Goal: Task Accomplishment & Management: Complete application form

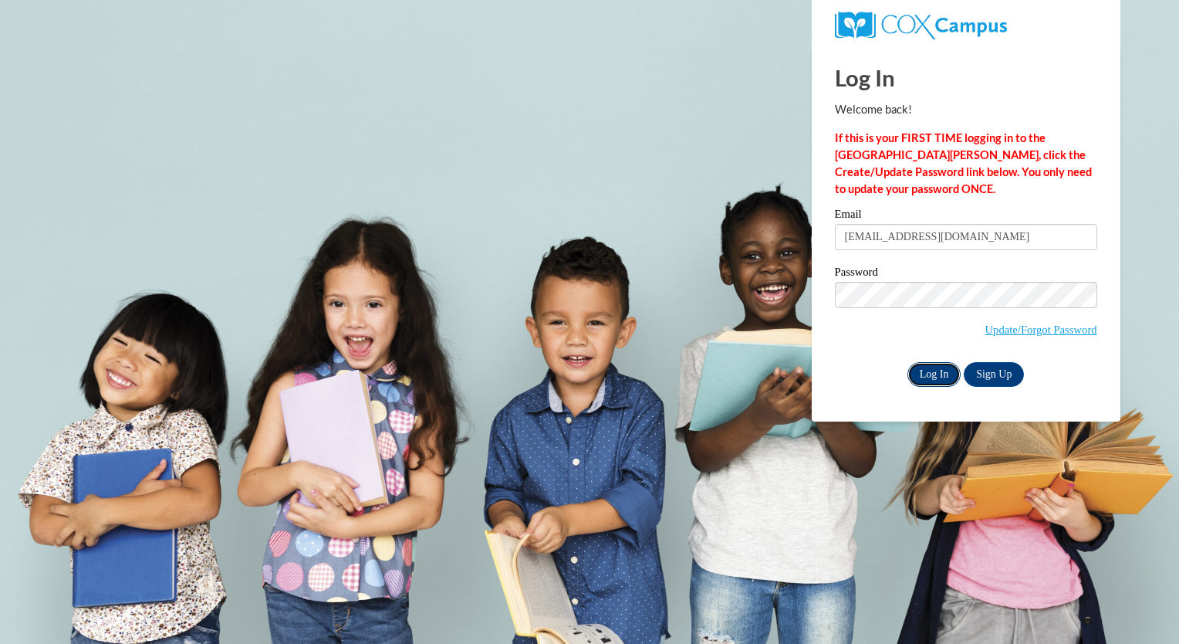
click at [942, 373] on input "Log In" at bounding box center [935, 374] width 54 height 25
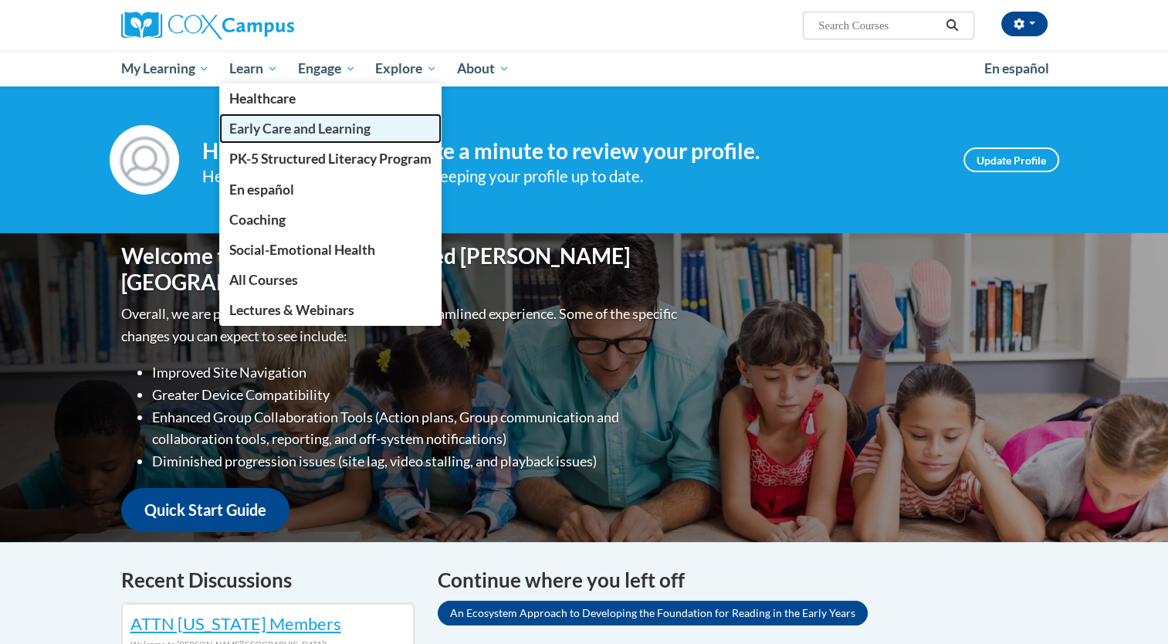
click at [266, 132] on span "Early Care and Learning" at bounding box center [299, 128] width 141 height 16
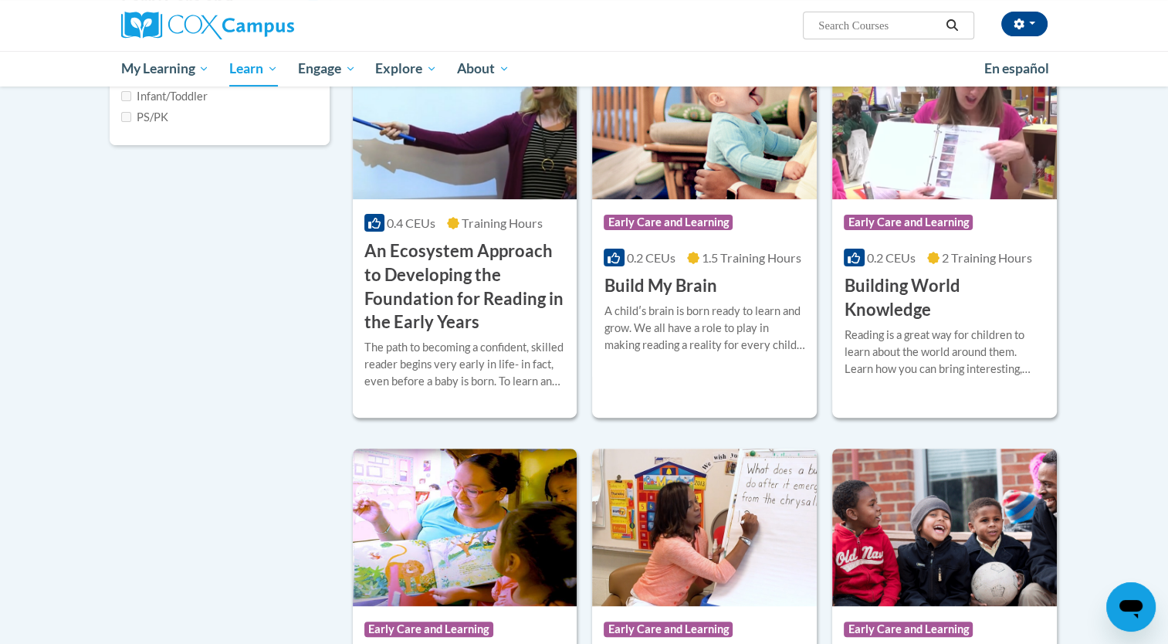
scroll to position [448, 0]
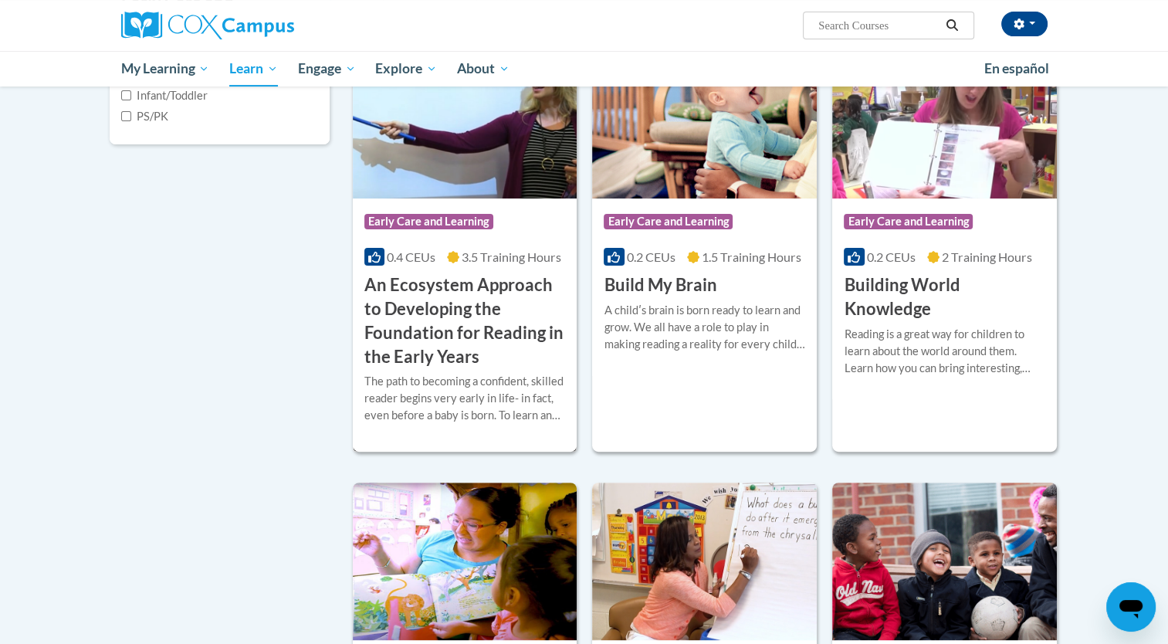
click at [447, 161] on img at bounding box center [465, 119] width 225 height 157
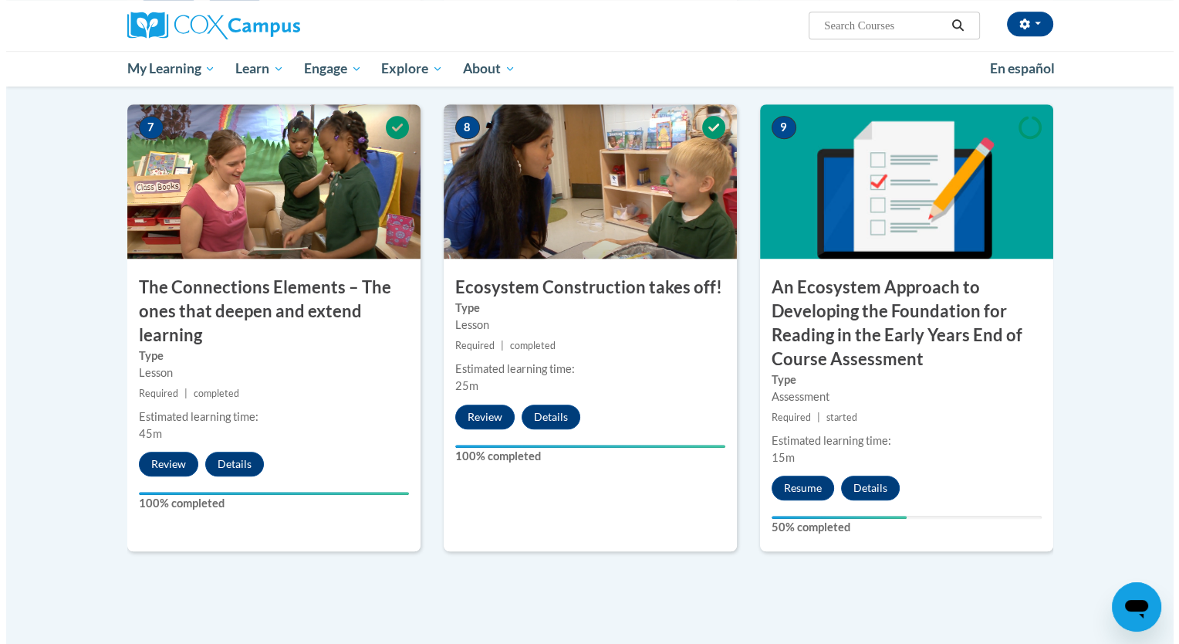
scroll to position [1491, 0]
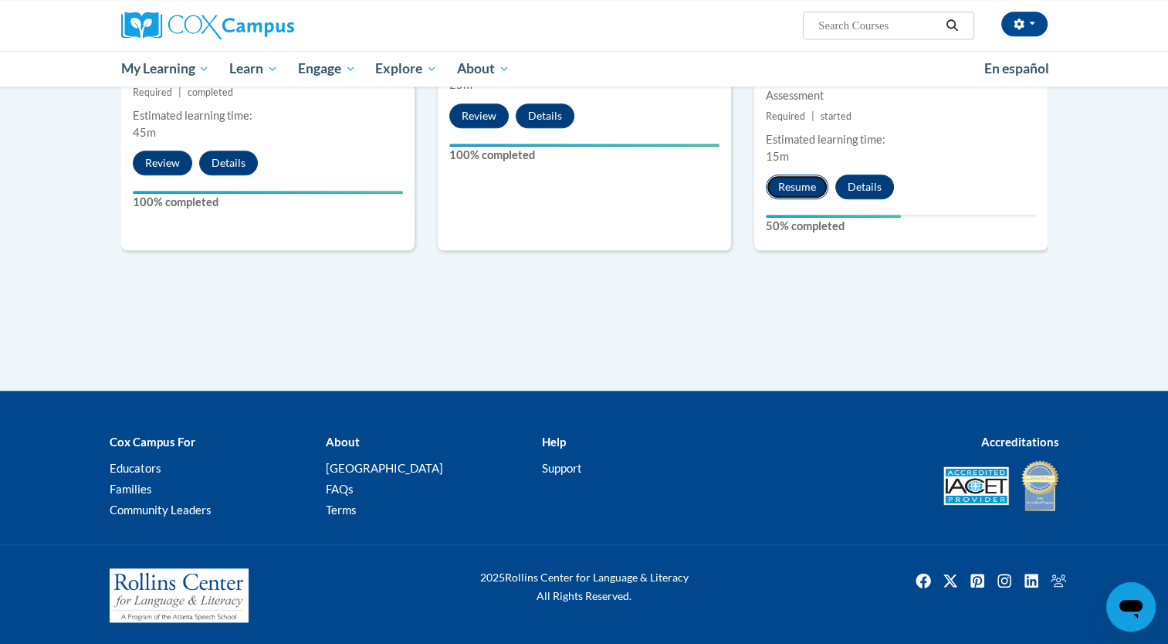
click at [789, 183] on button "Resume" at bounding box center [797, 186] width 63 height 25
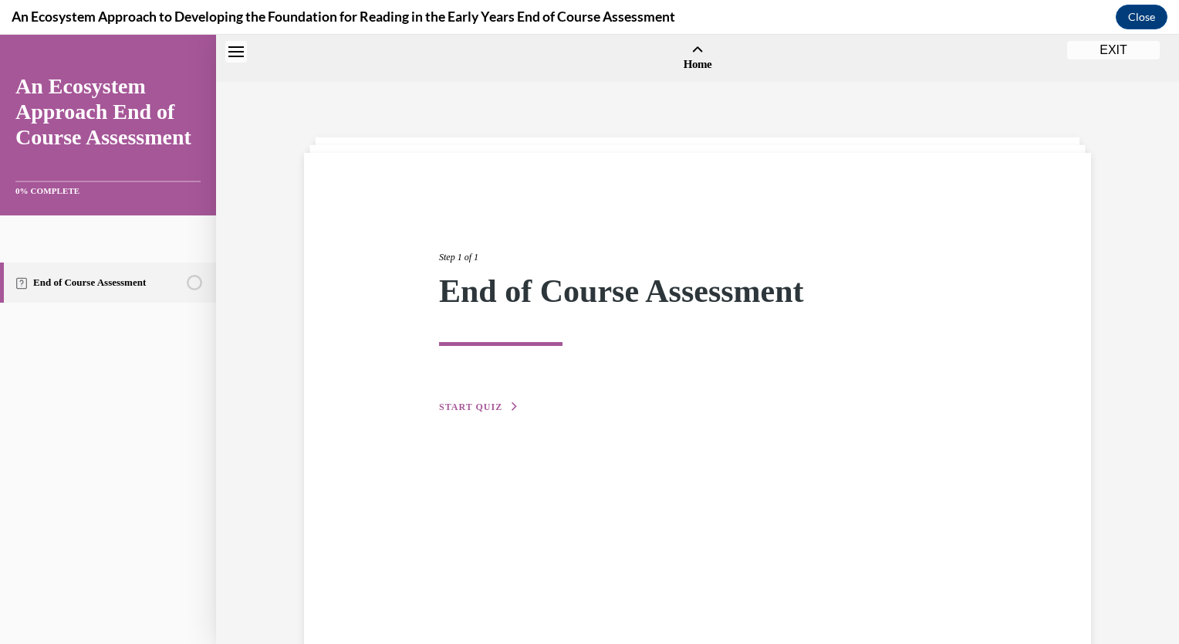
scroll to position [48, 0]
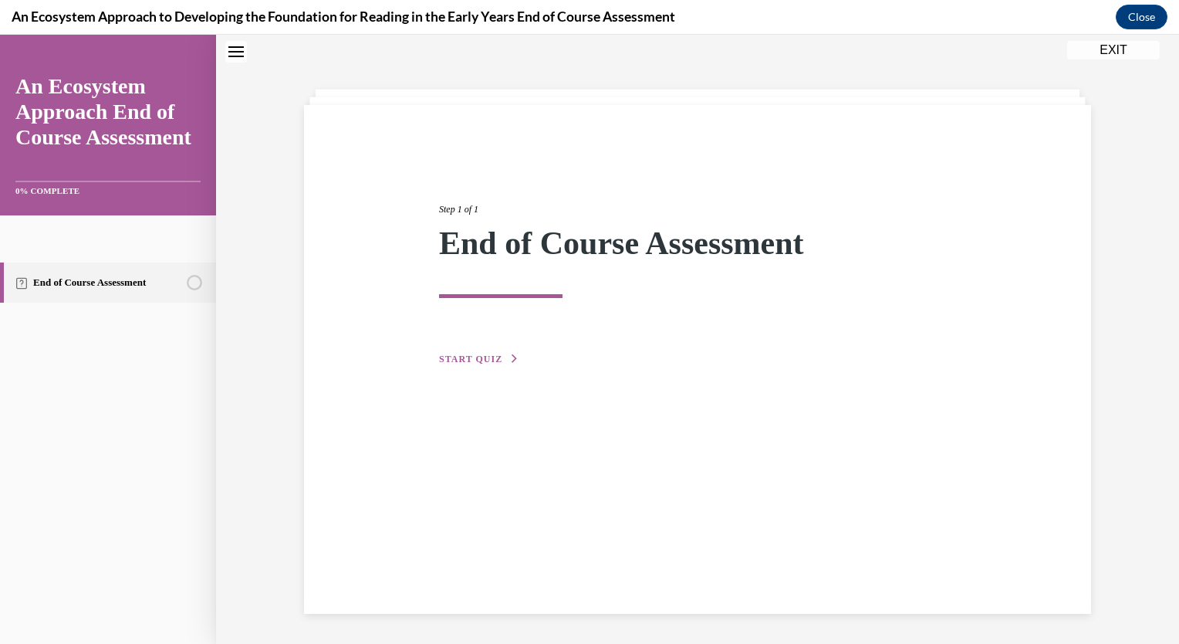
click at [449, 359] on span "START QUIZ" at bounding box center [470, 359] width 63 height 11
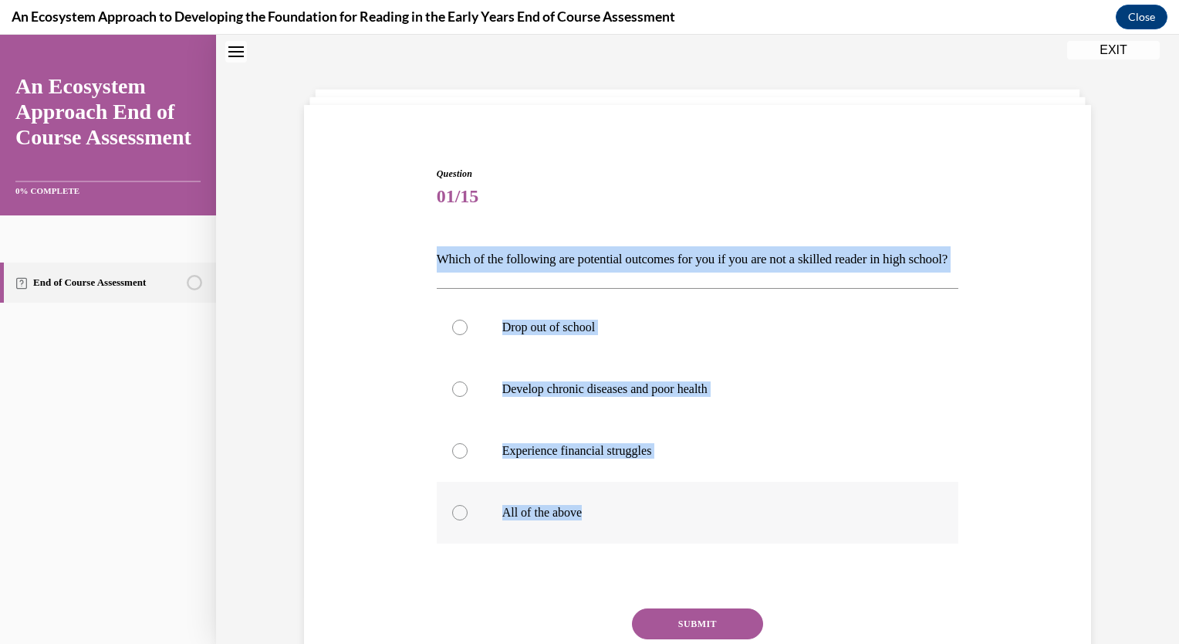
drag, startPoint x: 433, startPoint y: 258, endPoint x: 638, endPoint y: 539, distance: 347.5
click at [638, 539] on div "Question 01/15 Which of the following are potential outcomes for you if you are…" at bounding box center [698, 451] width 523 height 568
copy div "Which of the following are potential outcomes for you if you are not a skilled …"
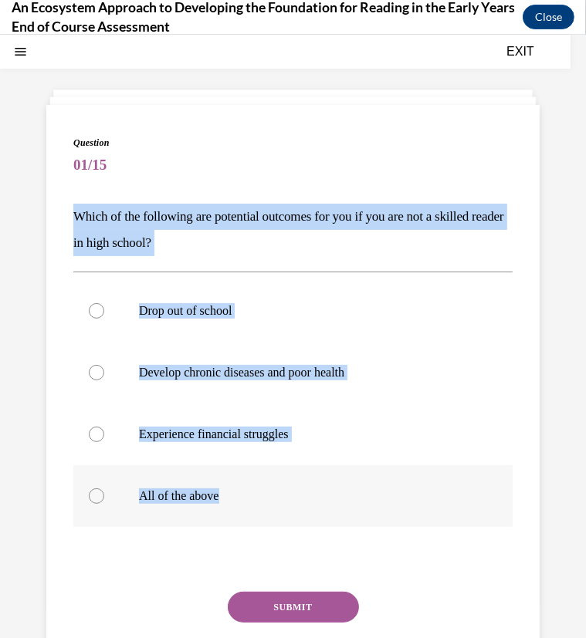
click at [321, 504] on label "All of the above" at bounding box center [292, 496] width 439 height 62
click at [104, 503] on input "All of the above" at bounding box center [96, 495] width 15 height 15
radio input "true"
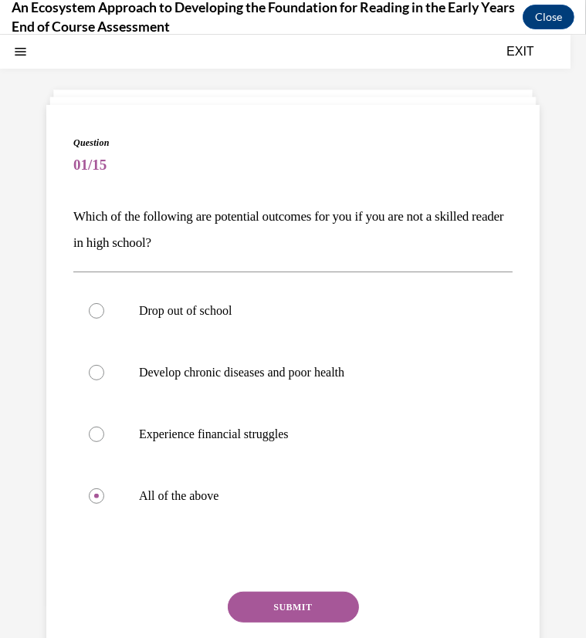
click at [377, 561] on div at bounding box center [292, 559] width 439 height 19
click at [303, 606] on button "SUBMIT" at bounding box center [293, 606] width 131 height 31
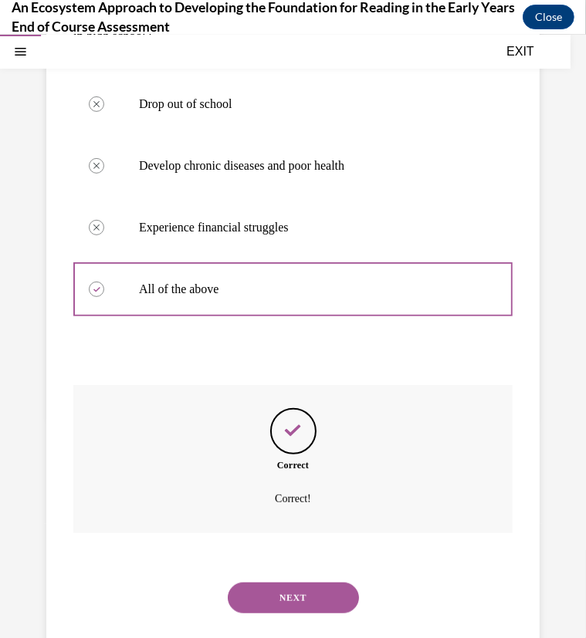
scroll to position [291, 0]
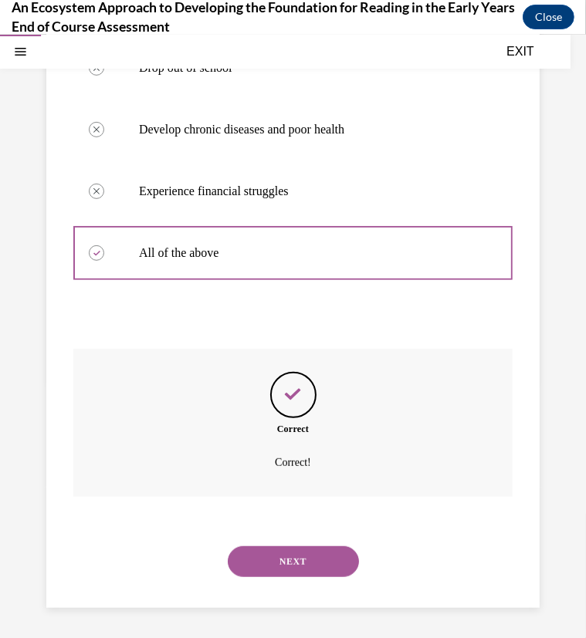
click at [291, 557] on button "NEXT" at bounding box center [293, 561] width 131 height 31
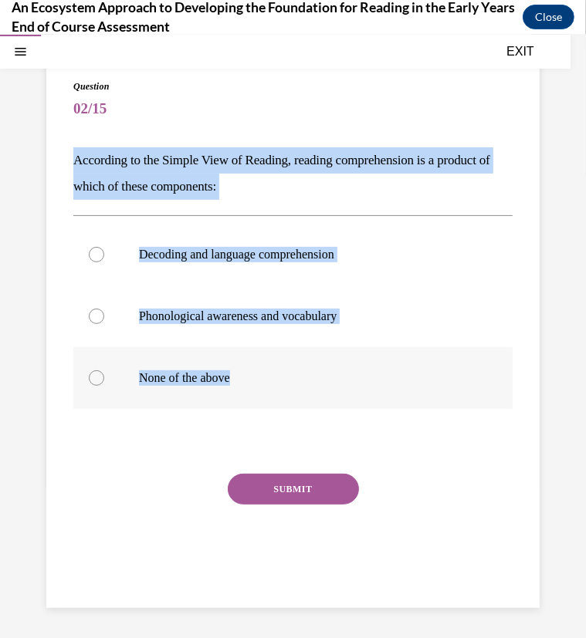
drag, startPoint x: 73, startPoint y: 154, endPoint x: 283, endPoint y: 379, distance: 308.0
click at [283, 379] on div "Question 02/15 According to the Simple View of Reading, reading comprehension i…" at bounding box center [292, 339] width 439 height 521
copy div "According to the Simple View of Reading, reading comprehension is a product of …"
click at [96, 255] on div at bounding box center [96, 253] width 15 height 15
click at [96, 255] on input "Decoding and language comprehension" at bounding box center [96, 253] width 15 height 15
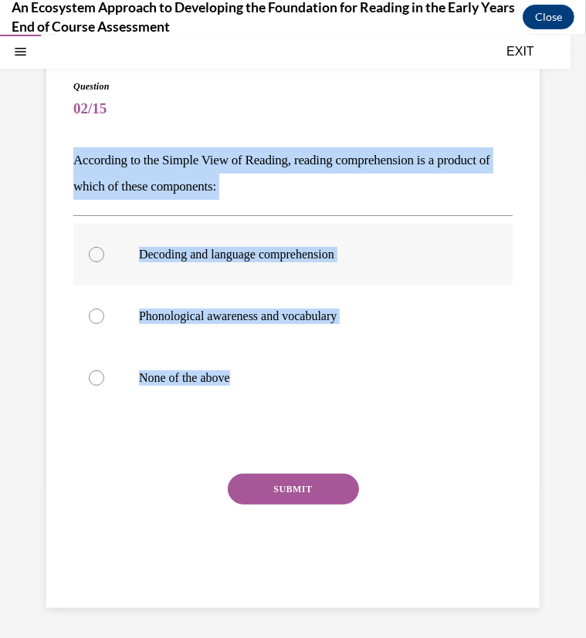
radio input "true"
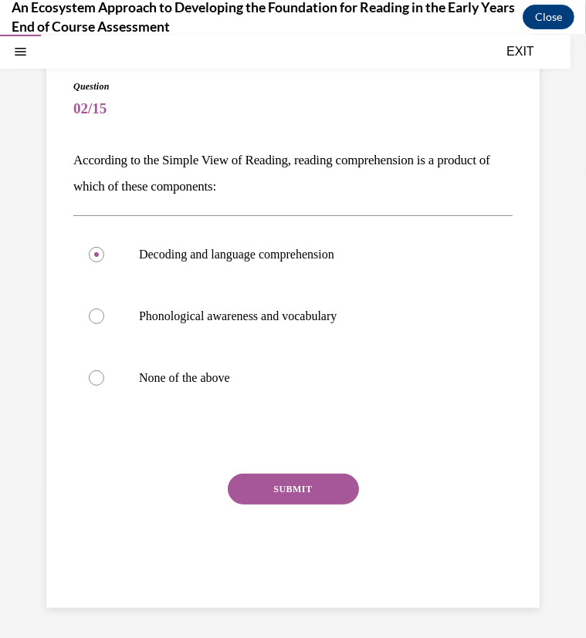
click at [293, 497] on button "SUBMIT" at bounding box center [293, 488] width 131 height 31
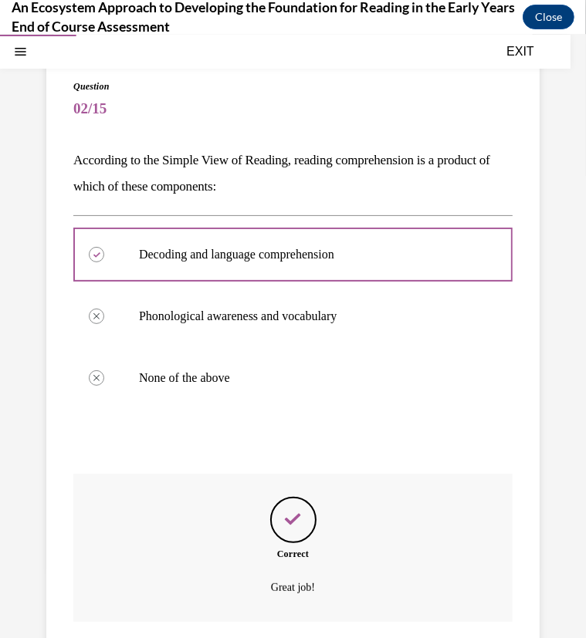
scroll to position [229, 0]
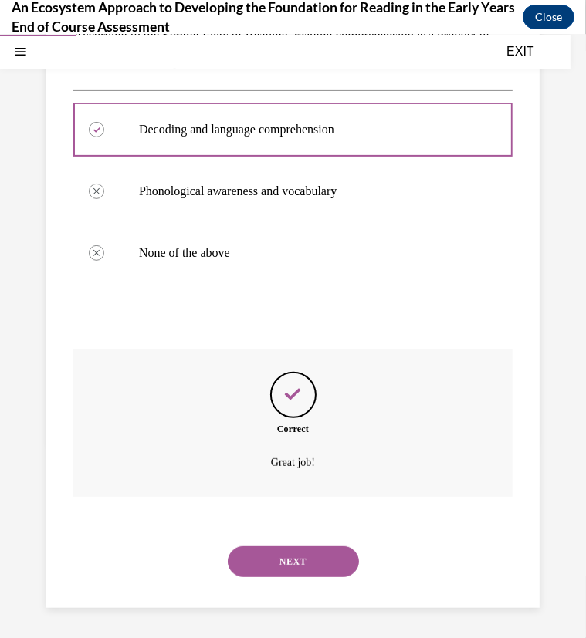
click at [279, 563] on button "NEXT" at bounding box center [293, 561] width 131 height 31
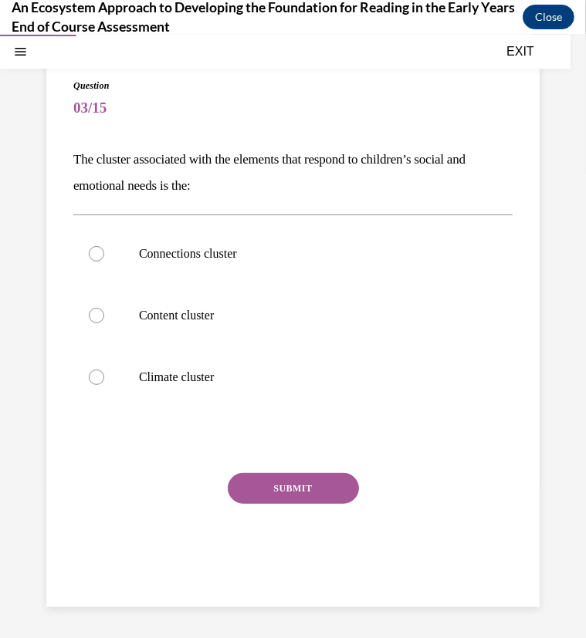
scroll to position [104, 0]
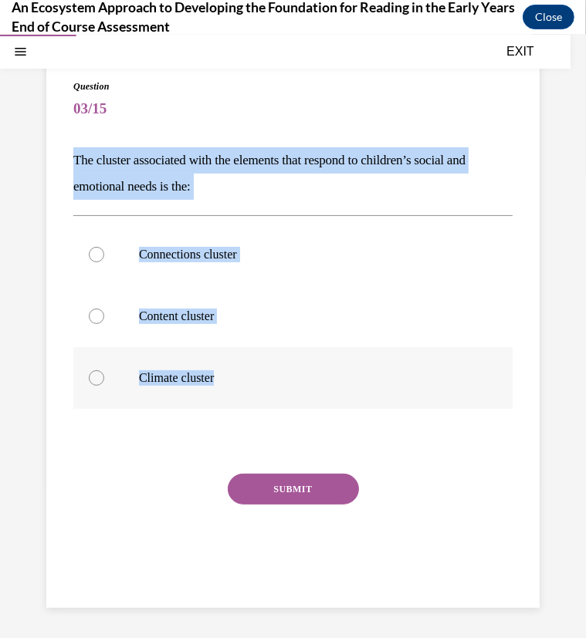
drag, startPoint x: 70, startPoint y: 158, endPoint x: 271, endPoint y: 395, distance: 310.5
click at [271, 395] on div "Question 03/15 The cluster associated with the elements that respond to childre…" at bounding box center [292, 328] width 493 height 560
copy div "The cluster associated with the elements that respond to children’s social and …"
click at [99, 377] on div at bounding box center [96, 377] width 15 height 15
click at [99, 377] on input "Climate cluster" at bounding box center [96, 377] width 15 height 15
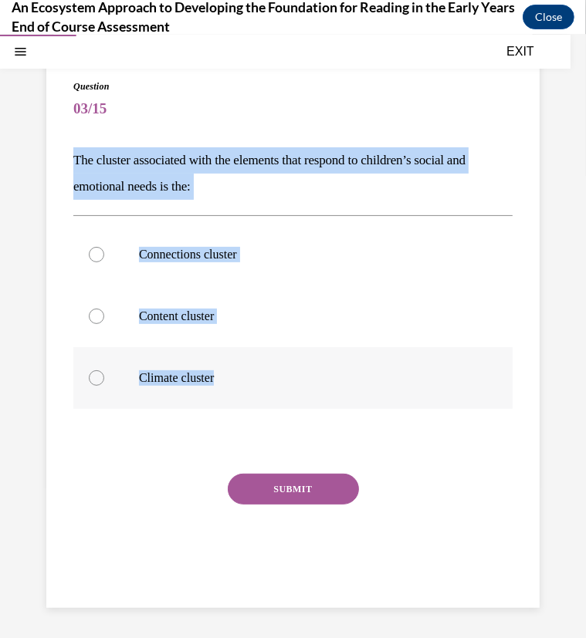
radio input "true"
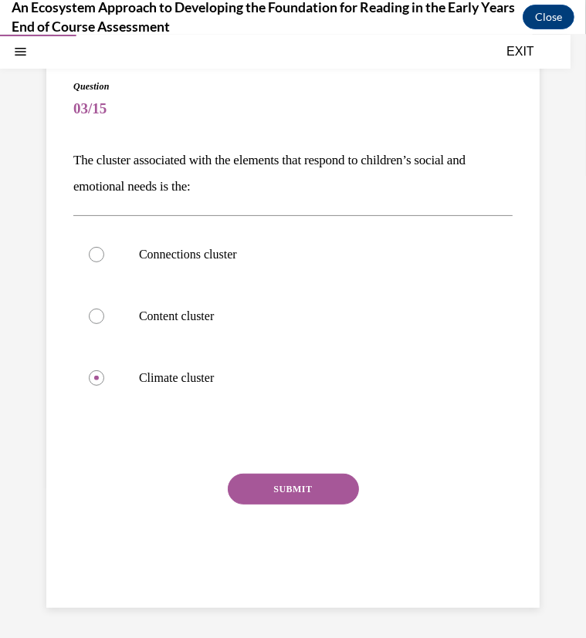
click at [259, 488] on button "SUBMIT" at bounding box center [293, 488] width 131 height 31
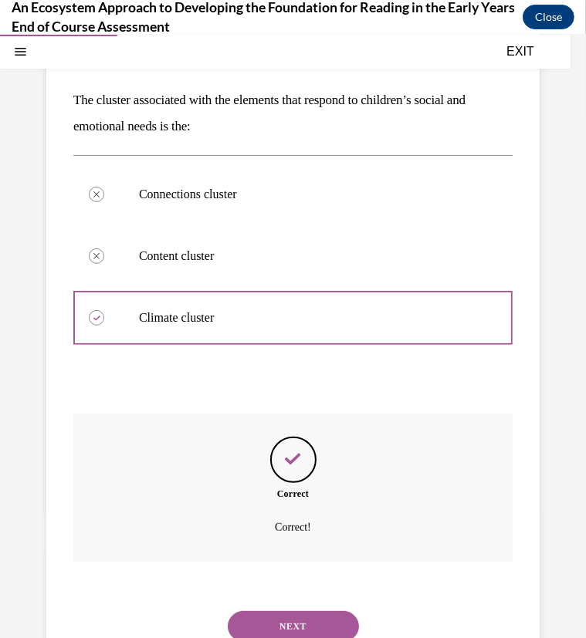
scroll to position [229, 0]
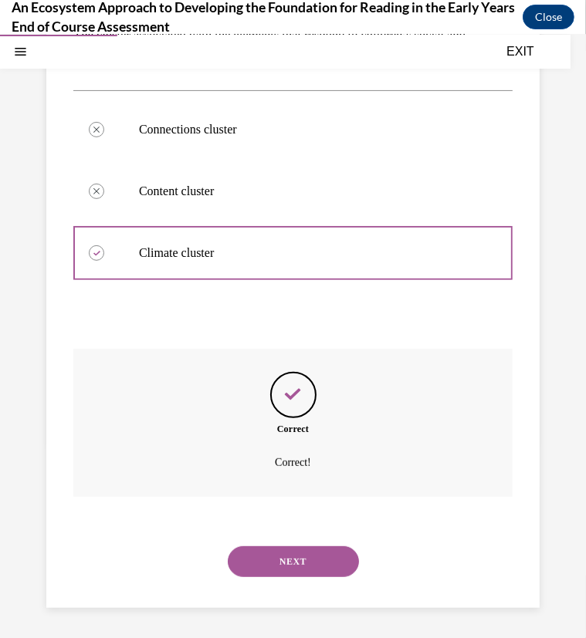
click at [282, 557] on button "NEXT" at bounding box center [293, 561] width 131 height 31
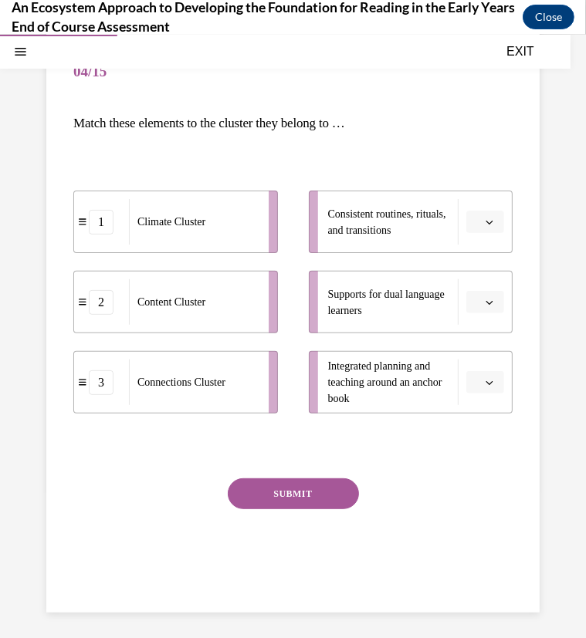
click at [469, 221] on button "button" at bounding box center [485, 221] width 38 height 23
click at [90, 152] on div "1 Climate Cluster 2 Content Cluster 3 Connections Cluster Consistent routines, …" at bounding box center [292, 285] width 439 height 269
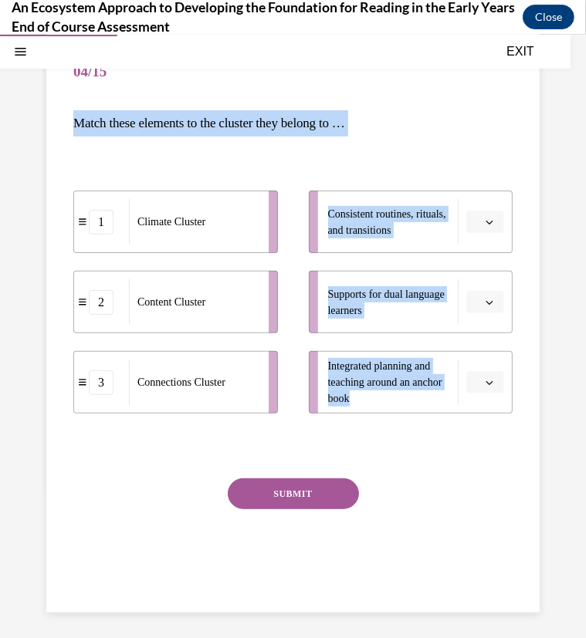
drag, startPoint x: 74, startPoint y: 117, endPoint x: 402, endPoint y: 398, distance: 432.4
click at [402, 398] on div "Question 04/15 Match these elements to the cluster they belong to … 1 Climate C…" at bounding box center [292, 323] width 439 height 563
click at [166, 174] on div "1 Climate Cluster 2 Content Cluster 3 Connections Cluster Consistent routines, …" at bounding box center [292, 286] width 439 height 254
copy div "Match these elements to the cluster they belong to … 1 Climate Cluster 2 Conten…"
click at [486, 219] on icon "button" at bounding box center [490, 222] width 8 height 8
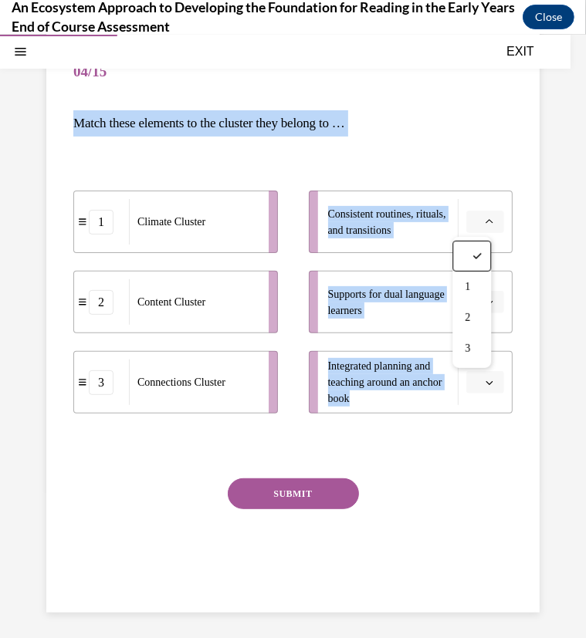
click at [455, 168] on div "1 Climate Cluster 2 Content Cluster 3 Connections Cluster Consistent routines, …" at bounding box center [292, 286] width 439 height 254
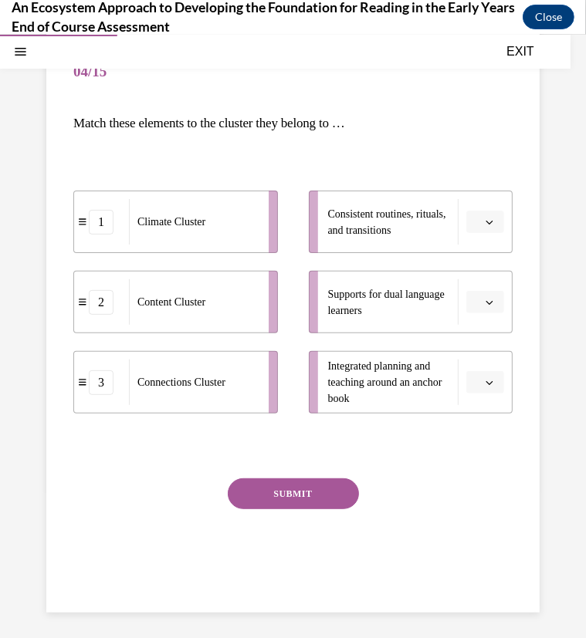
click at [484, 221] on span "button" at bounding box center [489, 221] width 11 height 11
click at [469, 283] on span "1" at bounding box center [467, 286] width 5 height 12
click at [484, 387] on span "button" at bounding box center [489, 382] width 11 height 11
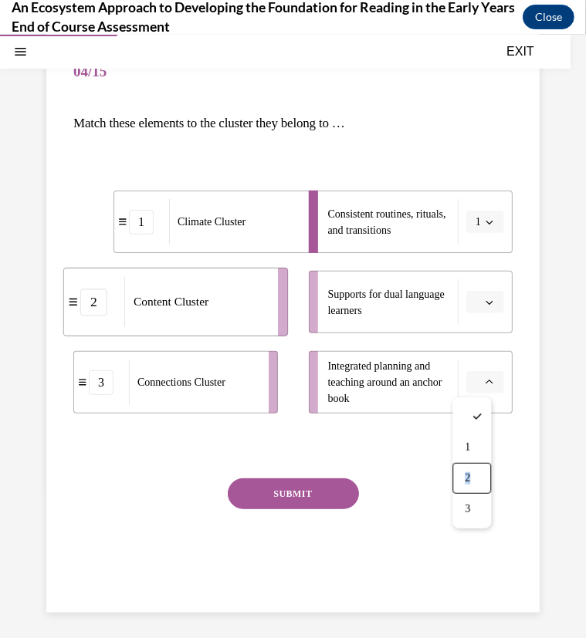
click at [468, 472] on span "2" at bounding box center [467, 478] width 5 height 12
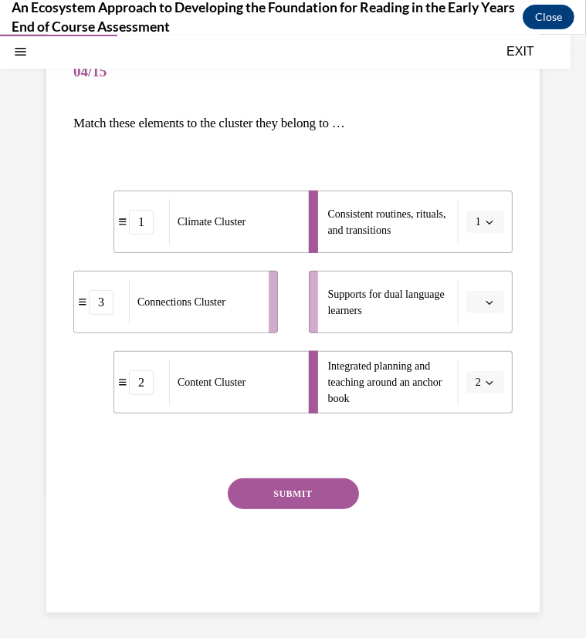
click at [484, 302] on span "button" at bounding box center [489, 301] width 11 height 11
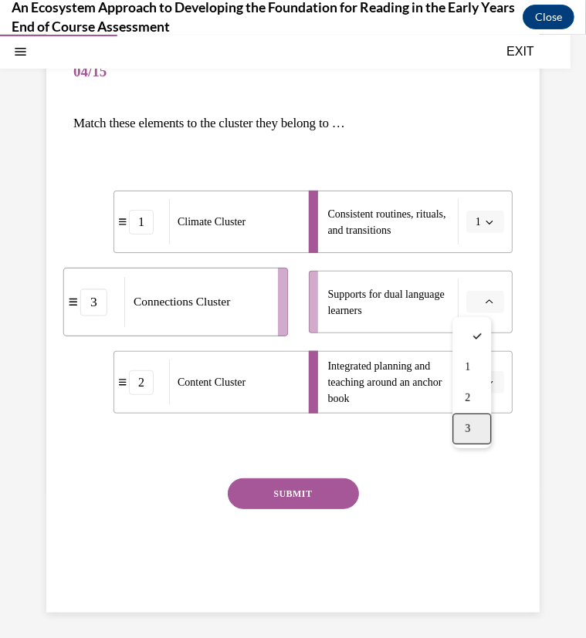
click at [469, 428] on span "3" at bounding box center [467, 428] width 5 height 12
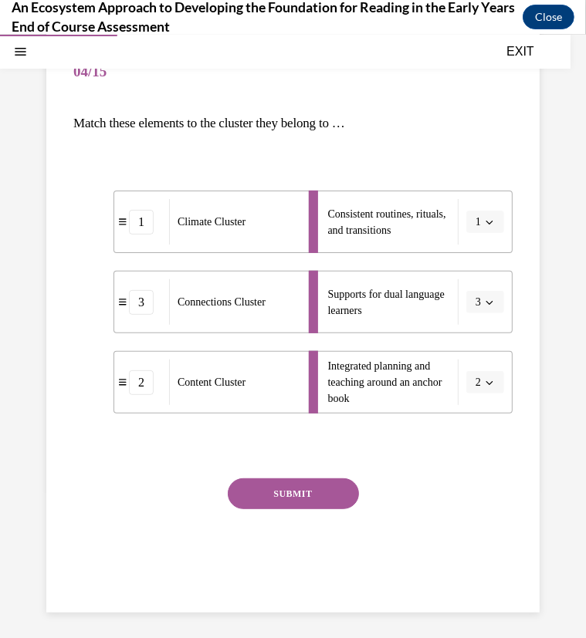
click at [310, 494] on button "SUBMIT" at bounding box center [293, 493] width 131 height 31
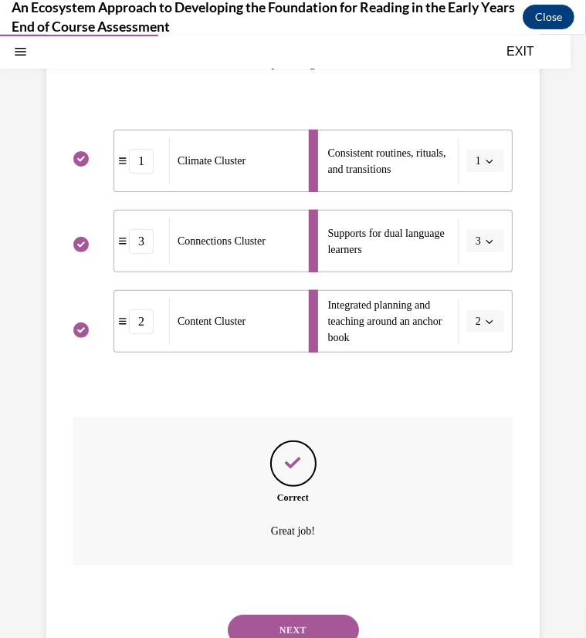
scroll to position [271, 0]
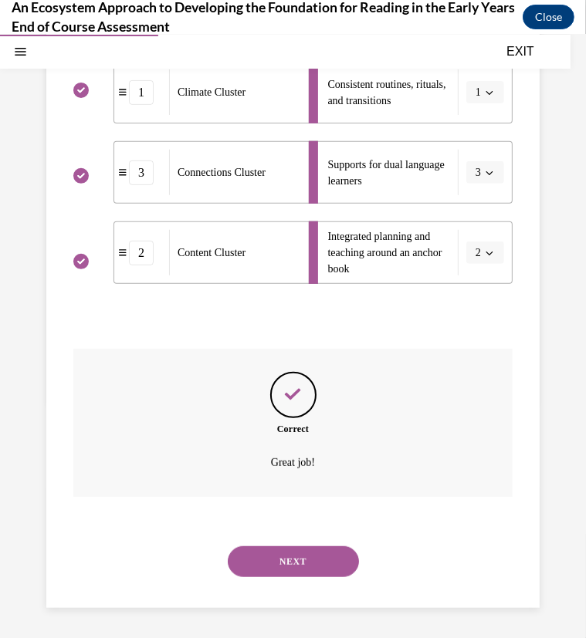
click at [301, 556] on button "NEXT" at bounding box center [293, 561] width 131 height 31
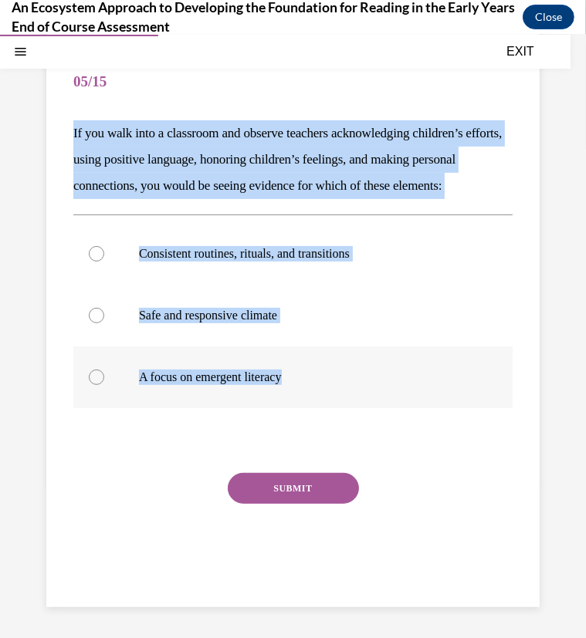
drag, startPoint x: 70, startPoint y: 121, endPoint x: 334, endPoint y: 421, distance: 399.8
click at [334, 421] on div "Question 05/15 If you walk into a classroom and observe teachers acknowledging …" at bounding box center [292, 314] width 493 height 586
copy div "If you walk into a classroom and observe teachers acknowledging children’s effo…"
click at [96, 323] on div at bounding box center [96, 314] width 15 height 15
click at [96, 323] on input "Safe and responsive climate" at bounding box center [96, 314] width 15 height 15
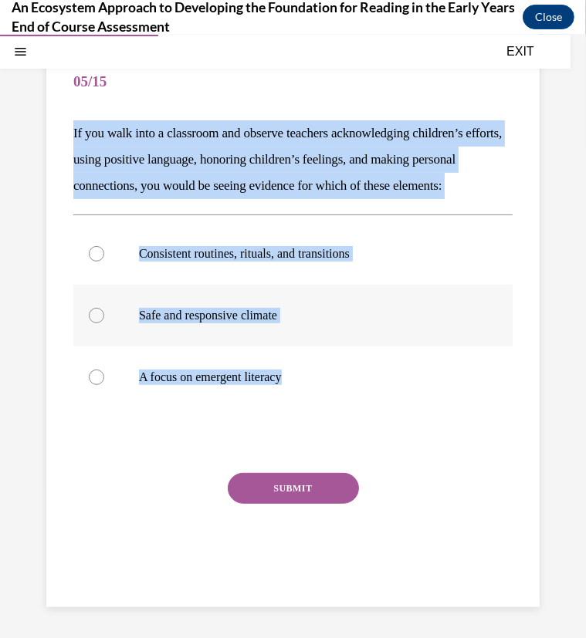
radio input "true"
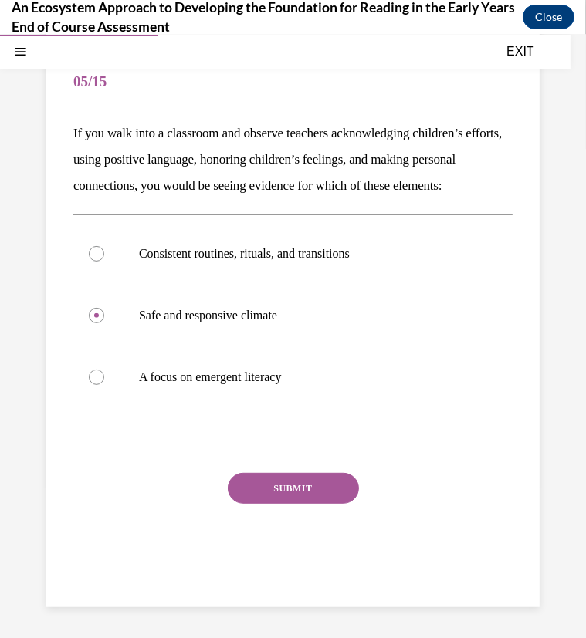
click at [267, 503] on button "SUBMIT" at bounding box center [293, 487] width 131 height 31
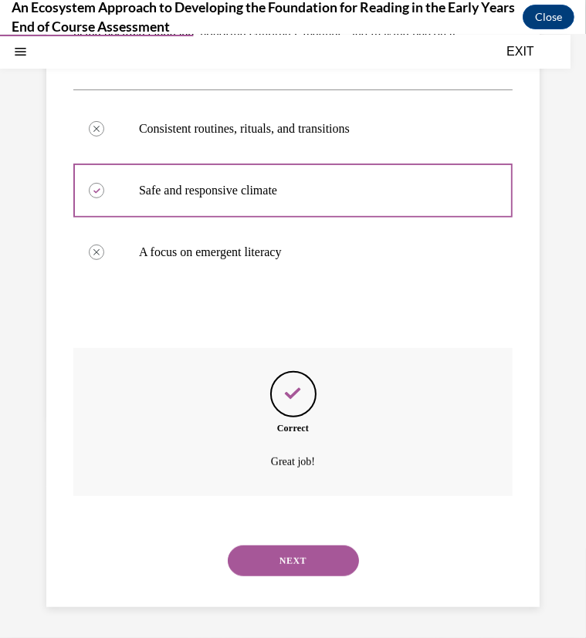
scroll to position [282, 0]
click at [261, 560] on button "NEXT" at bounding box center [293, 560] width 131 height 31
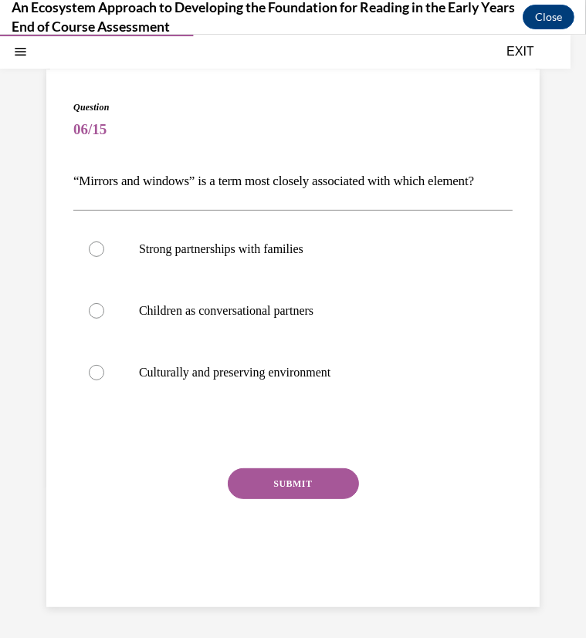
scroll to position [104, 0]
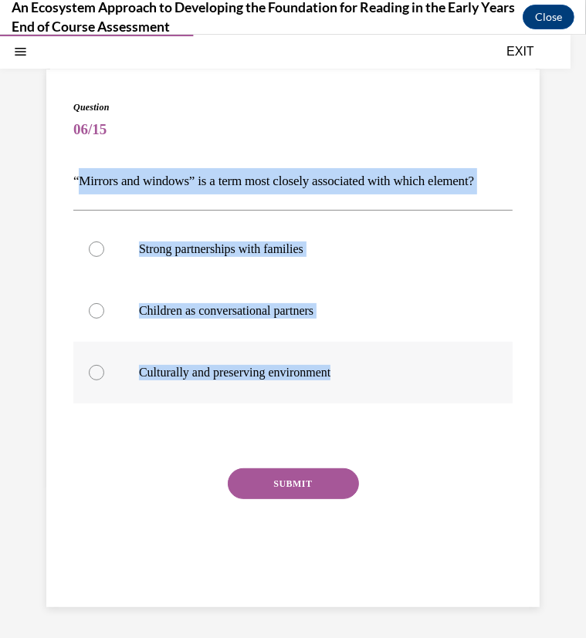
drag, startPoint x: 77, startPoint y: 154, endPoint x: 359, endPoint y: 387, distance: 365.2
click at [359, 387] on div "Question 06/15 “Mirrors and windows” is a term most closely associated with whi…" at bounding box center [292, 347] width 439 height 495
copy div "Mirrors and windows” is a term most closely associated with which element? Stro…"
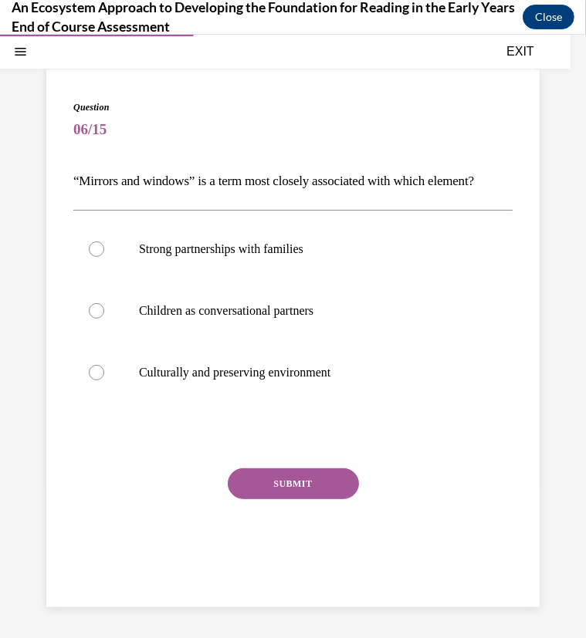
click at [123, 443] on div at bounding box center [292, 435] width 439 height 19
click at [90, 375] on div at bounding box center [96, 371] width 15 height 15
click at [90, 375] on input "Culturally and preserving environment" at bounding box center [96, 371] width 15 height 15
radio input "true"
click at [292, 484] on button "SUBMIT" at bounding box center [293, 483] width 131 height 31
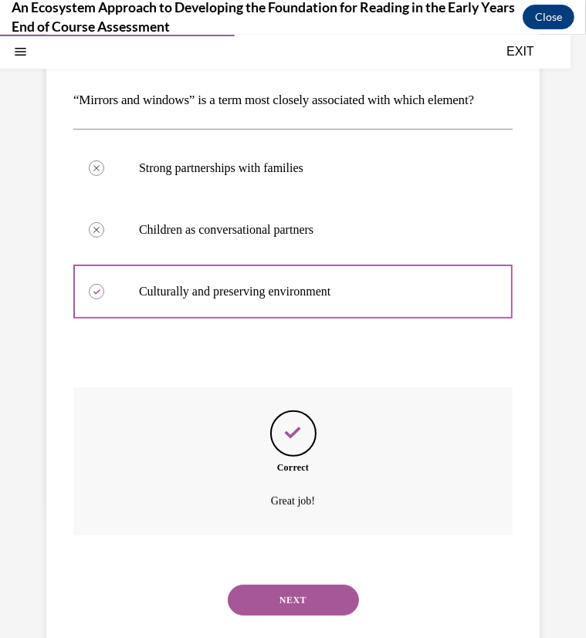
scroll to position [229, 0]
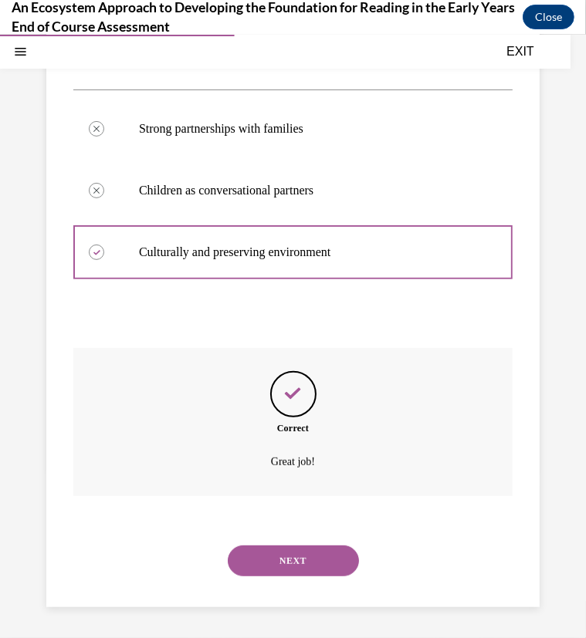
click at [293, 563] on button "NEXT" at bounding box center [293, 560] width 131 height 31
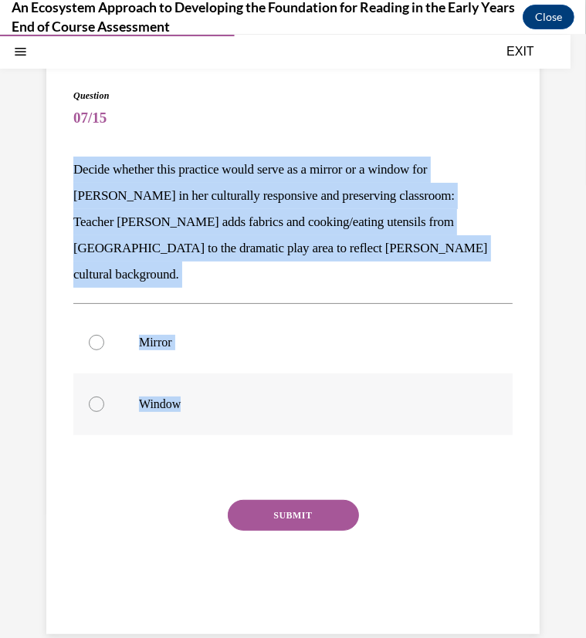
drag, startPoint x: 74, startPoint y: 168, endPoint x: 239, endPoint y: 398, distance: 282.7
click at [239, 398] on div "Question 07/15 Decide whether this practice would serve as a mirror or a window…" at bounding box center [292, 357] width 439 height 538
drag, startPoint x: 239, startPoint y: 398, endPoint x: 197, endPoint y: 233, distance: 169.6
copy div "Decide whether this practice would serve as a mirror or a window for Mei Ling i…"
click at [96, 334] on div at bounding box center [96, 341] width 15 height 15
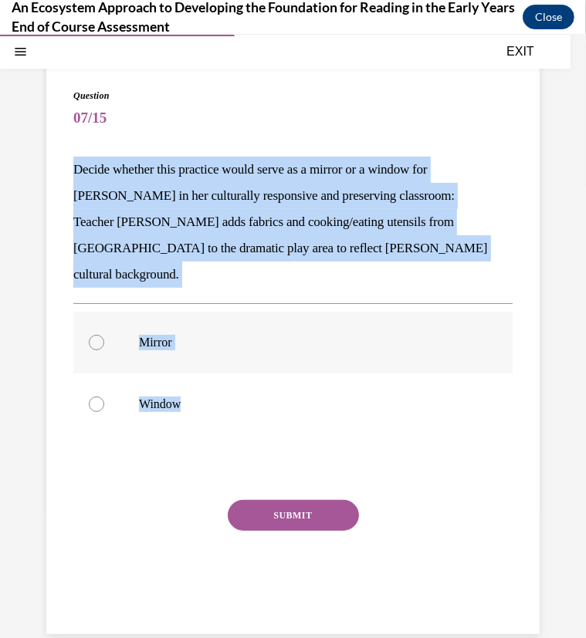
click at [96, 334] on input "Mirror" at bounding box center [96, 341] width 15 height 15
radio input "true"
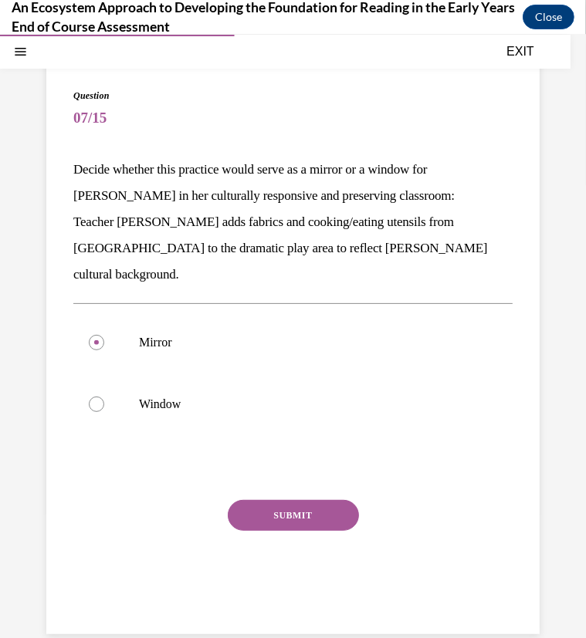
click at [276, 499] on button "SUBMIT" at bounding box center [293, 514] width 131 height 31
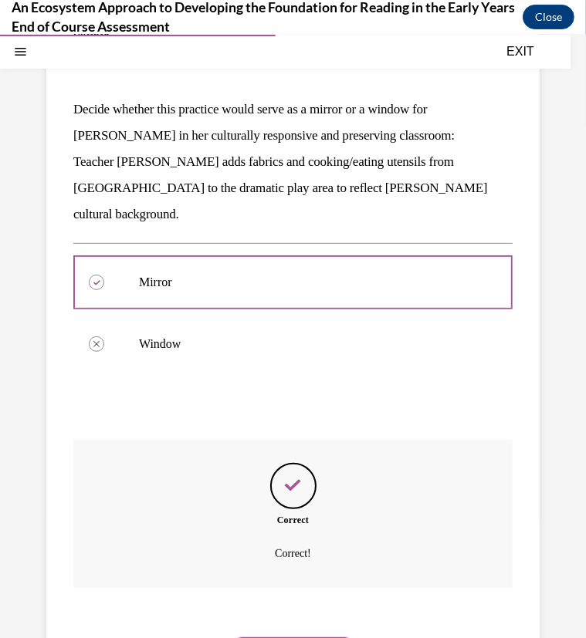
scroll to position [220, 0]
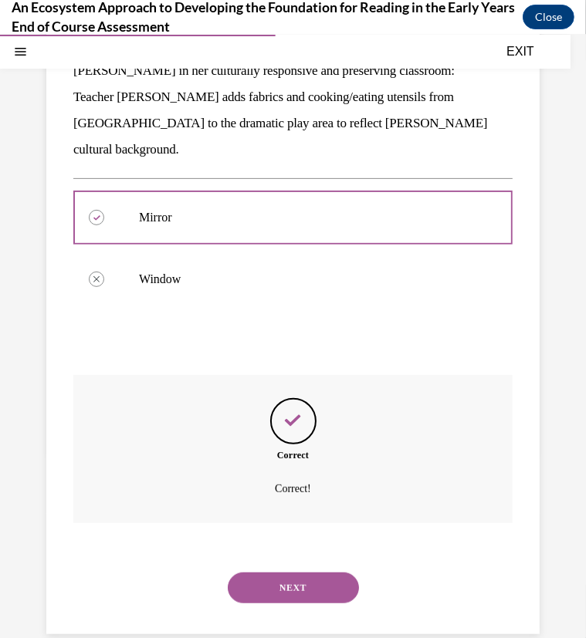
click at [296, 572] on button "NEXT" at bounding box center [293, 587] width 131 height 31
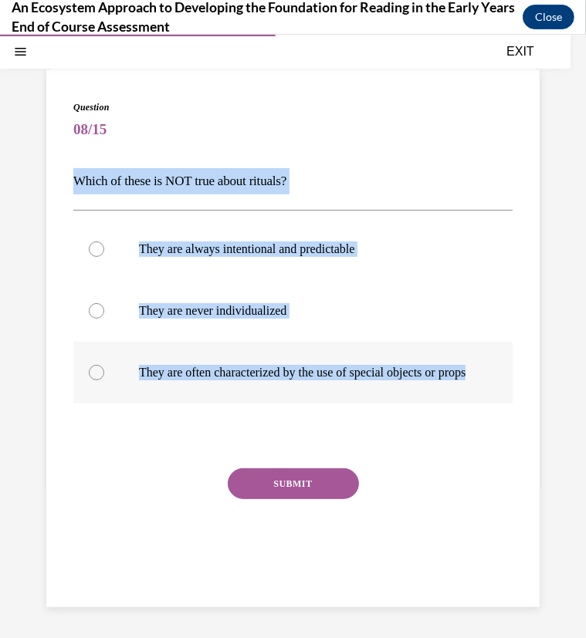
drag, startPoint x: 74, startPoint y: 168, endPoint x: 295, endPoint y: 394, distance: 315.5
click at [295, 394] on div "Question 08/15 Which of these is NOT true about rituals? They are always intent…" at bounding box center [292, 347] width 439 height 495
drag, startPoint x: 295, startPoint y: 394, endPoint x: 185, endPoint y: 239, distance: 189.3
copy div "Which of these is NOT true about rituals? They are always intentional and predi…"
click at [97, 304] on div at bounding box center [96, 310] width 15 height 15
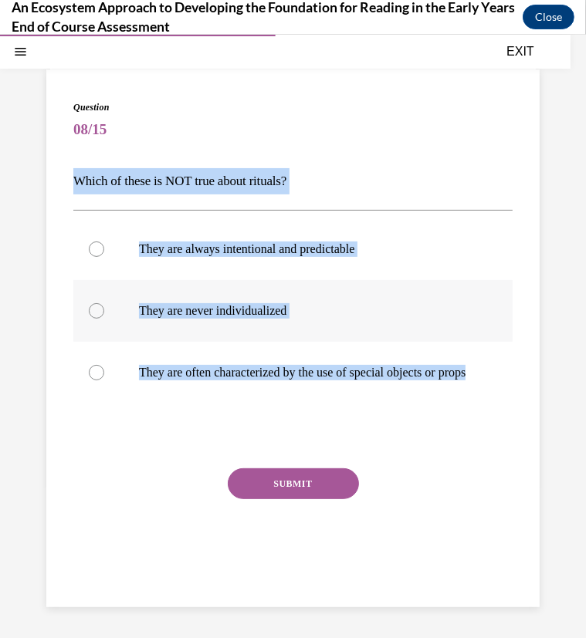
click at [97, 304] on input "They are never individualized" at bounding box center [96, 310] width 15 height 15
radio input "true"
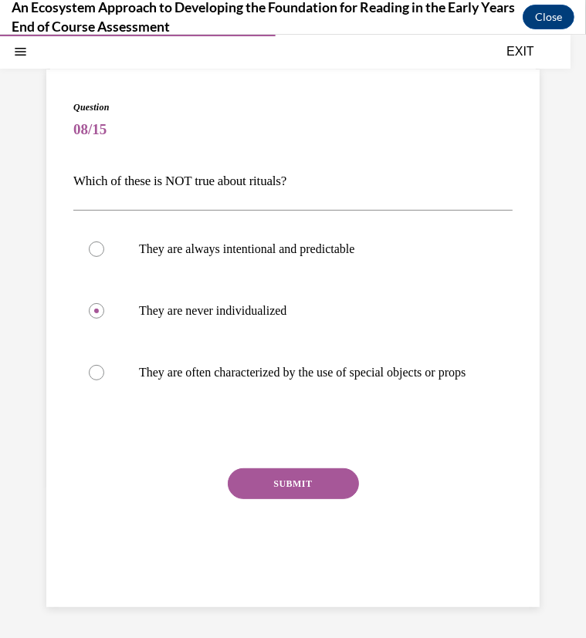
click at [205, 433] on div at bounding box center [292, 435] width 439 height 19
click at [281, 492] on button "SUBMIT" at bounding box center [293, 483] width 131 height 31
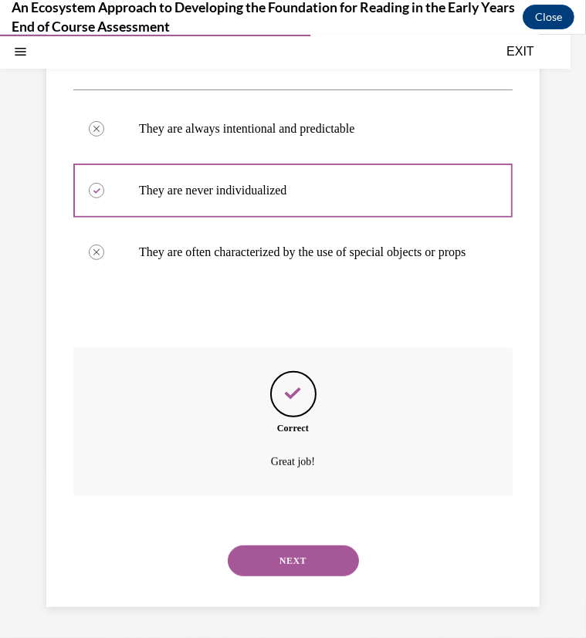
scroll to position [218, 0]
click at [296, 559] on button "NEXT" at bounding box center [293, 560] width 131 height 31
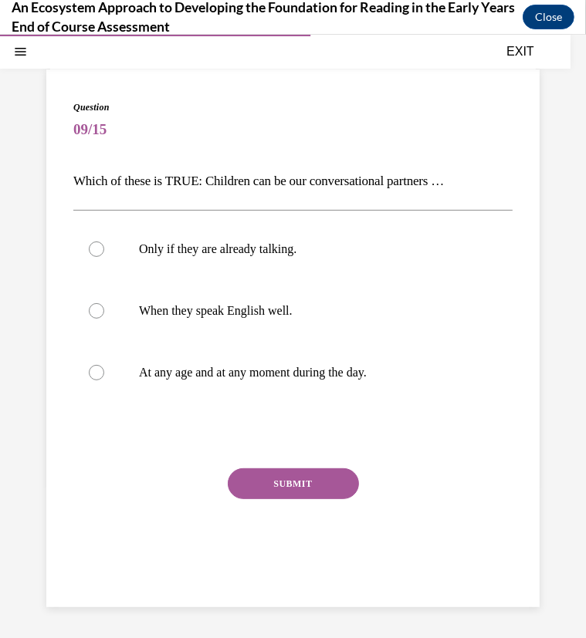
scroll to position [83, 0]
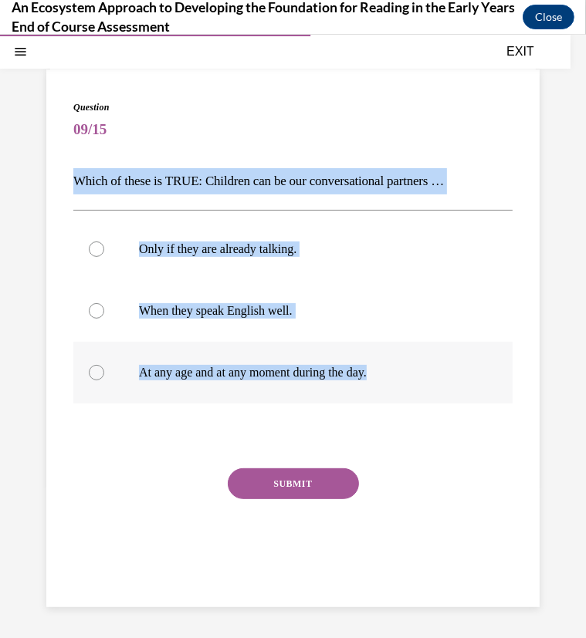
drag, startPoint x: 71, startPoint y: 171, endPoint x: 398, endPoint y: 388, distance: 392.6
click at [398, 388] on div "Question 09/15 Which of these is TRUE: Children can be our conversational partn…" at bounding box center [292, 338] width 493 height 538
copy div "Which of these is TRUE: Children can be our conversational partners … Only if t…"
click at [100, 371] on div at bounding box center [96, 371] width 15 height 15
click at [100, 371] on input "At any age and at any moment during the day." at bounding box center [96, 371] width 15 height 15
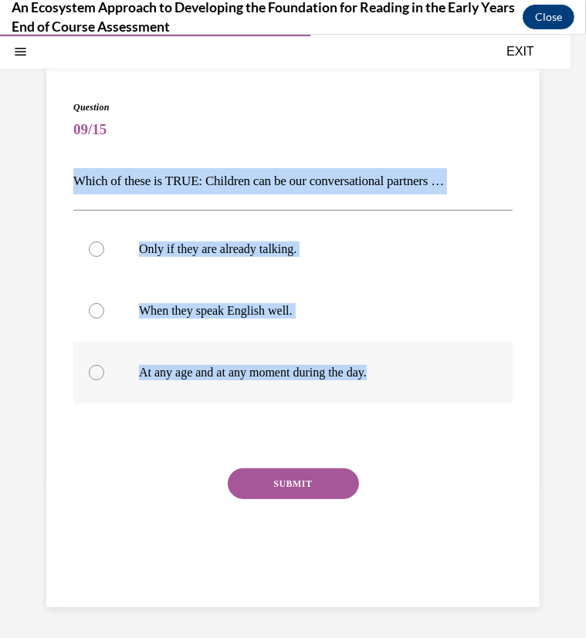
radio input "true"
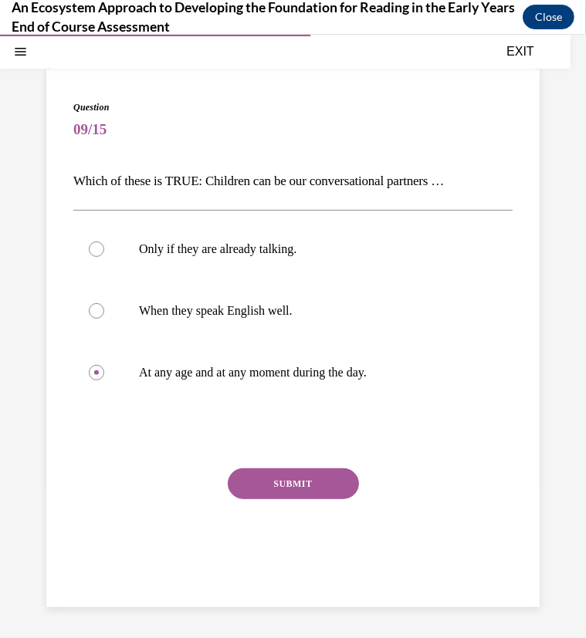
click at [269, 485] on button "SUBMIT" at bounding box center [293, 483] width 131 height 31
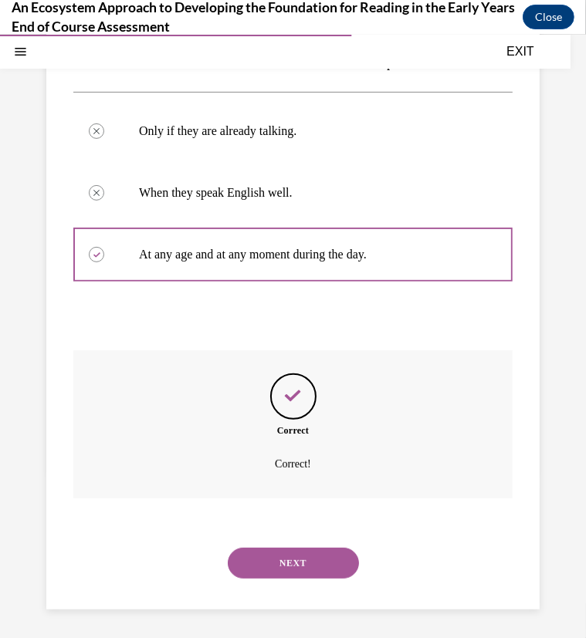
scroll to position [203, 0]
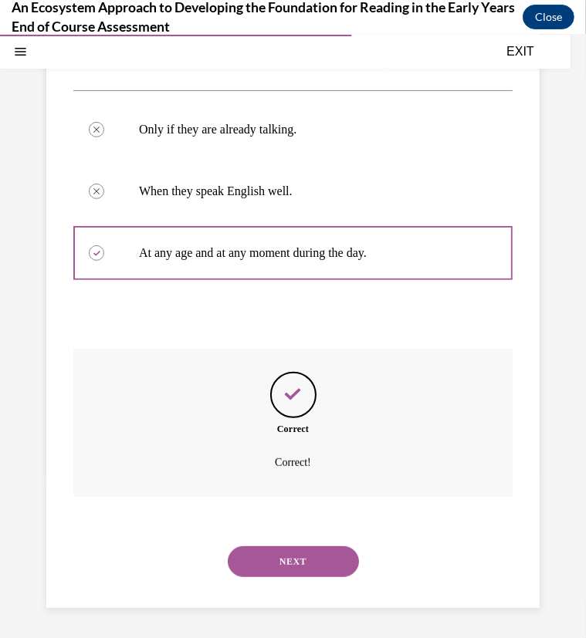
click at [303, 570] on button "NEXT" at bounding box center [293, 561] width 131 height 31
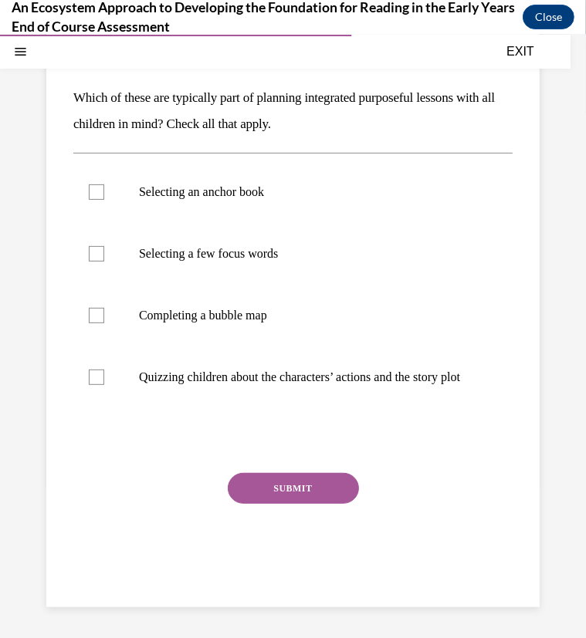
scroll to position [141, 0]
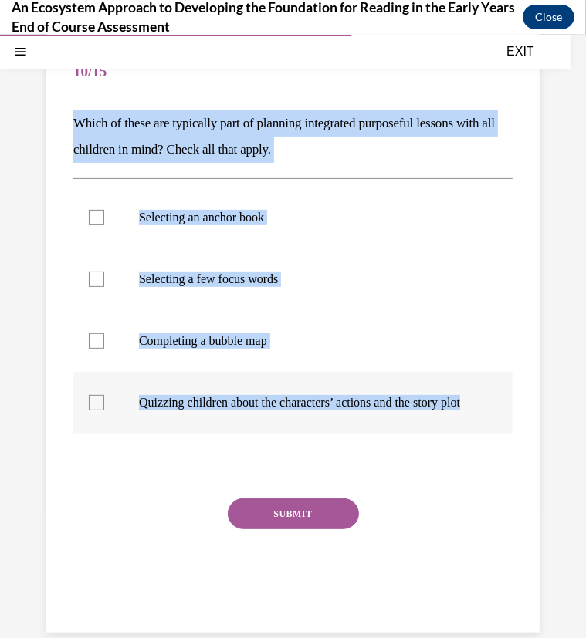
drag, startPoint x: 68, startPoint y: 116, endPoint x: 287, endPoint y: 431, distance: 383.7
click at [287, 431] on div "Question 10/15 Which of these are typically part of planning integrated purpose…" at bounding box center [292, 321] width 493 height 621
copy div "Which of these are typically part of planning integrated purposeful lessons wit…"
click at [99, 219] on div at bounding box center [96, 216] width 15 height 15
click at [99, 219] on input "Selecting an anchor book" at bounding box center [96, 216] width 15 height 15
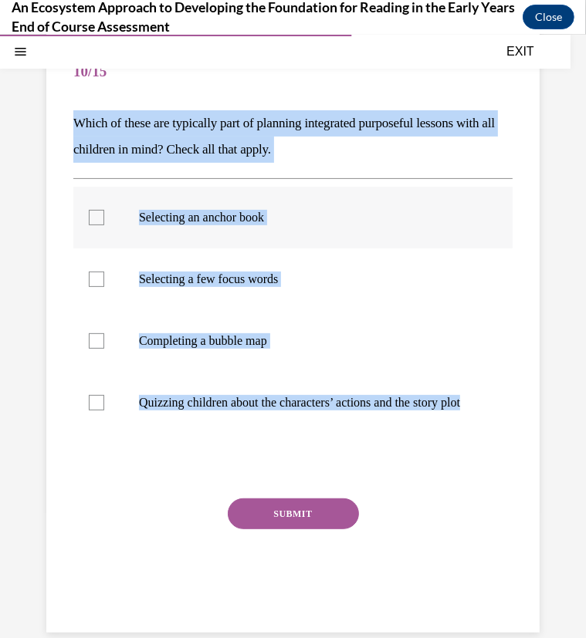
checkbox input "true"
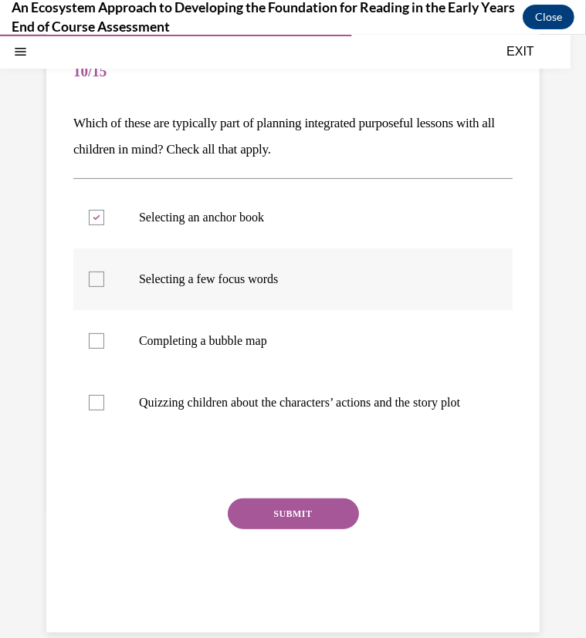
drag, startPoint x: 93, startPoint y: 279, endPoint x: 91, endPoint y: 293, distance: 13.2
click at [93, 279] on div at bounding box center [96, 278] width 15 height 15
click at [93, 279] on input "Selecting a few focus words" at bounding box center [96, 278] width 15 height 15
checkbox input "true"
click at [96, 338] on div at bounding box center [96, 340] width 15 height 15
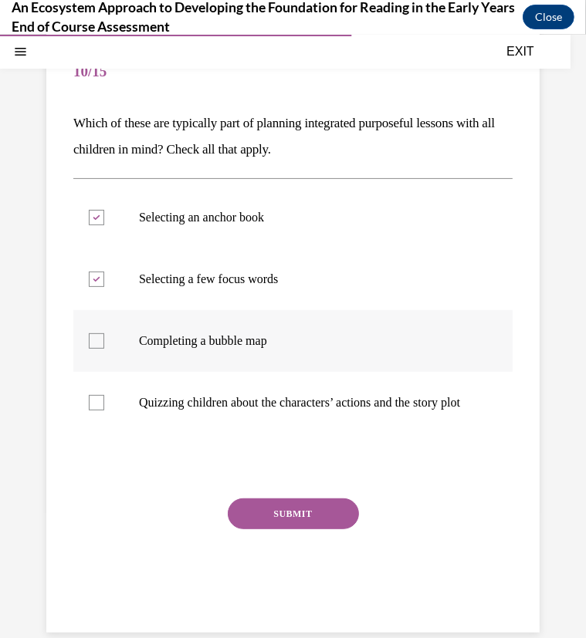
click at [96, 338] on input "Completing a bubble map" at bounding box center [96, 340] width 15 height 15
checkbox input "true"
click at [282, 529] on button "SUBMIT" at bounding box center [293, 513] width 131 height 31
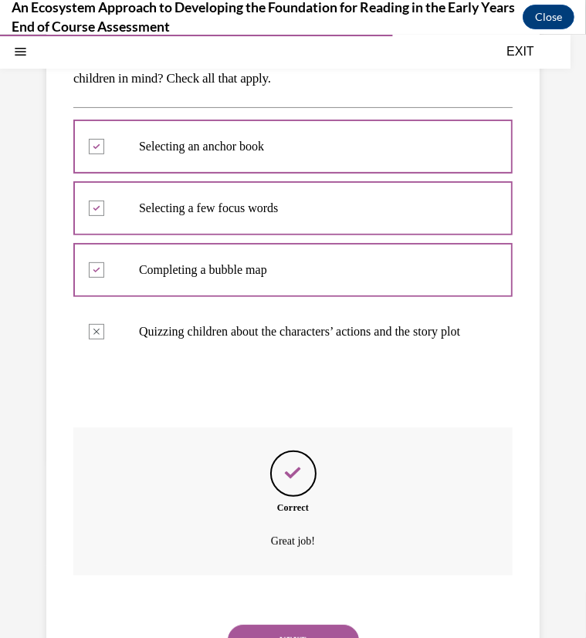
scroll to position [306, 0]
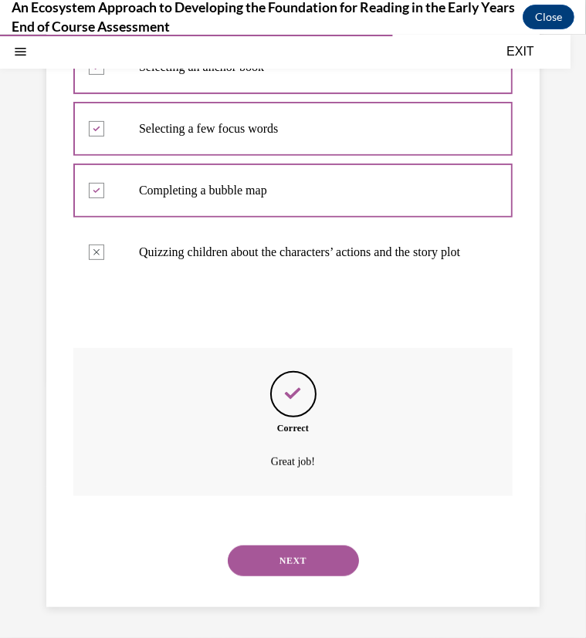
click at [289, 560] on button "NEXT" at bounding box center [293, 560] width 131 height 31
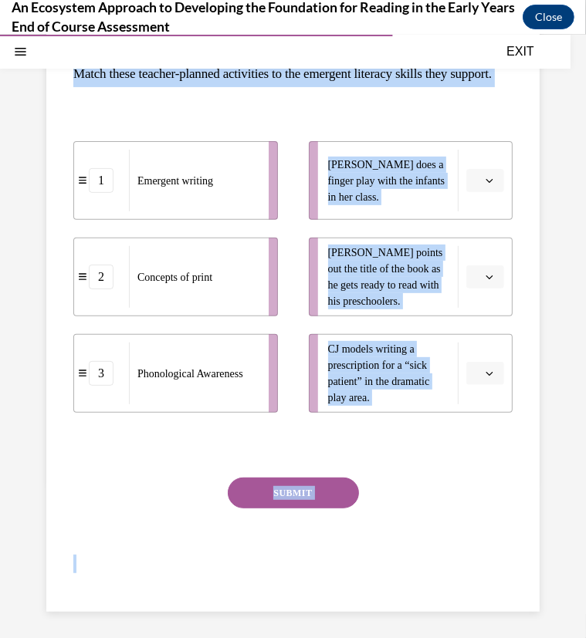
scroll to position [221, 0]
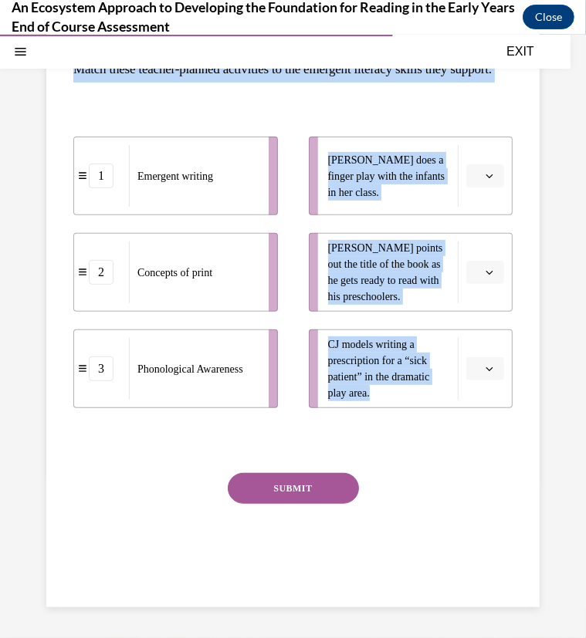
drag, startPoint x: 77, startPoint y: 259, endPoint x: 425, endPoint y: 414, distance: 381.1
click at [425, 414] on div "Question 11/15 Match these teacher-planned activities to the emergent literacy …" at bounding box center [292, 293] width 439 height 611
drag, startPoint x: 425, startPoint y: 414, endPoint x: 350, endPoint y: 276, distance: 157.2
click at [486, 171] on icon "button" at bounding box center [490, 175] width 8 height 8
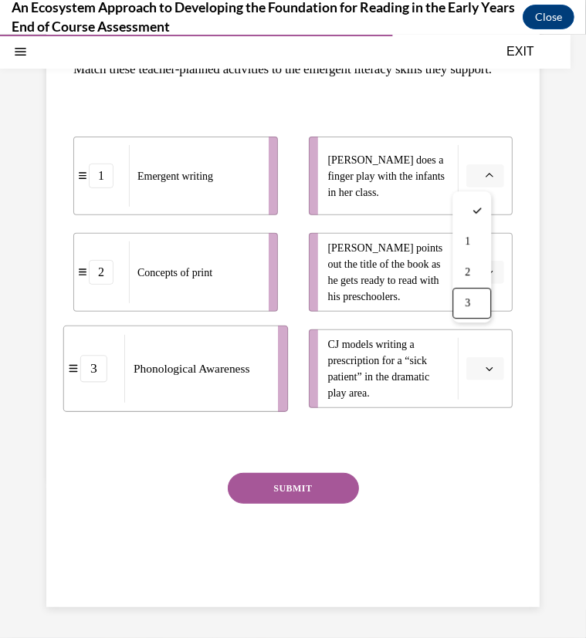
click at [470, 304] on span "3" at bounding box center [467, 302] width 5 height 12
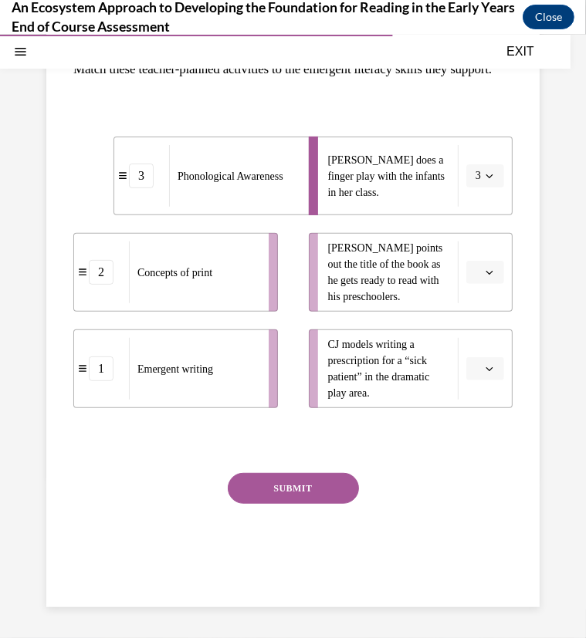
click at [486, 371] on icon "button" at bounding box center [490, 368] width 8 height 8
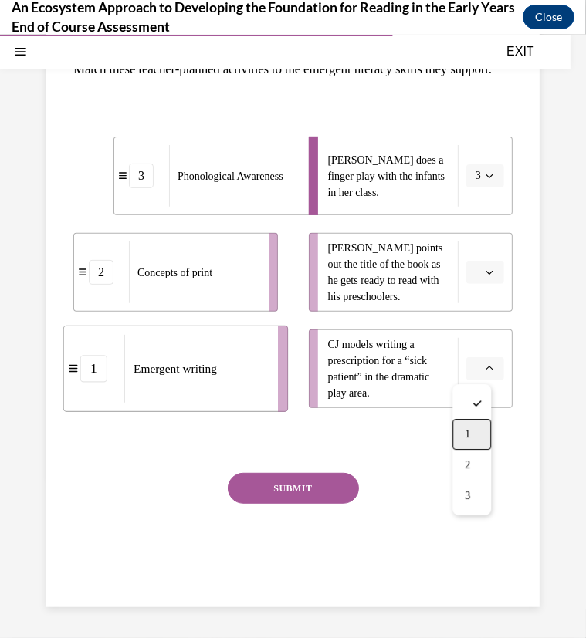
click at [467, 436] on span "1" at bounding box center [467, 434] width 5 height 12
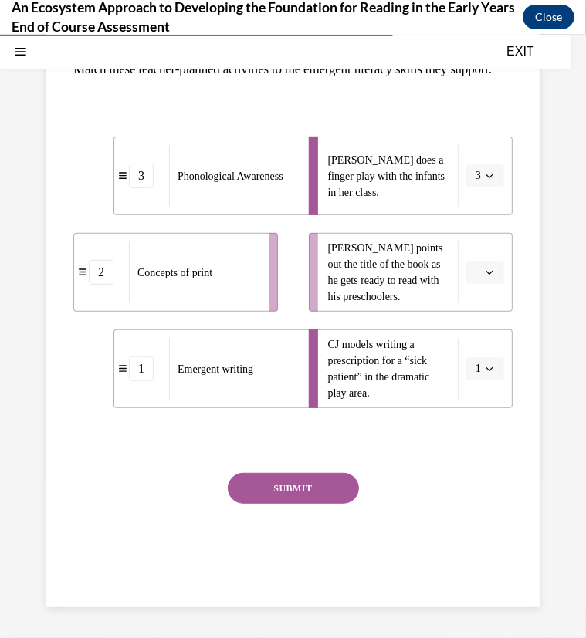
click at [486, 269] on icon "button" at bounding box center [490, 272] width 8 height 8
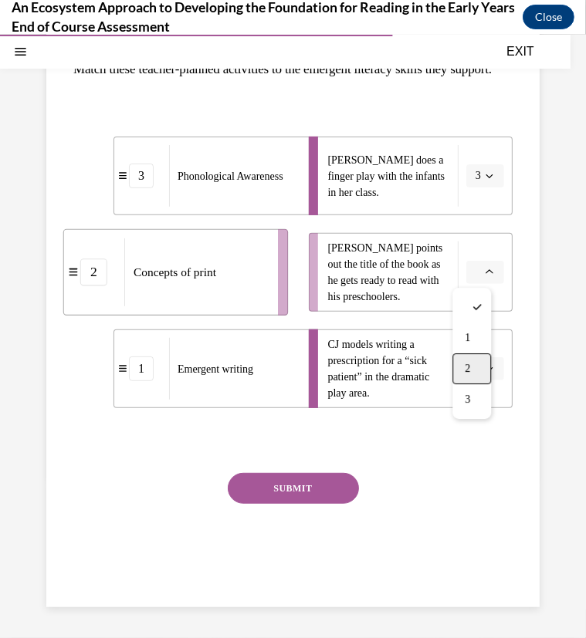
click at [469, 364] on span "2" at bounding box center [467, 368] width 5 height 12
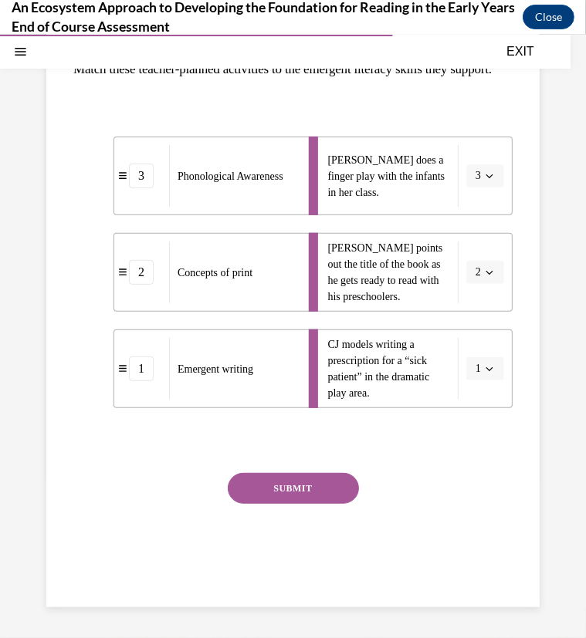
click at [272, 489] on button "SUBMIT" at bounding box center [293, 487] width 131 height 31
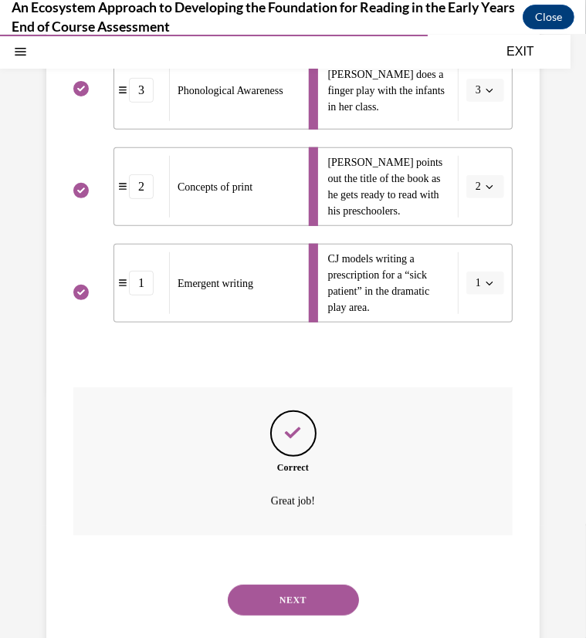
scroll to position [346, 0]
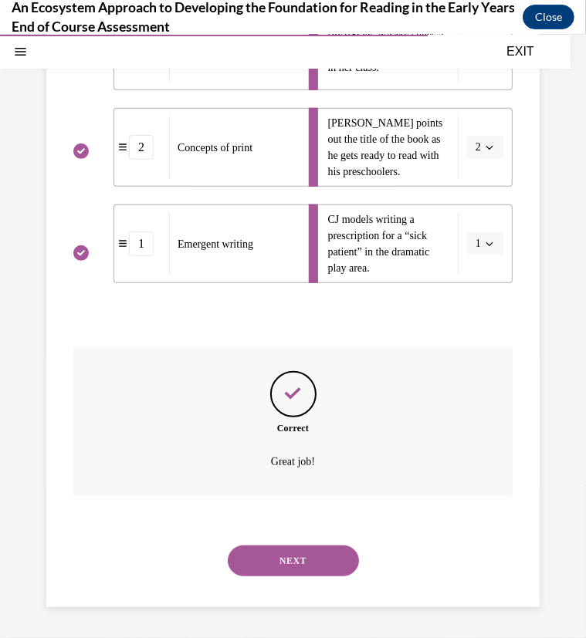
click at [290, 557] on button "NEXT" at bounding box center [293, 560] width 131 height 31
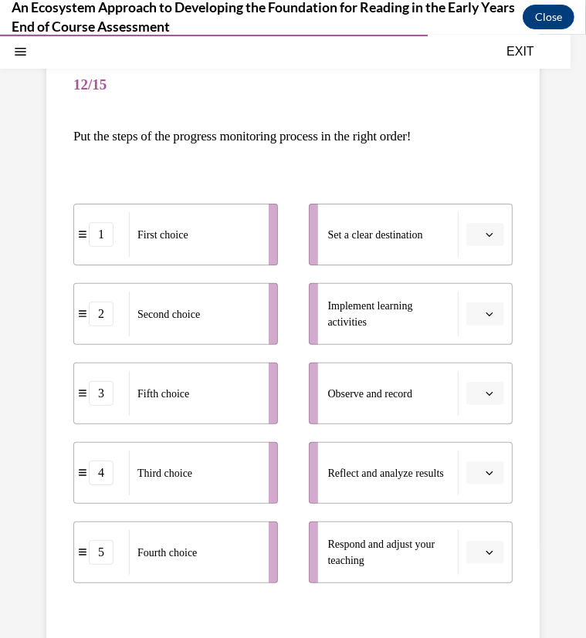
scroll to position [154, 0]
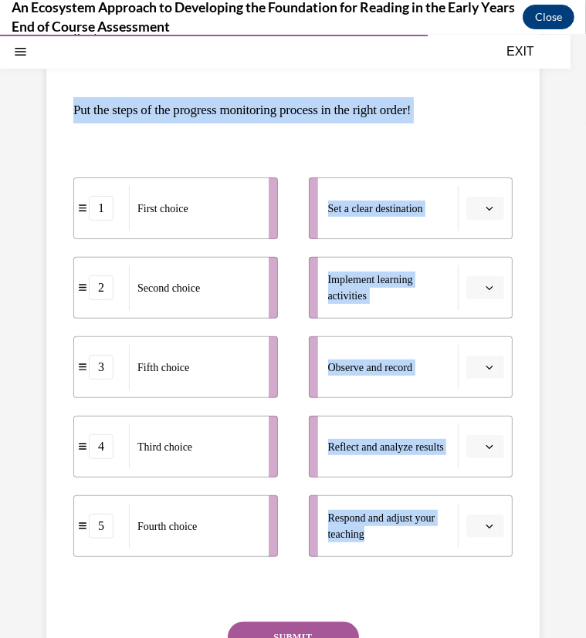
drag, startPoint x: 69, startPoint y: 103, endPoint x: 406, endPoint y: 551, distance: 561.2
click at [406, 551] on div "Question 12/15 Put the steps of the progress monitoring process in the right or…" at bounding box center [292, 377] width 493 height 758
drag, startPoint x: 406, startPoint y: 551, endPoint x: 371, endPoint y: 367, distance: 187.9
click at [484, 211] on span "button" at bounding box center [489, 207] width 11 height 11
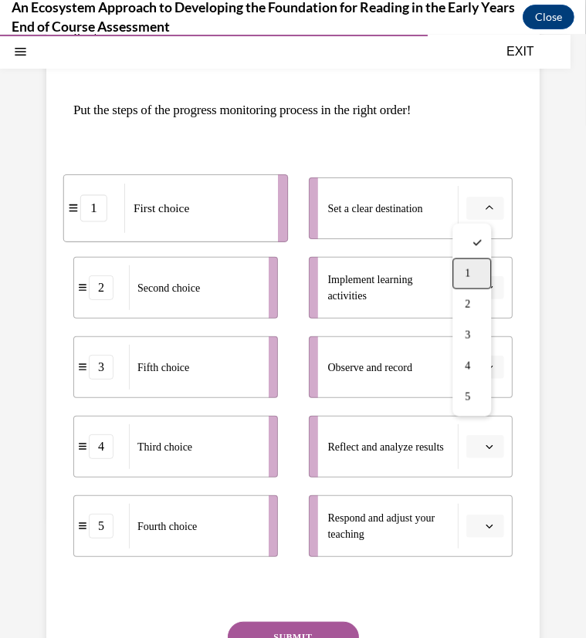
click at [469, 273] on span "1" at bounding box center [467, 273] width 5 height 12
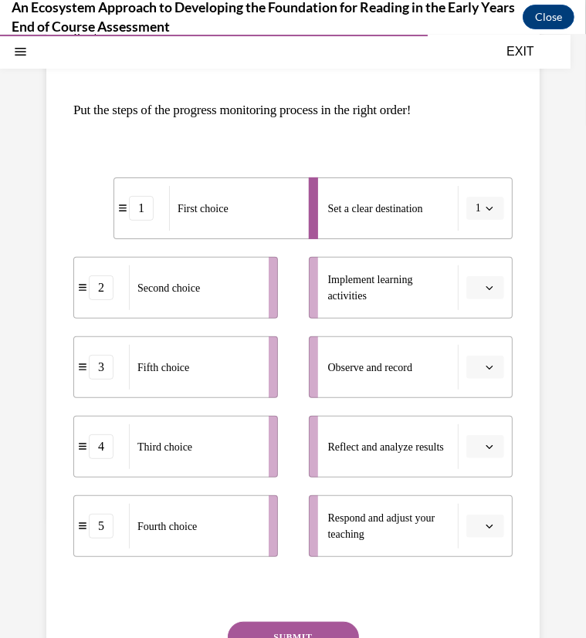
click at [486, 283] on icon "button" at bounding box center [490, 287] width 8 height 8
click at [471, 378] on div "2" at bounding box center [471, 383] width 39 height 31
click at [486, 366] on icon "button" at bounding box center [489, 367] width 7 height 4
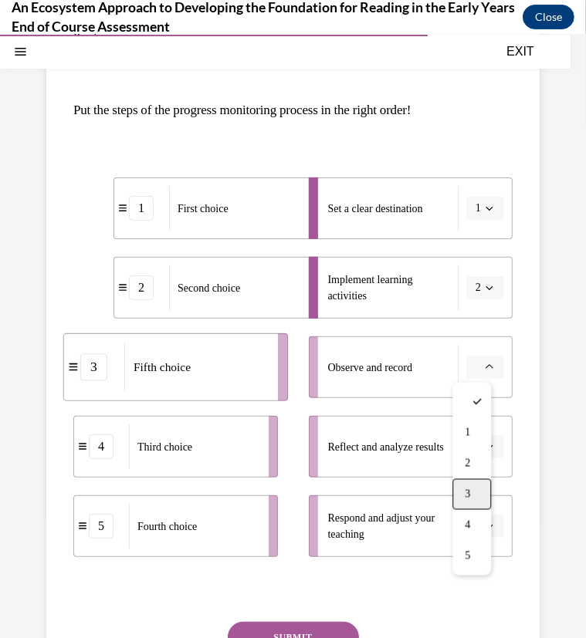
click at [468, 495] on span "3" at bounding box center [467, 494] width 5 height 12
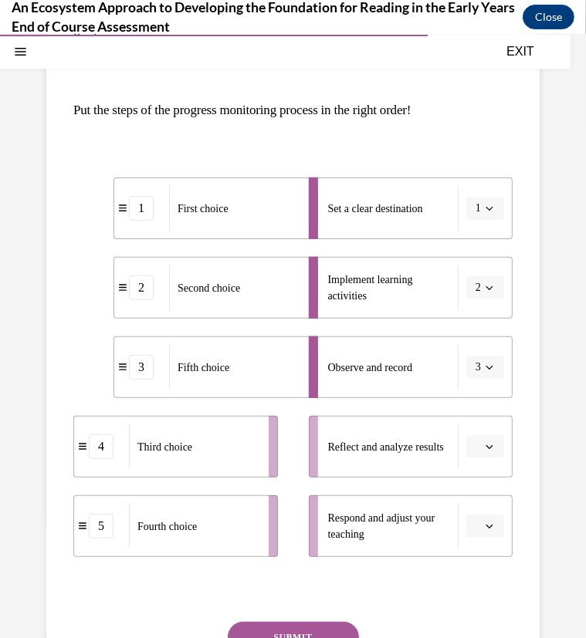
click at [486, 446] on icon "button" at bounding box center [490, 446] width 8 height 8
click at [472, 377] on div "4" at bounding box center [471, 380] width 39 height 31
click at [486, 523] on icon "button" at bounding box center [490, 526] width 8 height 8
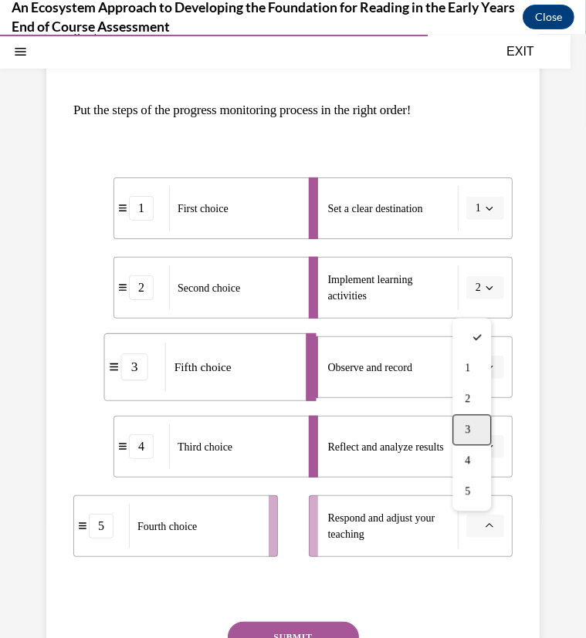
click at [472, 425] on div "3" at bounding box center [471, 429] width 39 height 31
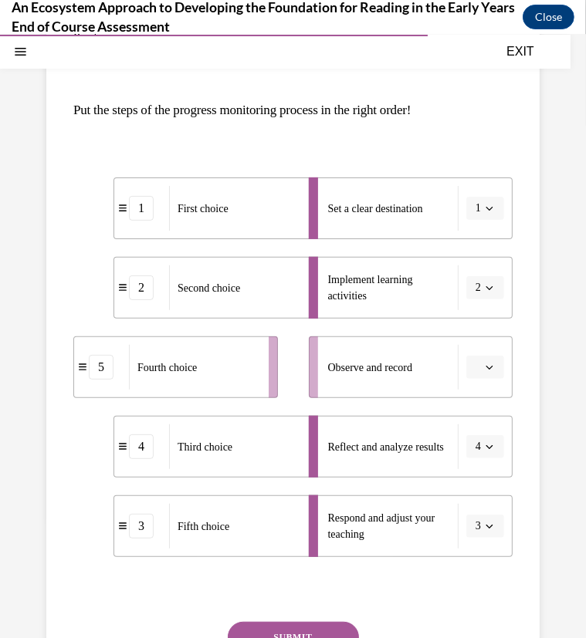
click at [484, 367] on span "button" at bounding box center [489, 366] width 11 height 11
click at [472, 523] on div "4" at bounding box center [471, 524] width 39 height 31
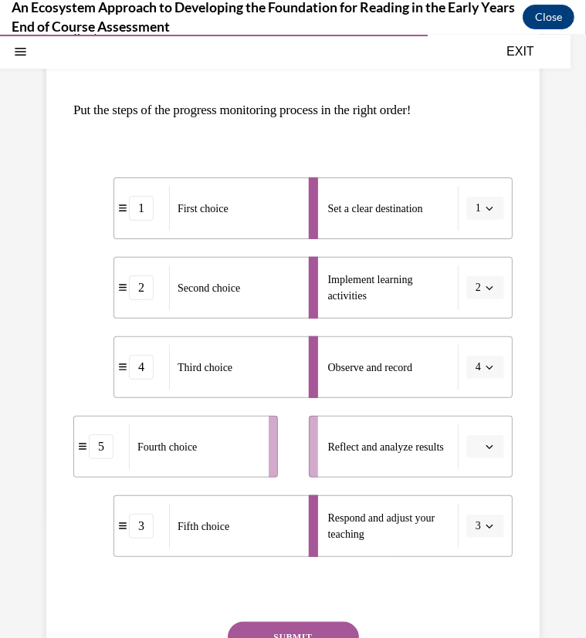
click at [484, 445] on span "button" at bounding box center [489, 446] width 11 height 11
click at [472, 382] on div "4" at bounding box center [471, 380] width 39 height 31
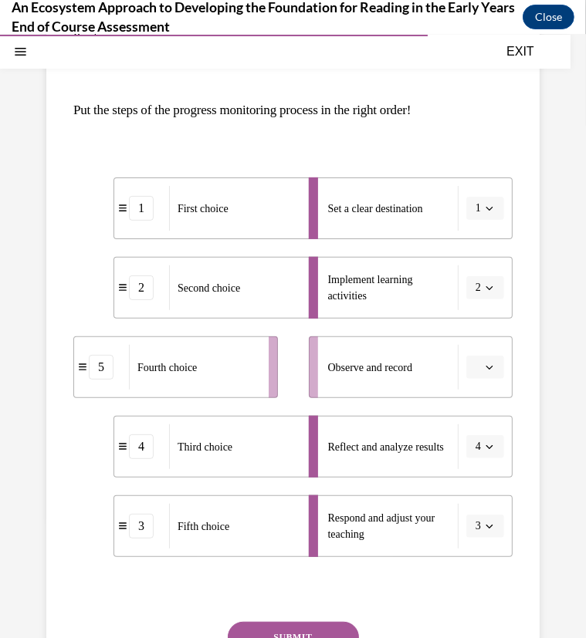
click at [486, 526] on icon "button" at bounding box center [490, 526] width 8 height 8
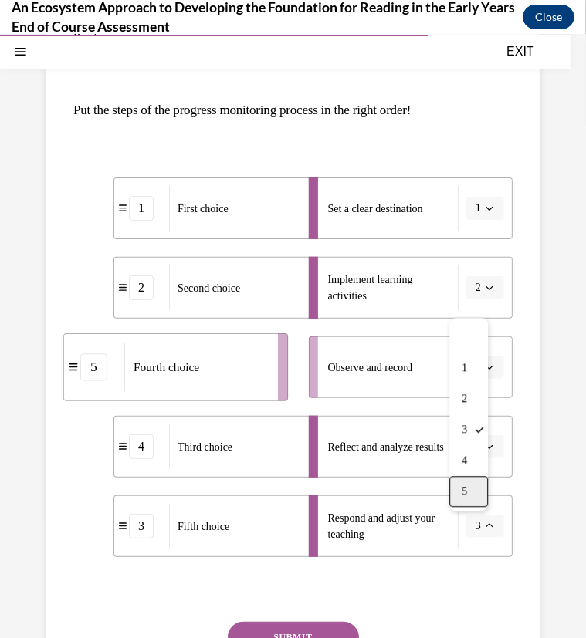
click at [472, 489] on div "5" at bounding box center [468, 490] width 39 height 31
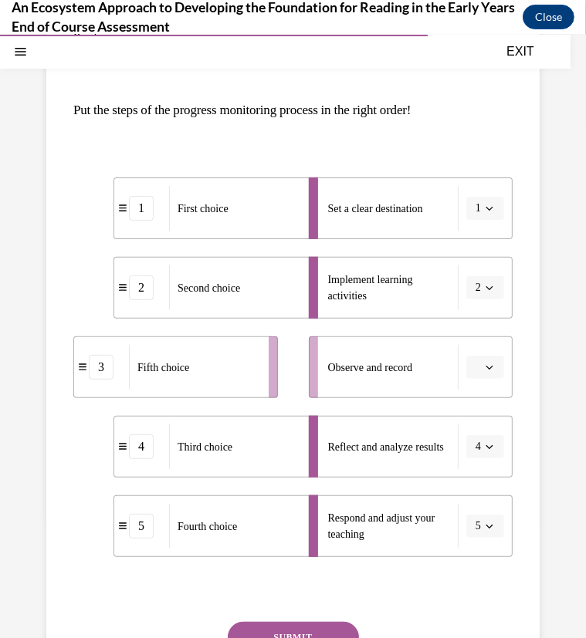
click at [486, 527] on icon "button" at bounding box center [489, 526] width 7 height 4
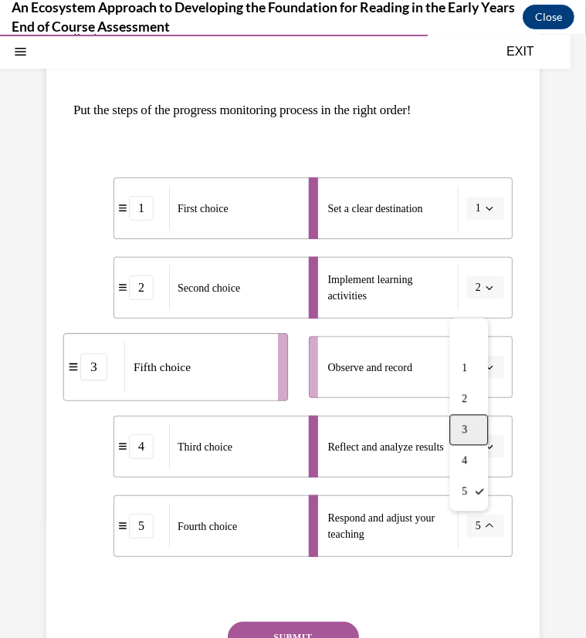
click at [466, 431] on span "3" at bounding box center [464, 429] width 5 height 12
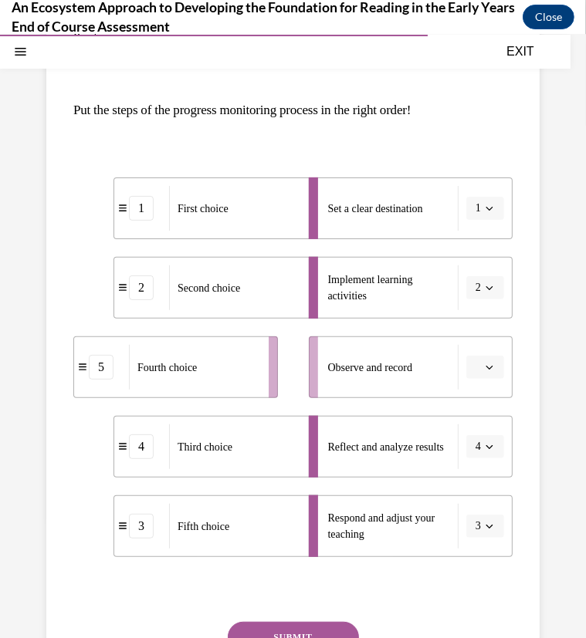
click at [486, 445] on icon "button" at bounding box center [489, 447] width 7 height 4
click at [471, 381] on div "4" at bounding box center [468, 380] width 39 height 31
click at [486, 368] on icon "button" at bounding box center [489, 367] width 7 height 4
click at [462, 490] on div "3" at bounding box center [471, 494] width 39 height 31
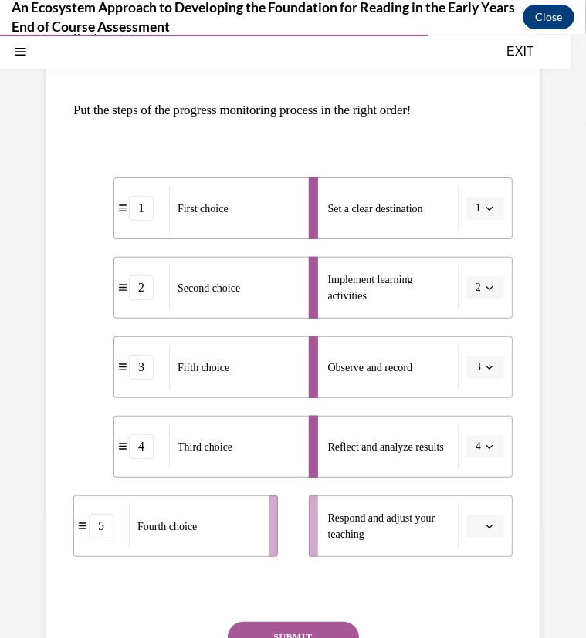
click at [486, 366] on icon "button" at bounding box center [490, 367] width 8 height 8
click at [465, 526] on span "4" at bounding box center [464, 525] width 5 height 12
click at [486, 449] on icon "button" at bounding box center [490, 446] width 8 height 8
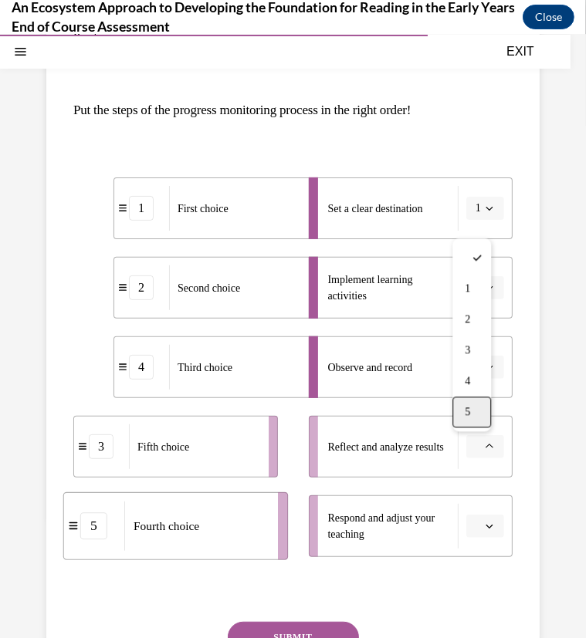
click at [475, 414] on div "5" at bounding box center [471, 411] width 39 height 31
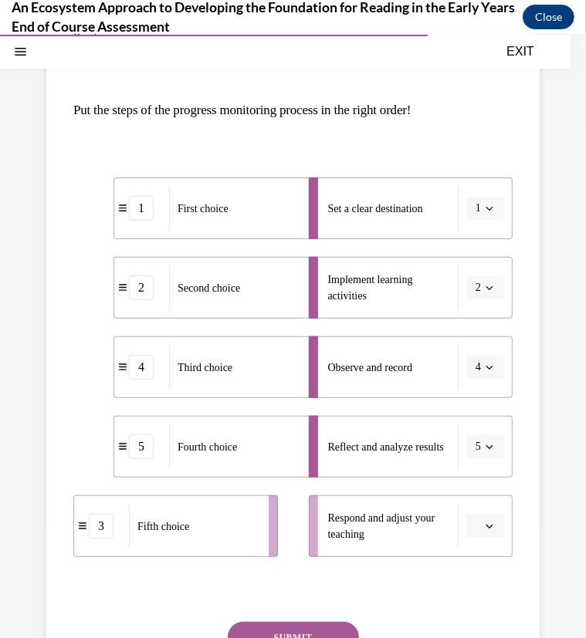
click at [486, 523] on icon "button" at bounding box center [490, 526] width 8 height 8
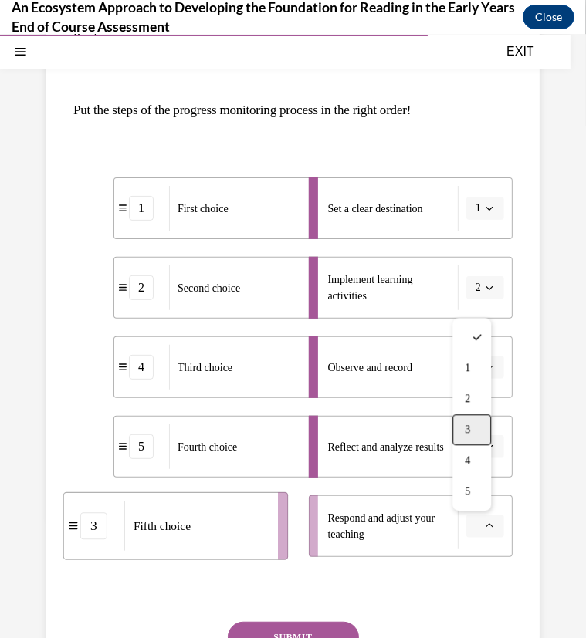
click at [472, 430] on div "3" at bounding box center [471, 429] width 39 height 31
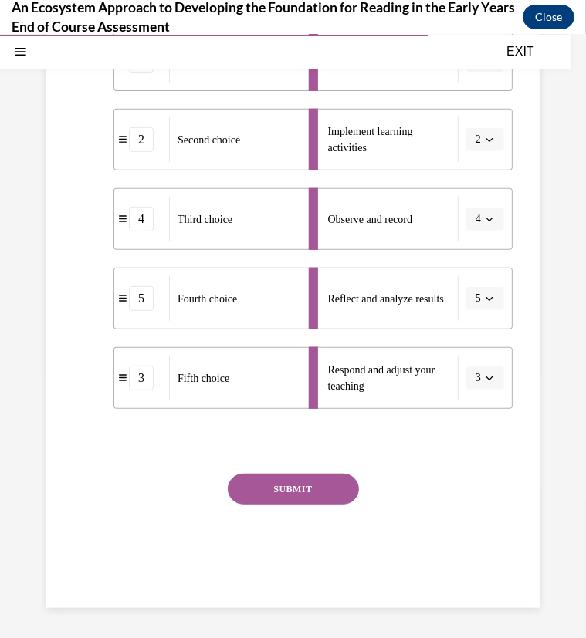
click at [302, 482] on button "SUBMIT" at bounding box center [293, 488] width 131 height 31
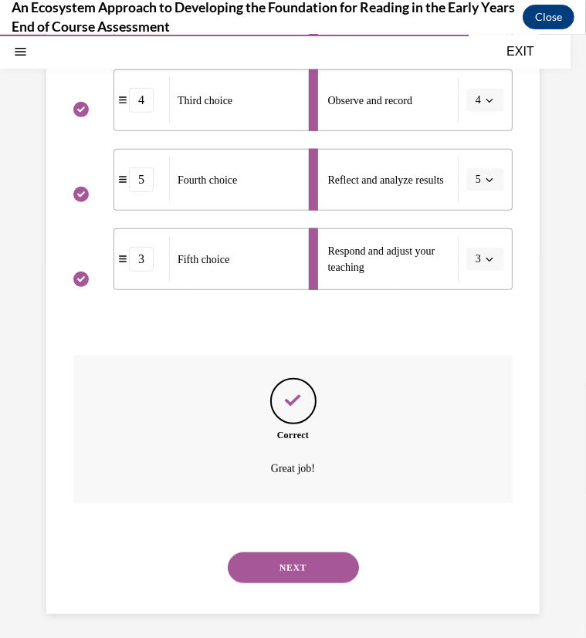
scroll to position [428, 0]
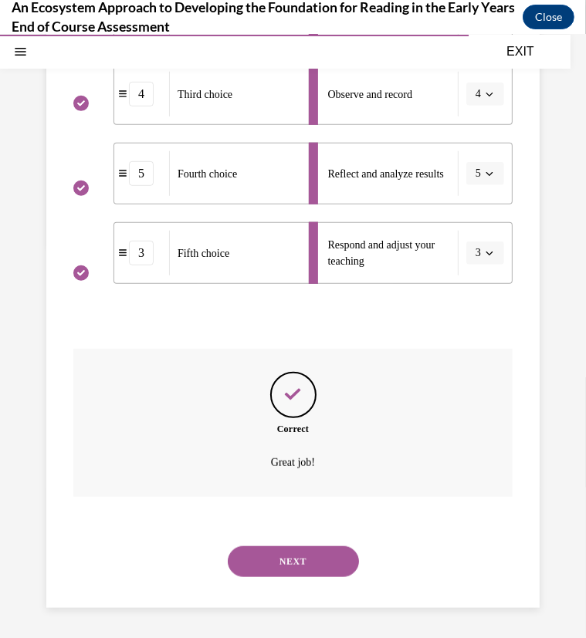
click at [299, 560] on button "NEXT" at bounding box center [293, 561] width 131 height 31
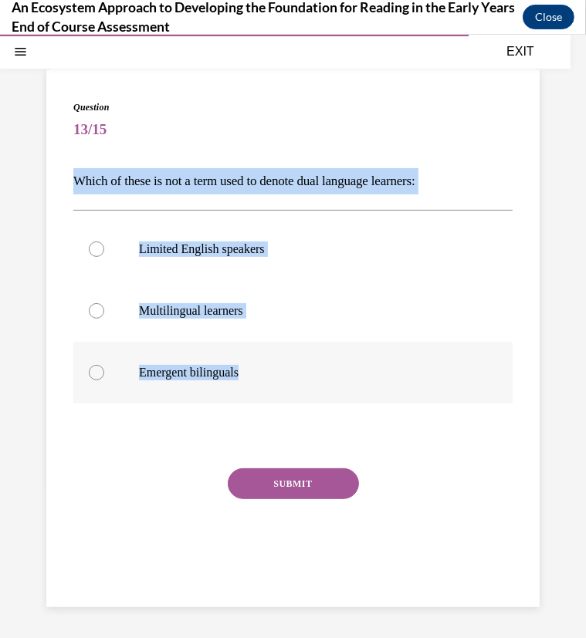
drag, startPoint x: 73, startPoint y: 177, endPoint x: 280, endPoint y: 383, distance: 292.6
click at [280, 383] on div "Question 13/15 Which of these is not a term used to denote dual language learne…" at bounding box center [292, 347] width 439 height 495
click at [98, 248] on div at bounding box center [96, 248] width 15 height 15
click at [98, 248] on input "Limited English speakers" at bounding box center [96, 248] width 15 height 15
radio input "true"
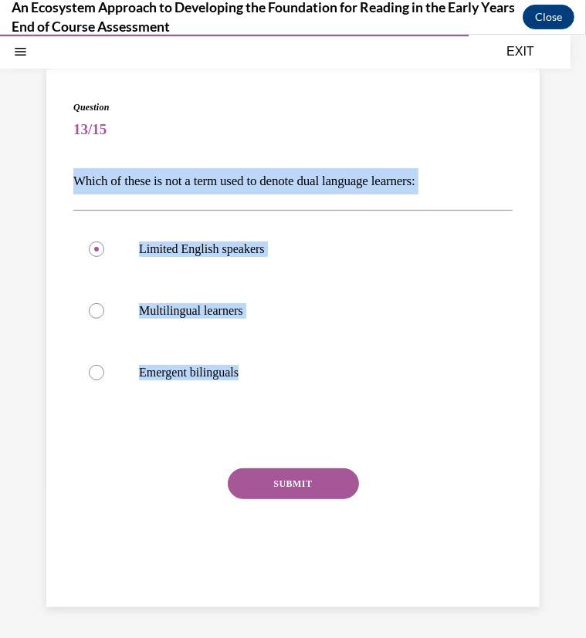
click at [276, 483] on button "SUBMIT" at bounding box center [293, 483] width 131 height 31
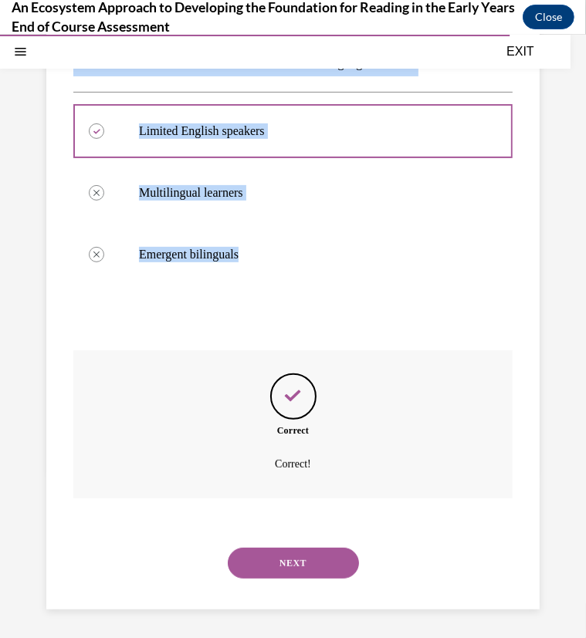
scroll to position [203, 0]
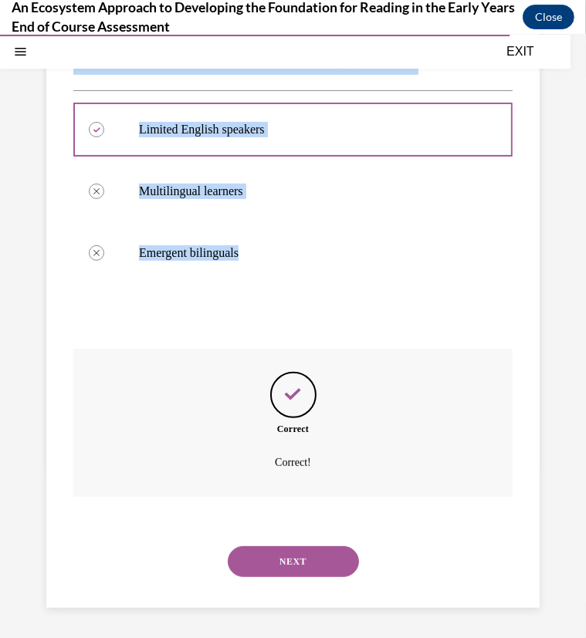
click at [287, 558] on button "NEXT" at bounding box center [293, 561] width 131 height 31
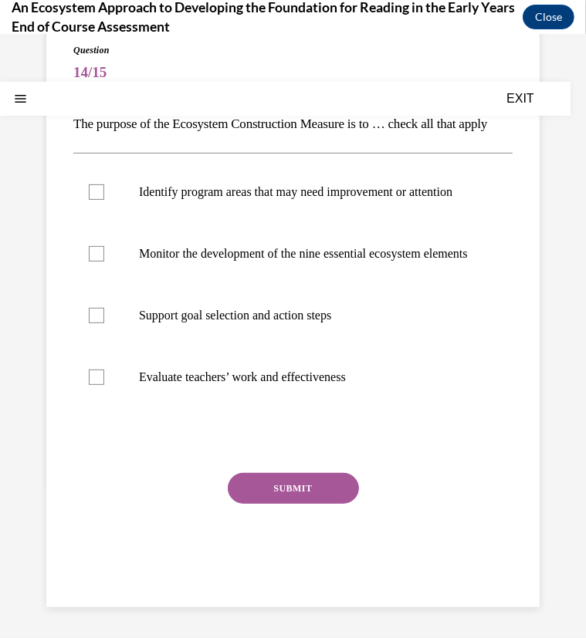
scroll to position [0, 0]
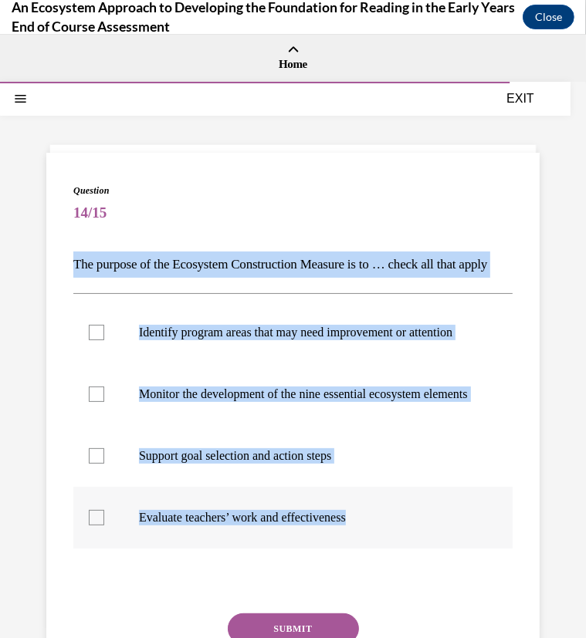
drag, startPoint x: 71, startPoint y: 263, endPoint x: 396, endPoint y: 580, distance: 453.6
click at [396, 580] on div "Question 14/15 The purpose of the Ecosystem Construction Measure is to … check …" at bounding box center [292, 449] width 493 height 595
click at [99, 340] on div at bounding box center [96, 331] width 15 height 15
click at [99, 340] on input "Identify program areas that may need improvement or attention" at bounding box center [96, 331] width 15 height 15
checkbox input "true"
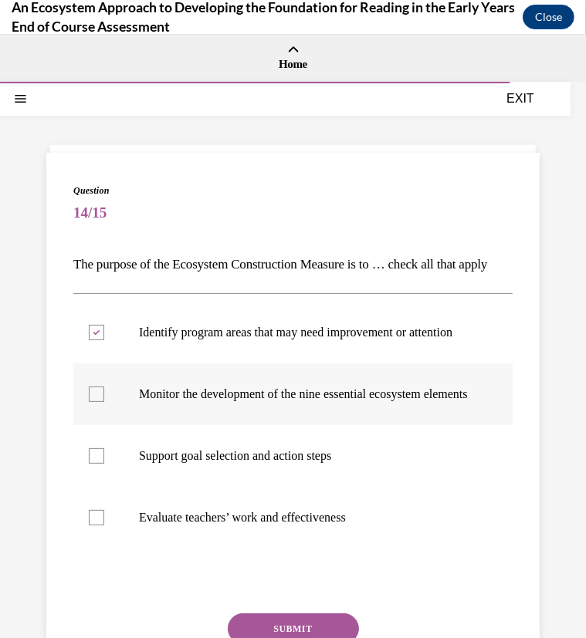
click at [95, 401] on div at bounding box center [96, 393] width 15 height 15
click at [95, 401] on input "Monitor the development of the nine essential ecosystem elements" at bounding box center [96, 393] width 15 height 15
checkbox input "true"
click at [96, 463] on div at bounding box center [96, 455] width 15 height 15
click at [96, 463] on input "Support goal selection and action steps" at bounding box center [96, 455] width 15 height 15
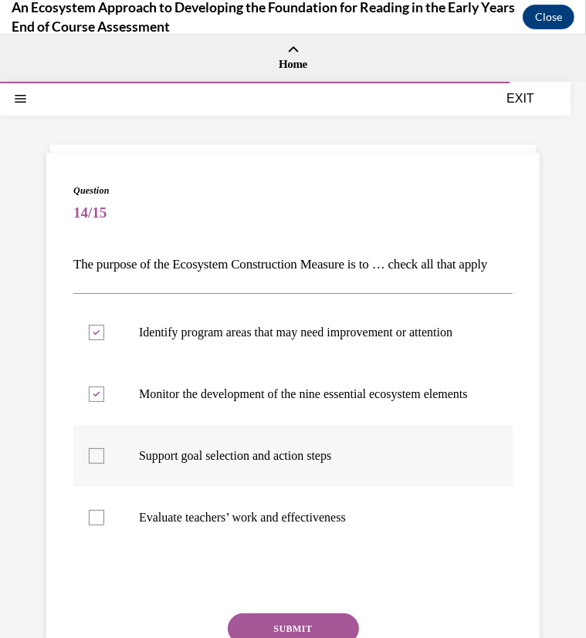
checkbox input "true"
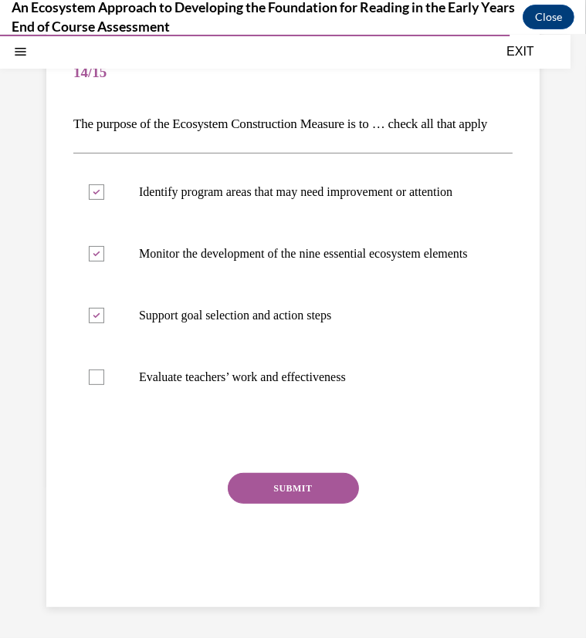
click at [290, 492] on button "SUBMIT" at bounding box center [293, 487] width 131 height 31
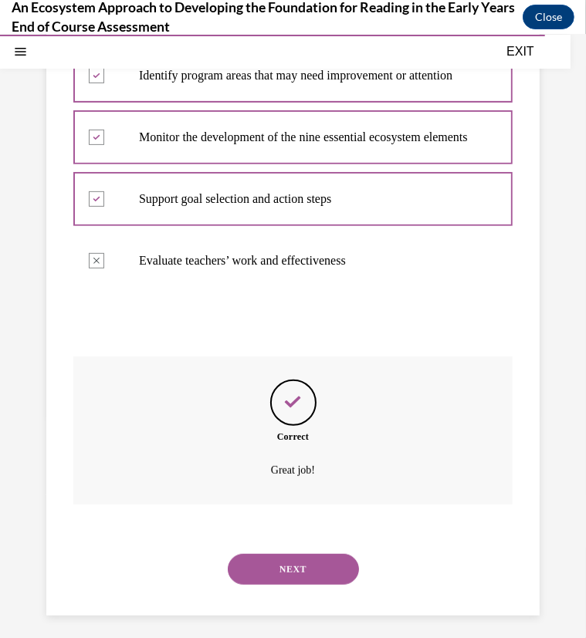
scroll to position [322, 0]
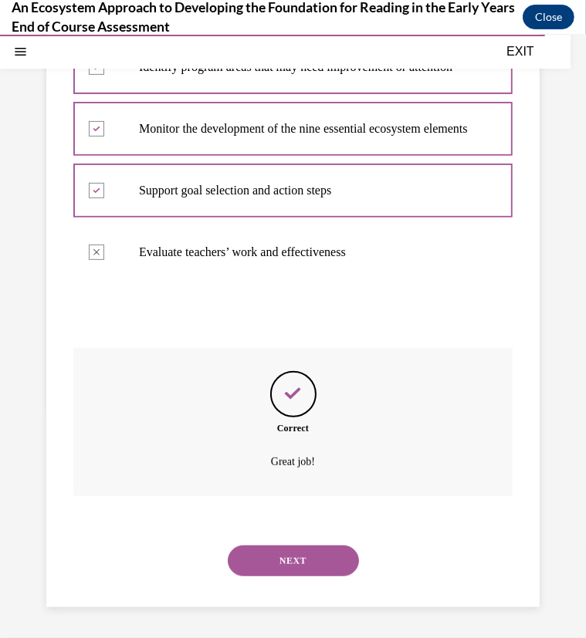
click at [293, 559] on button "NEXT" at bounding box center [293, 560] width 131 height 31
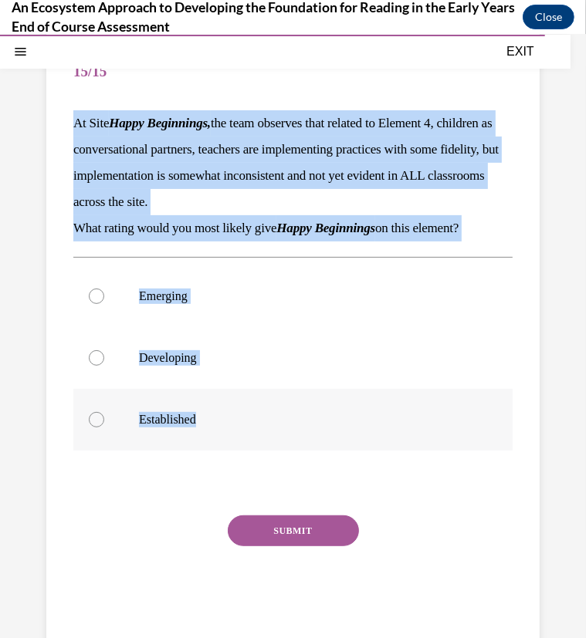
drag, startPoint x: 73, startPoint y: 120, endPoint x: 237, endPoint y: 443, distance: 362.1
click at [237, 443] on div "Question 15/15 At Site Happy Beginnings, the team observes that related to Elem…" at bounding box center [292, 342] width 439 height 600
click at [93, 360] on div at bounding box center [96, 357] width 15 height 15
click at [93, 360] on input "Developing" at bounding box center [96, 357] width 15 height 15
radio input "true"
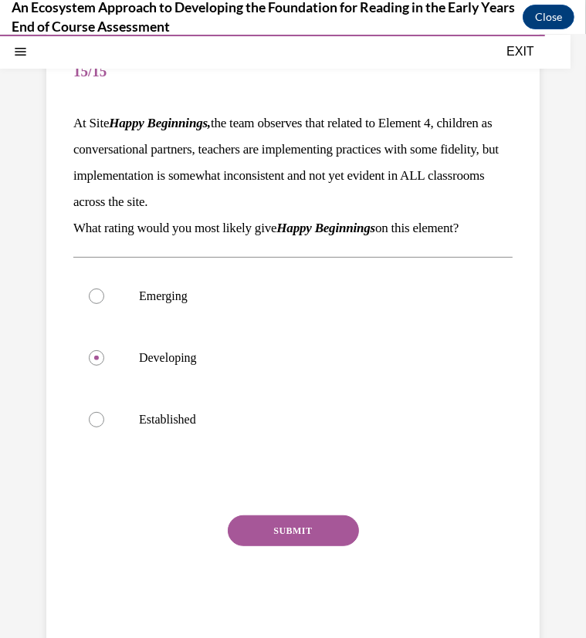
click at [288, 530] on button "SUBMIT" at bounding box center [293, 530] width 131 height 31
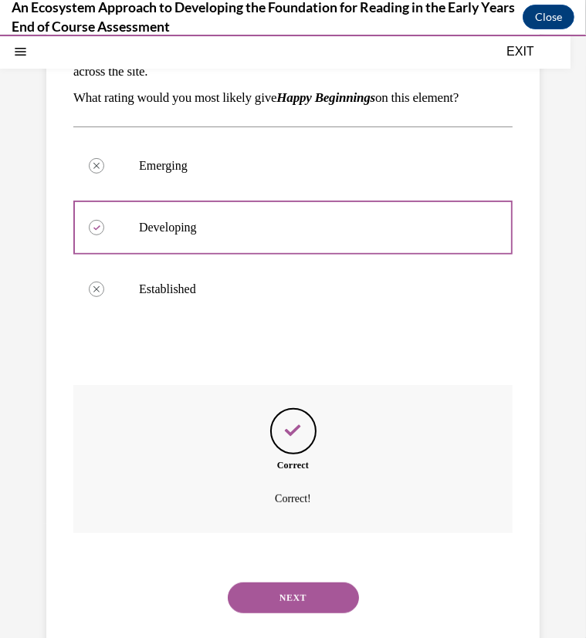
scroll to position [308, 0]
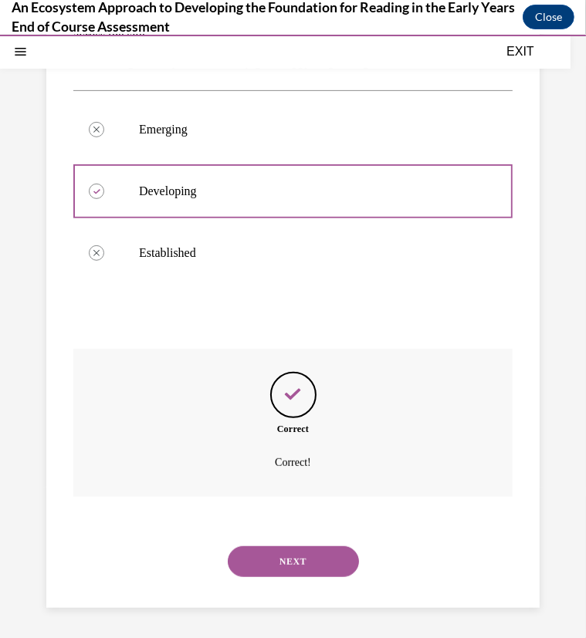
click at [277, 560] on button "NEXT" at bounding box center [293, 561] width 131 height 31
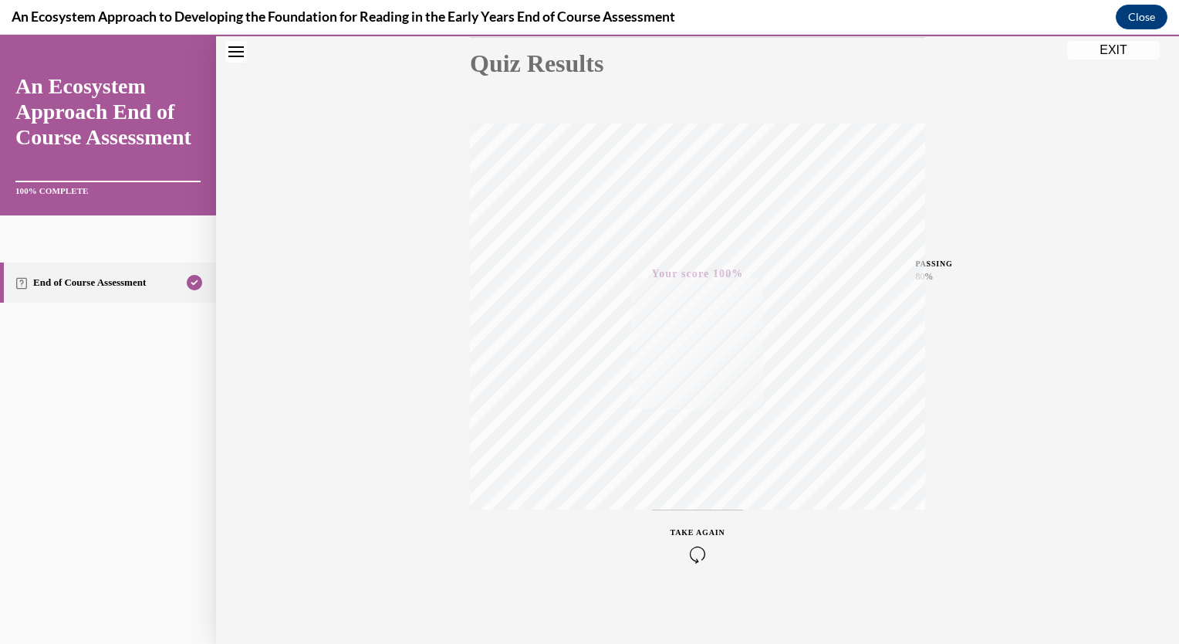
scroll to position [181, 0]
click at [1108, 50] on button "EXIT" at bounding box center [1114, 50] width 93 height 19
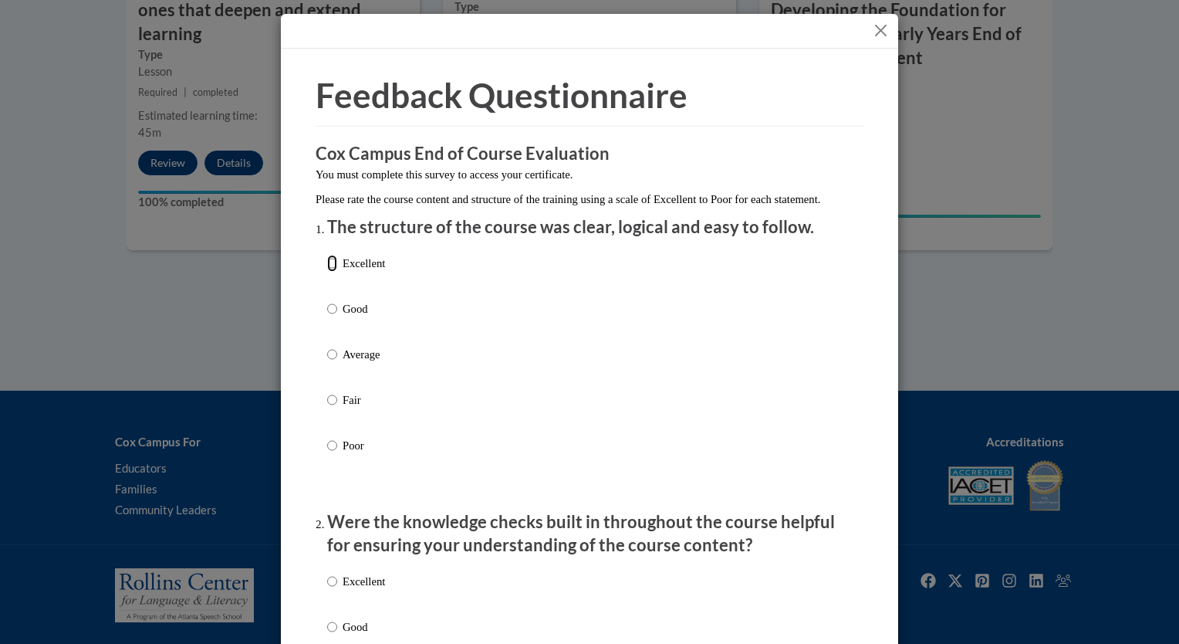
click at [330, 272] on input "Excellent" at bounding box center [332, 263] width 10 height 17
radio input "true"
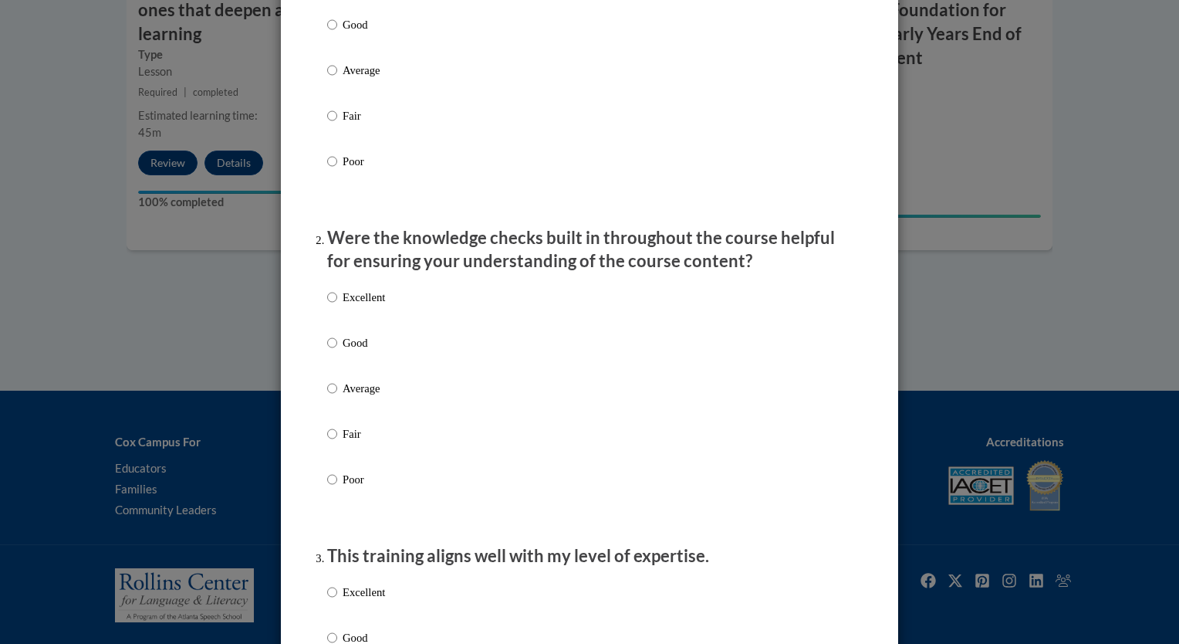
scroll to position [309, 0]
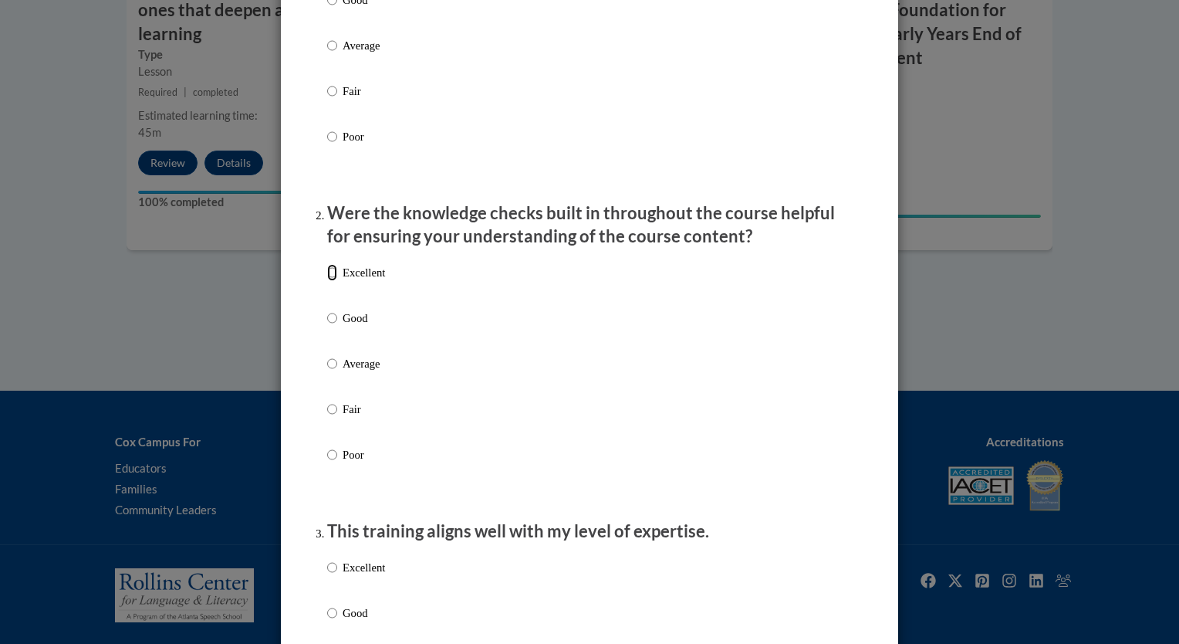
click at [327, 281] on input "Excellent" at bounding box center [332, 272] width 10 height 17
radio input "true"
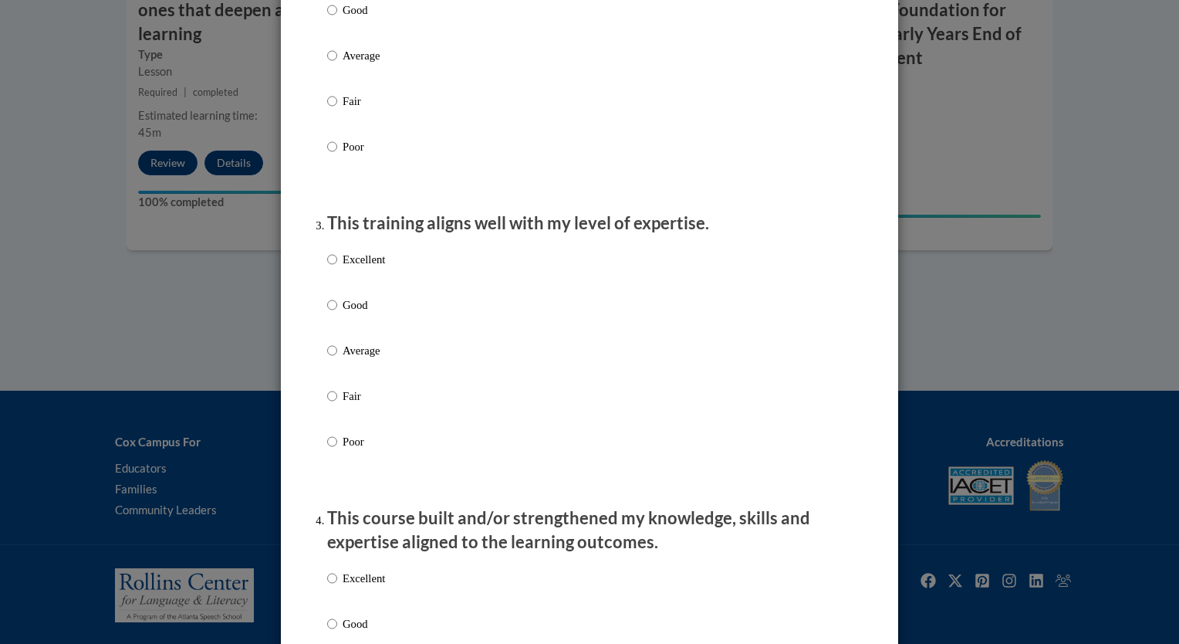
scroll to position [618, 0]
click at [327, 267] on input "Excellent" at bounding box center [332, 258] width 10 height 17
radio input "true"
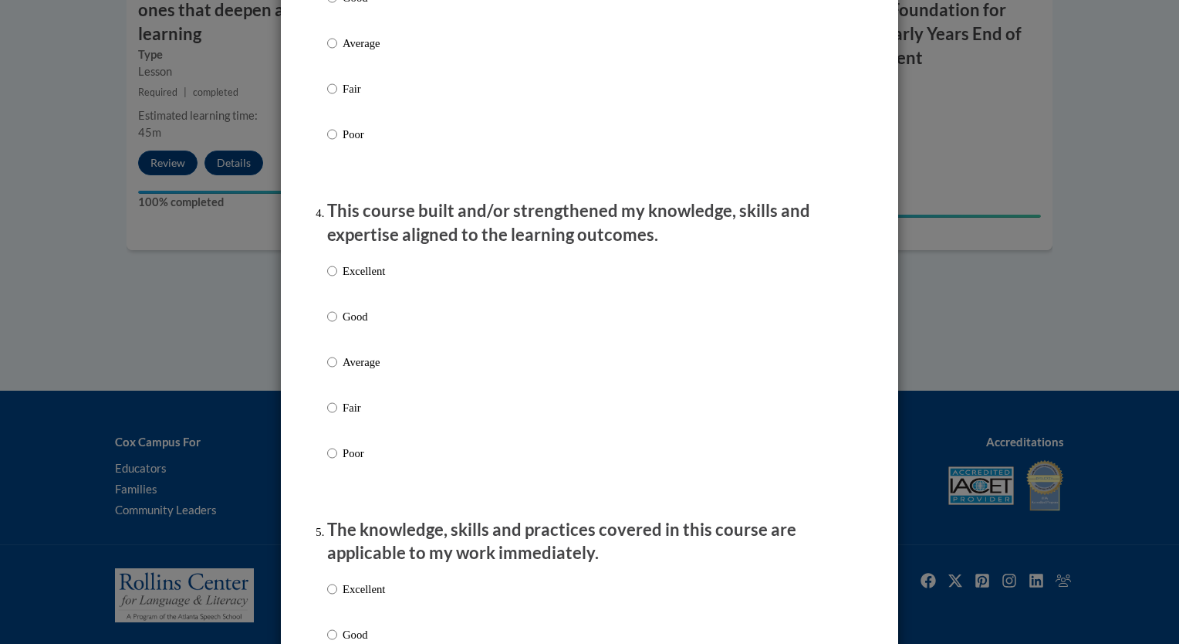
scroll to position [926, 0]
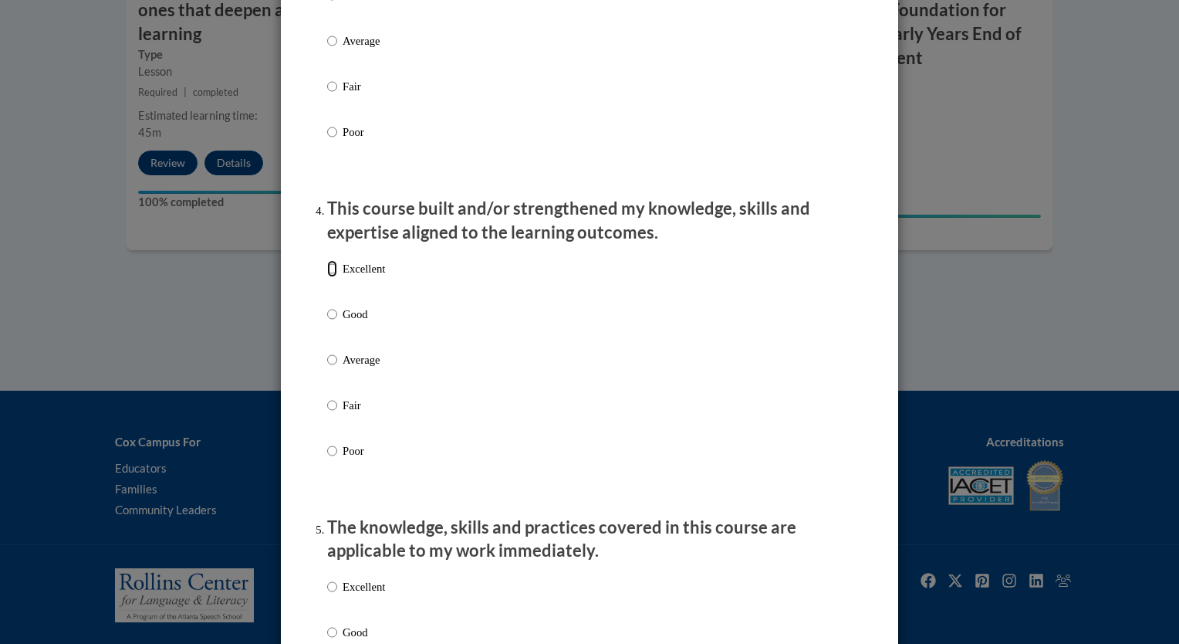
click at [328, 277] on input "Excellent" at bounding box center [332, 268] width 10 height 17
radio input "true"
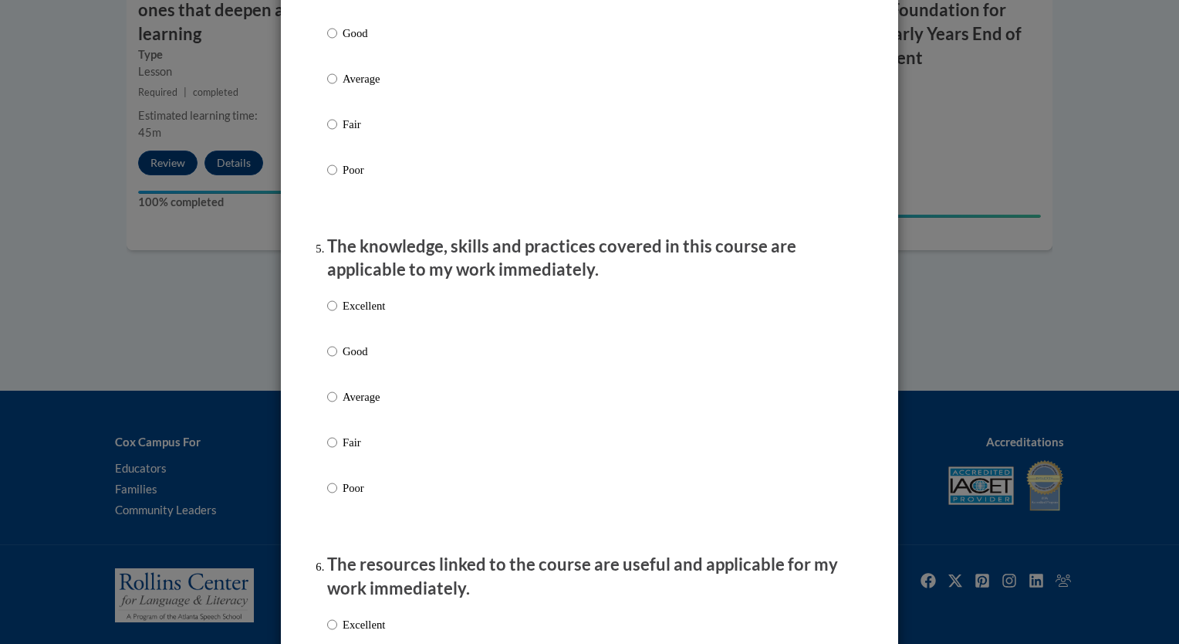
scroll to position [1235, 0]
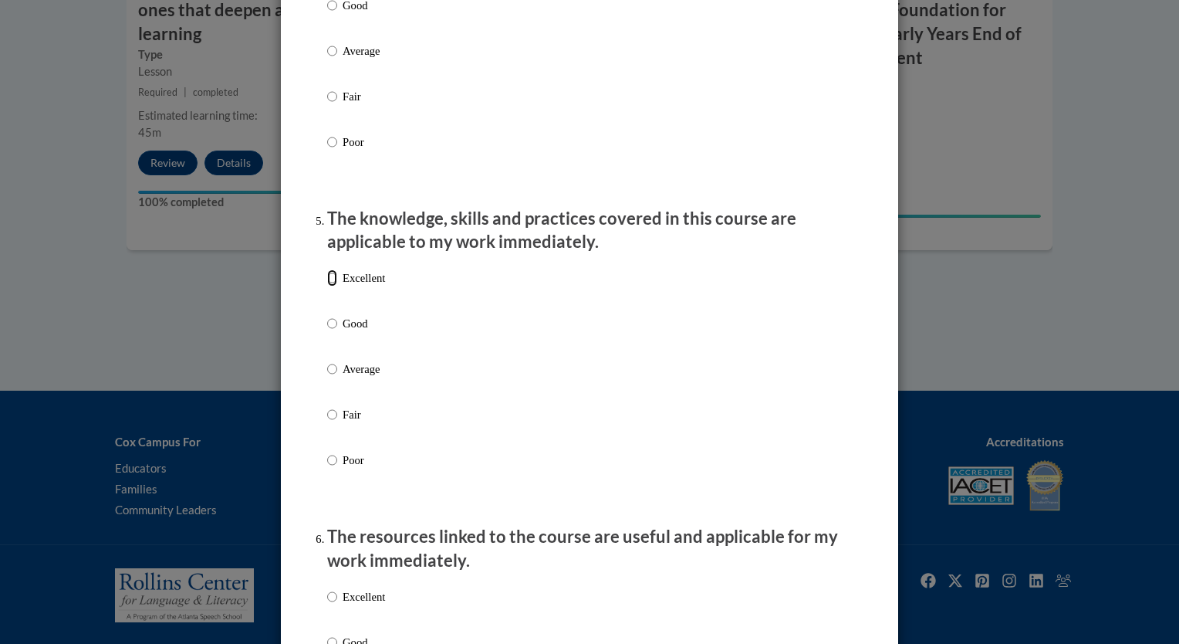
click at [327, 286] on input "Excellent" at bounding box center [332, 277] width 10 height 17
radio input "true"
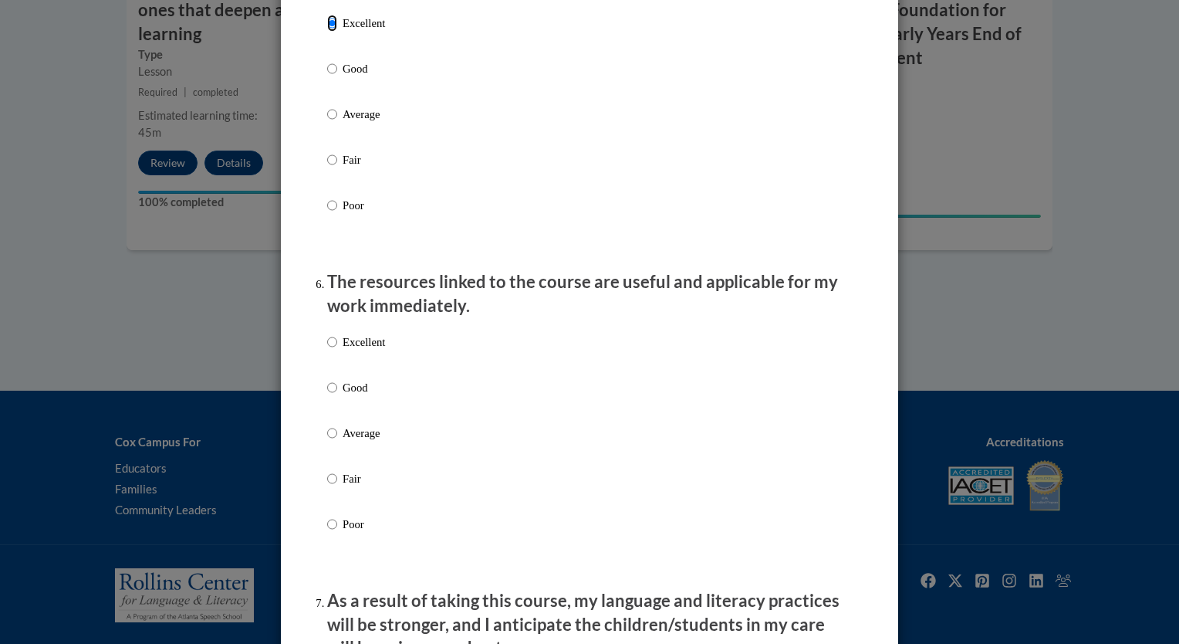
scroll to position [1544, 0]
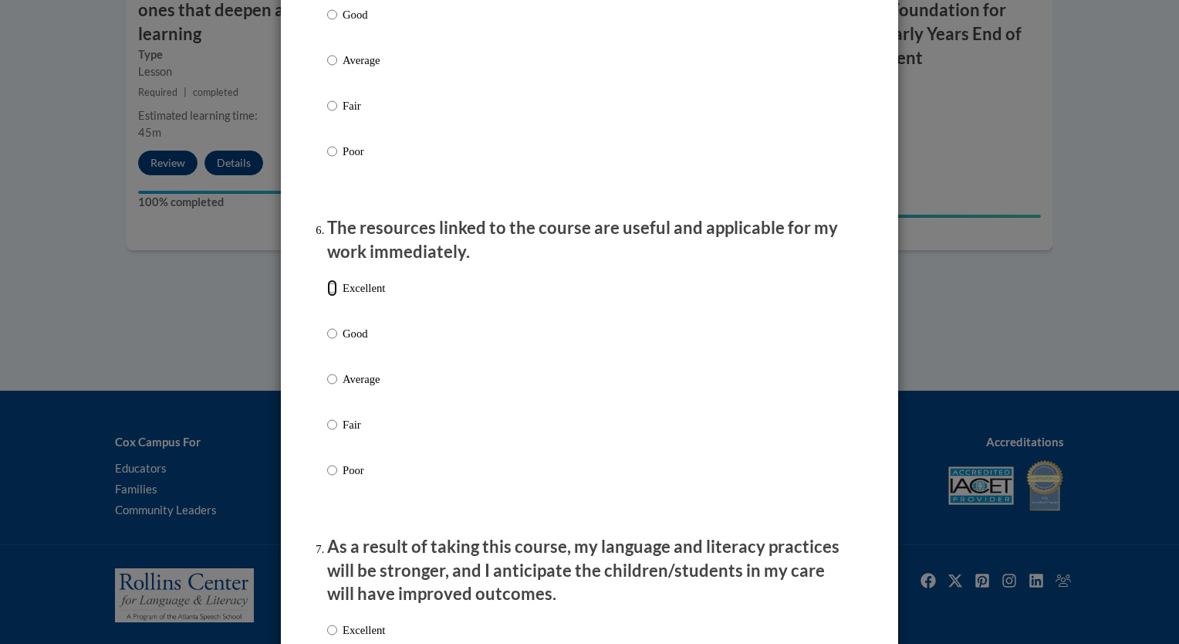
click at [328, 296] on input "Excellent" at bounding box center [332, 287] width 10 height 17
radio input "true"
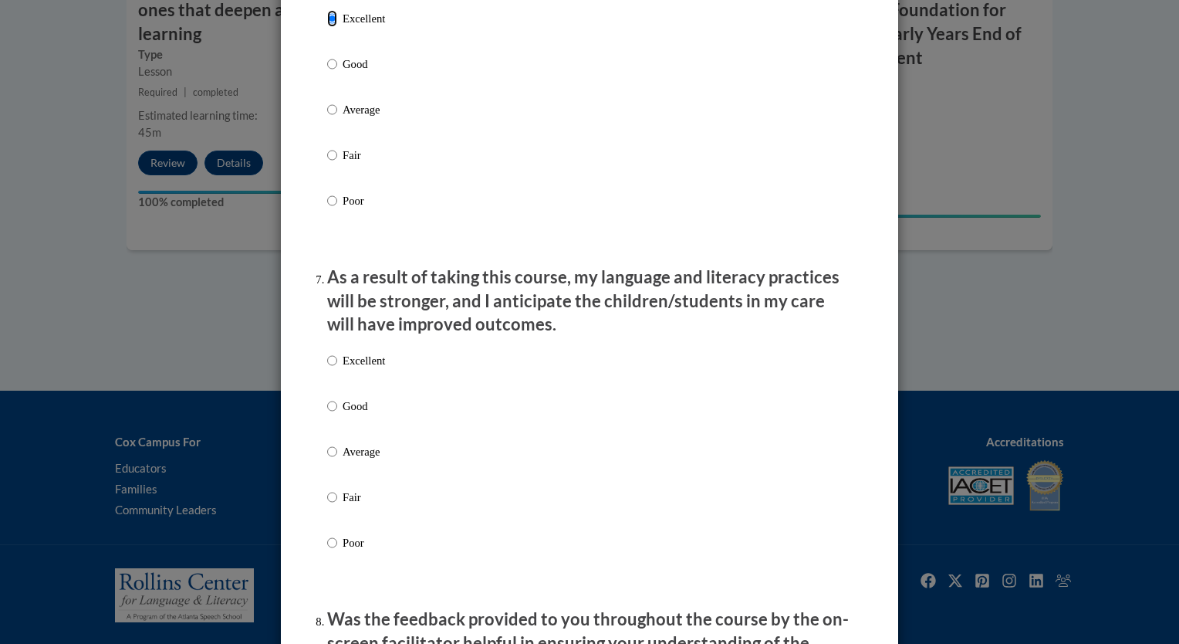
scroll to position [1853, 0]
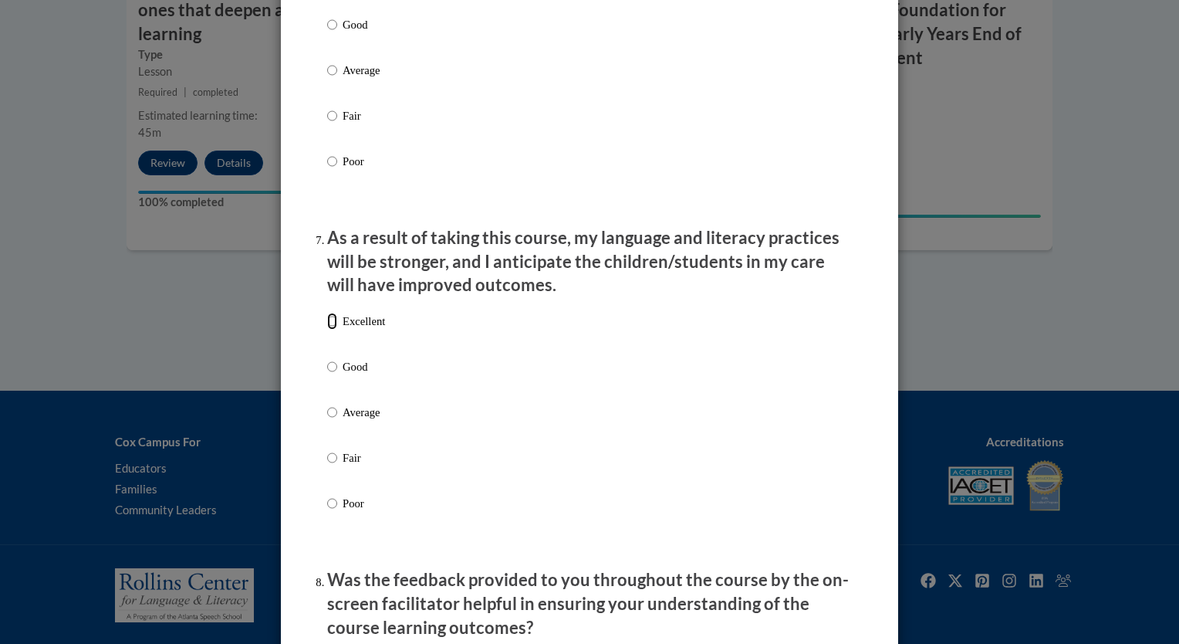
click at [327, 330] on input "Excellent" at bounding box center [332, 321] width 10 height 17
radio input "true"
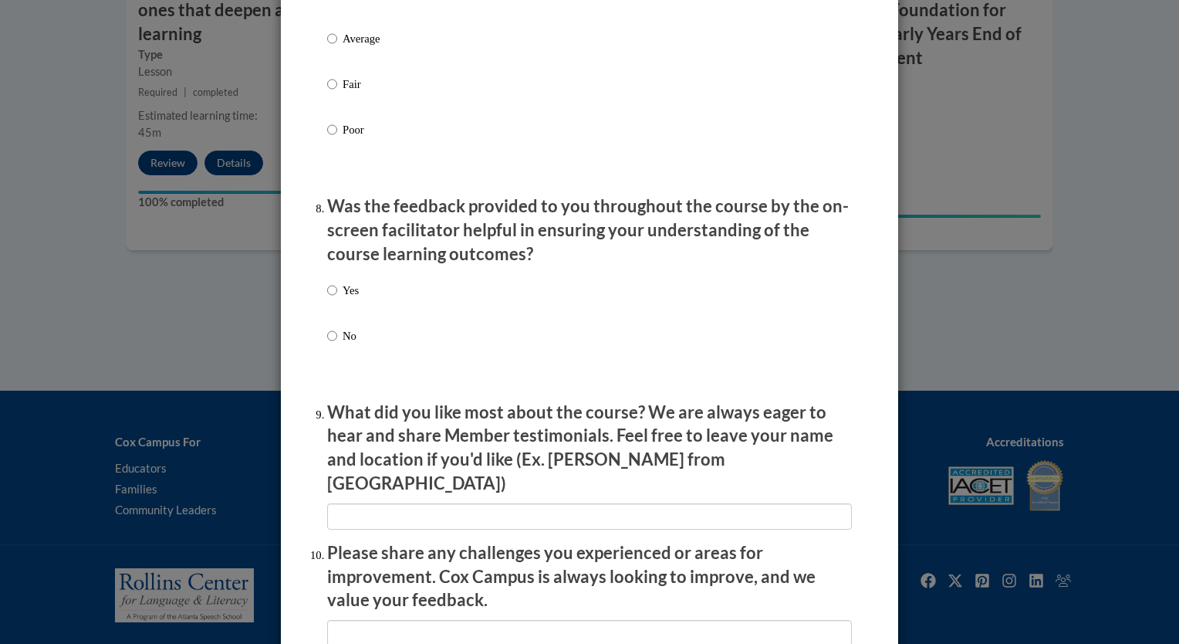
scroll to position [2238, 0]
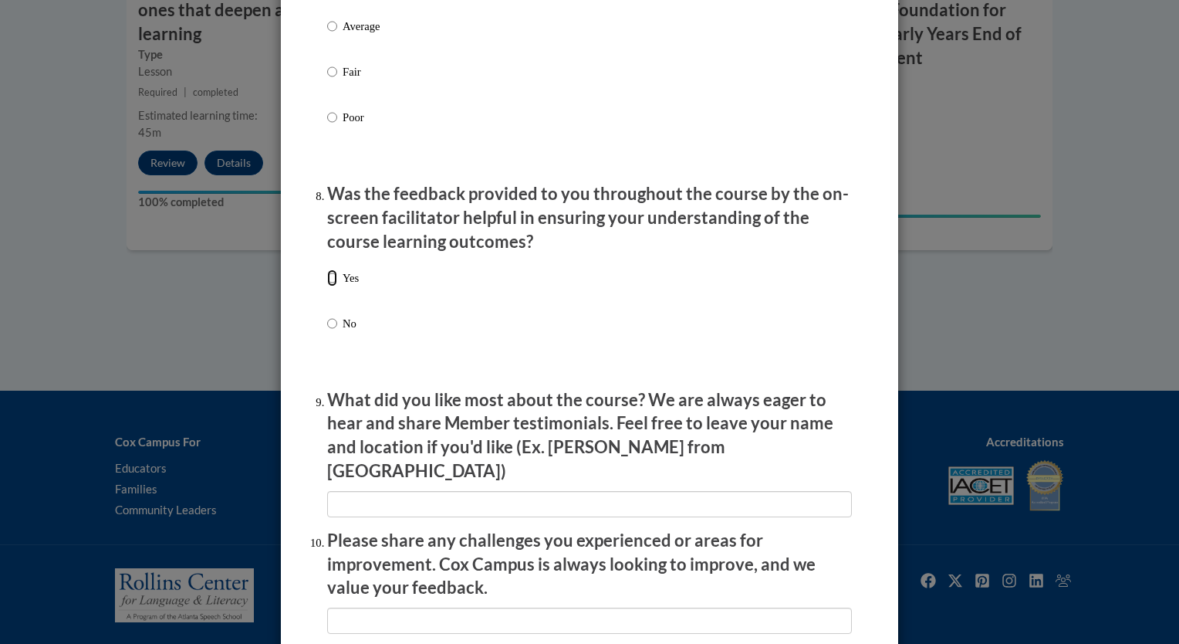
click at [329, 286] on input "Yes" at bounding box center [332, 277] width 10 height 17
radio input "true"
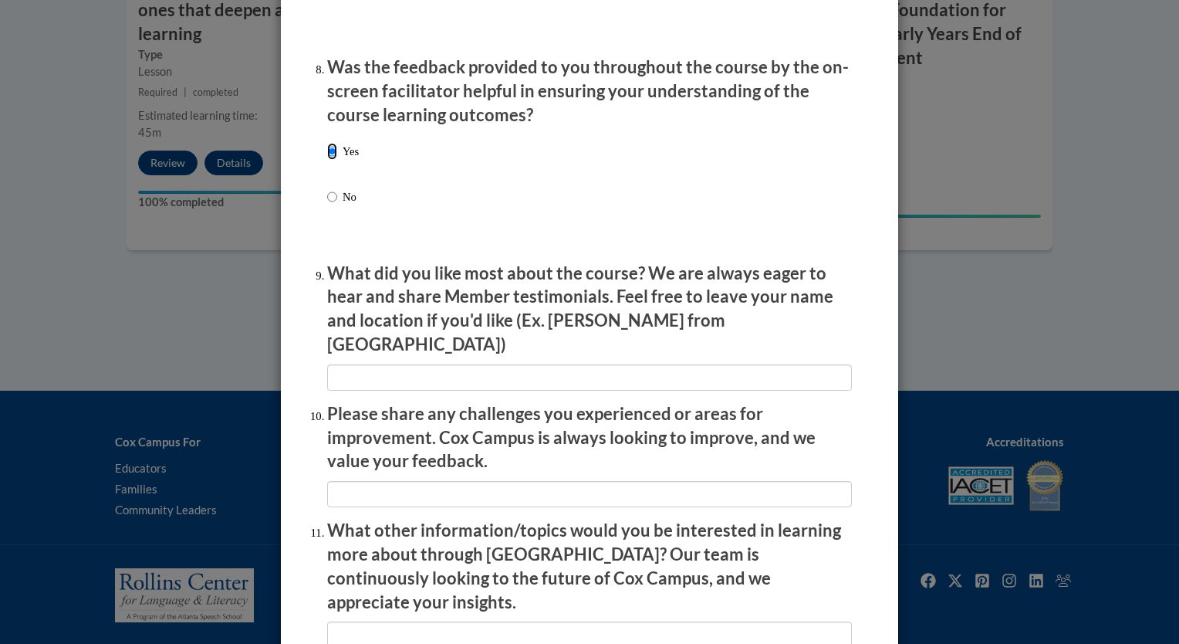
scroll to position [2393, 0]
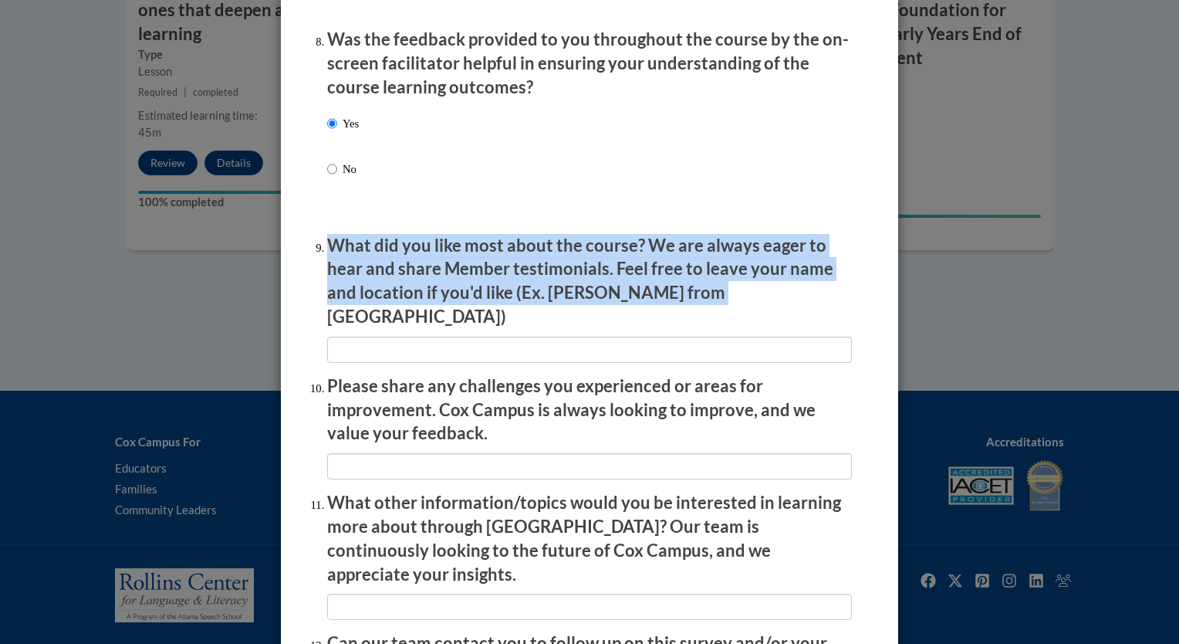
drag, startPoint x: 327, startPoint y: 257, endPoint x: 720, endPoint y: 316, distance: 398.1
click at [720, 316] on p "What did you like most about the course? We are always eager to hear and share …" at bounding box center [589, 281] width 525 height 95
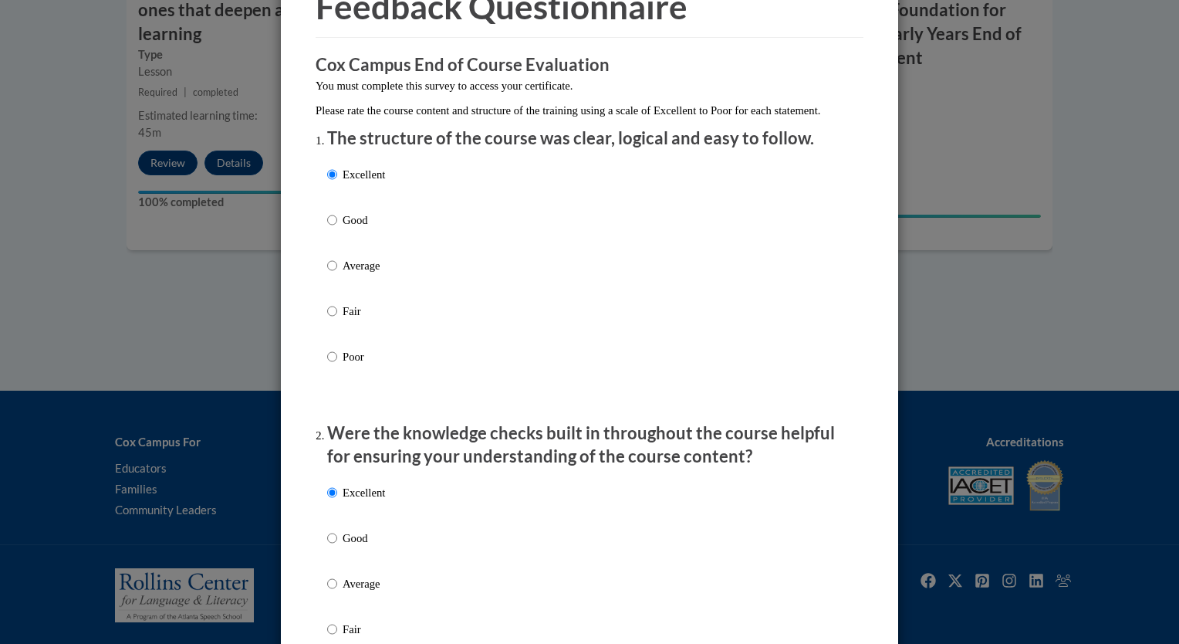
scroll to position [0, 0]
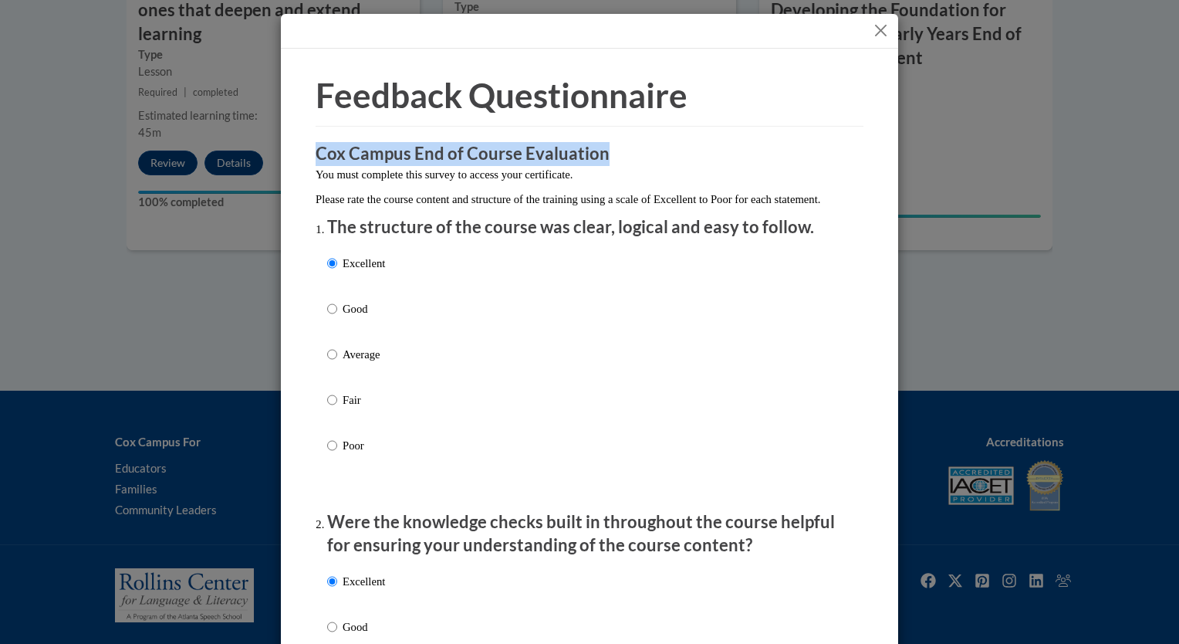
drag, startPoint x: 311, startPoint y: 156, endPoint x: 602, endPoint y: 159, distance: 291.0
click at [602, 159] on h3 "Cox Campus End of Course Evaluation" at bounding box center [590, 154] width 548 height 24
drag, startPoint x: 602, startPoint y: 159, endPoint x: 512, endPoint y: 154, distance: 90.5
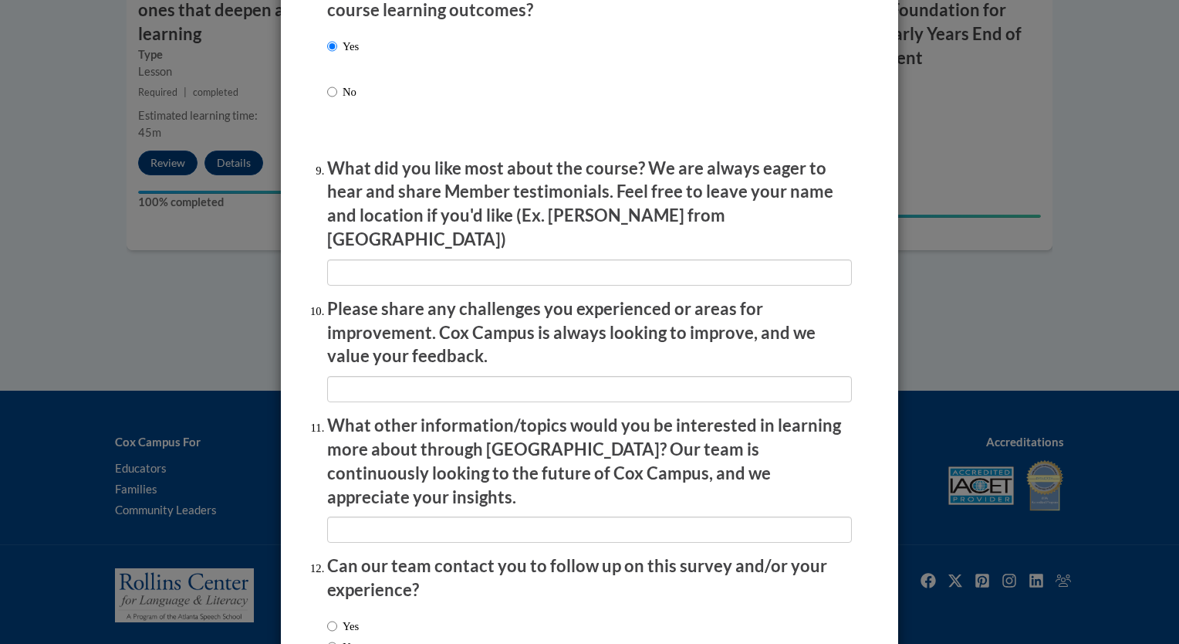
scroll to position [2547, 0]
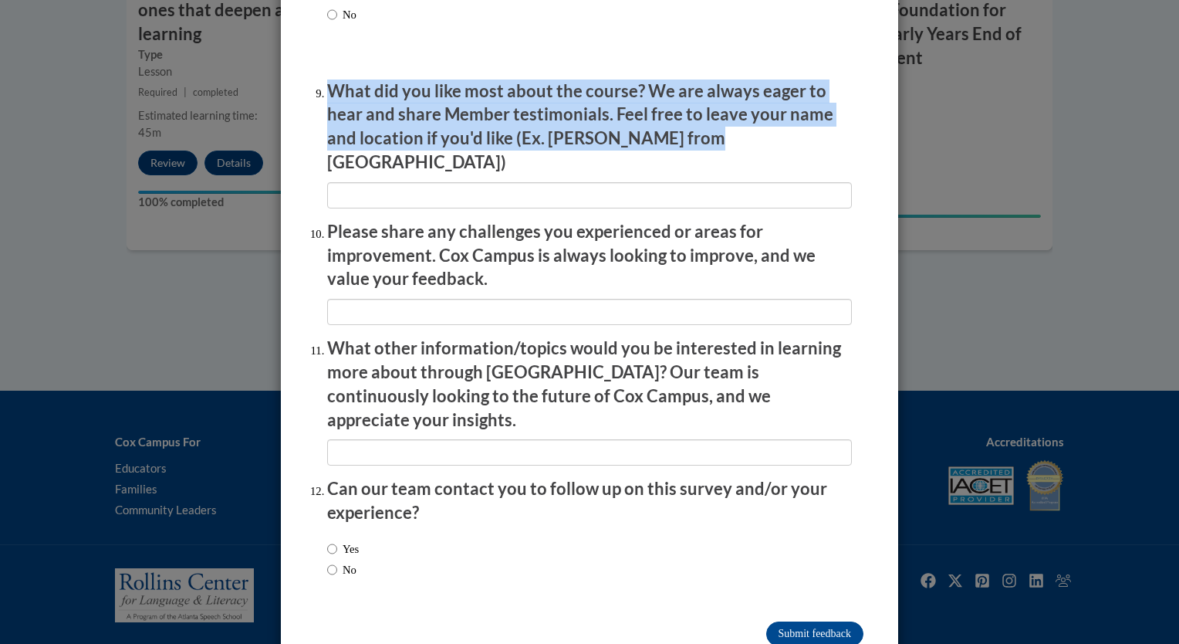
drag, startPoint x: 321, startPoint y: 103, endPoint x: 679, endPoint y: 160, distance: 362.6
click at [679, 160] on p "What did you like most about the course? We are always eager to hear and share …" at bounding box center [589, 127] width 525 height 95
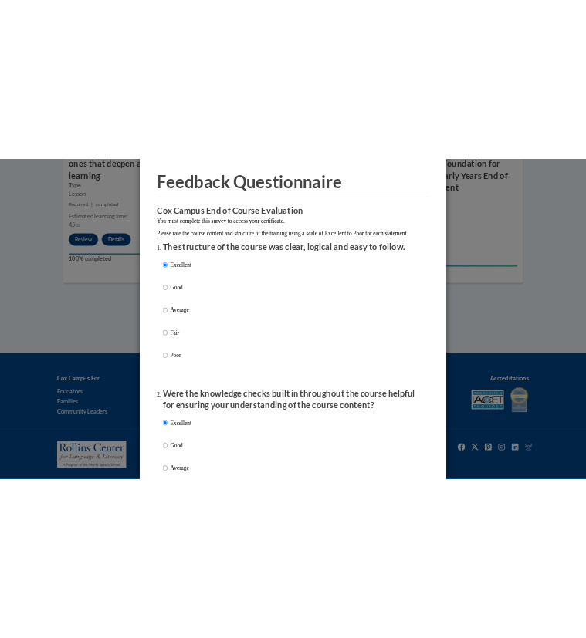
scroll to position [0, 0]
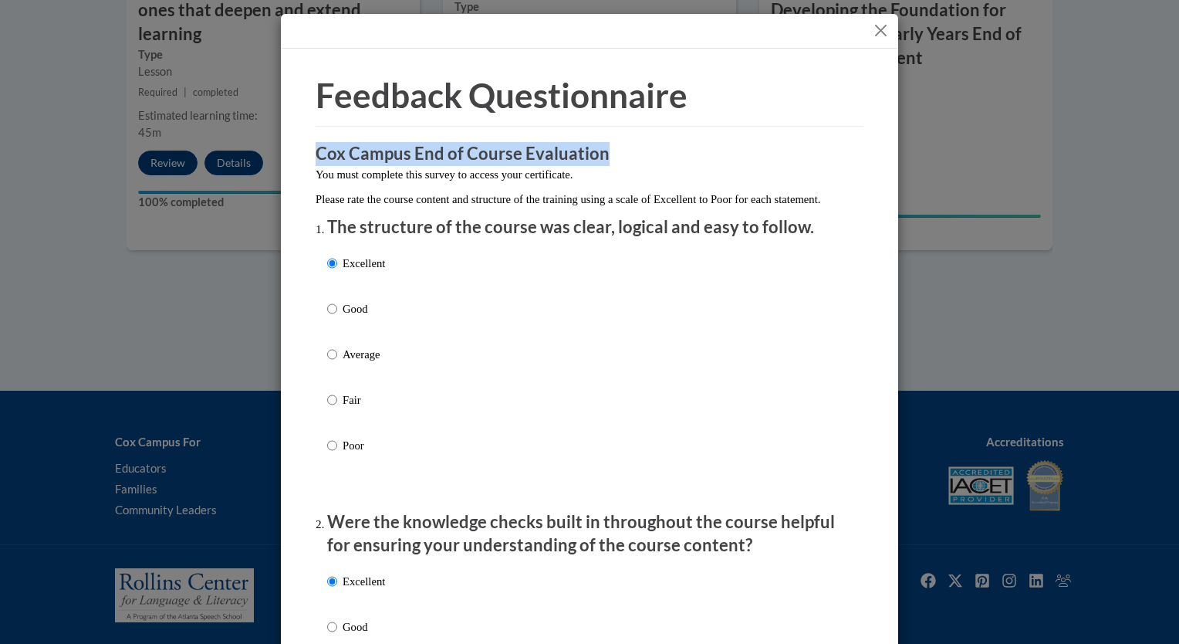
drag, startPoint x: 312, startPoint y: 158, endPoint x: 595, endPoint y: 163, distance: 283.3
click at [595, 163] on h3 "Cox Campus End of Course Evaluation" at bounding box center [590, 154] width 548 height 24
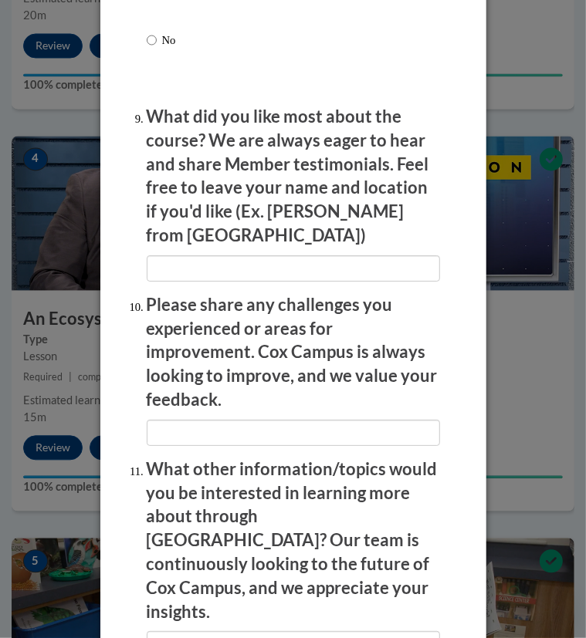
scroll to position [2910, 0]
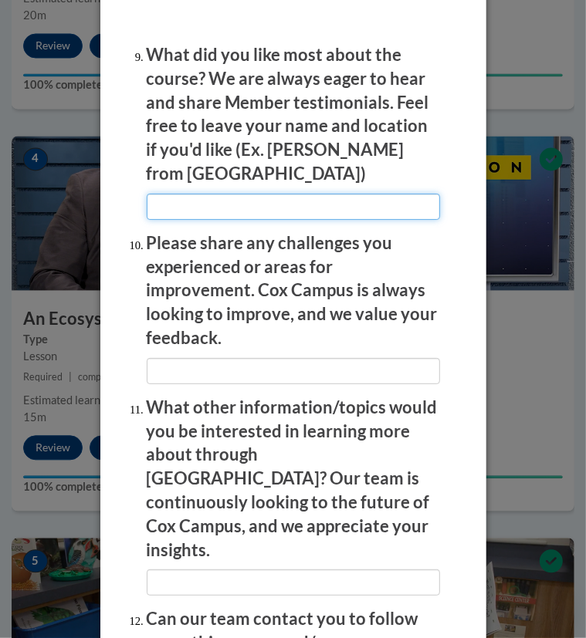
click at [149, 194] on input "textbox" at bounding box center [293, 207] width 293 height 26
paste input "What I liked most about the course was how it offered practical, simple-to-impl…"
type input "What I liked most about the course was how it offered practical, simple-to-impl…"
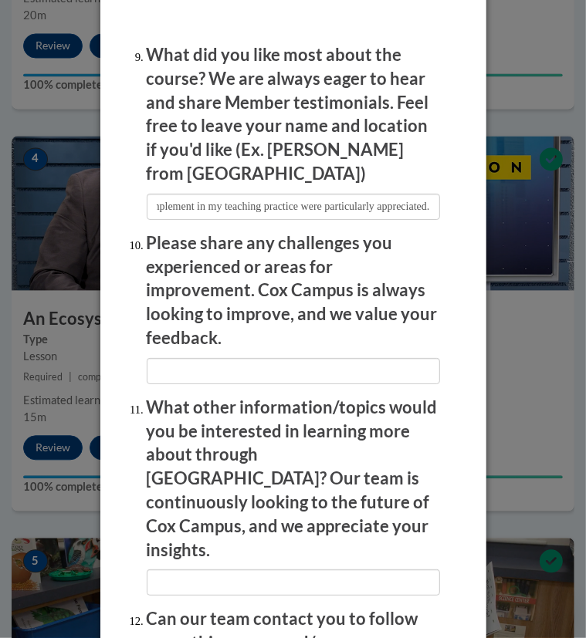
scroll to position [0, 0]
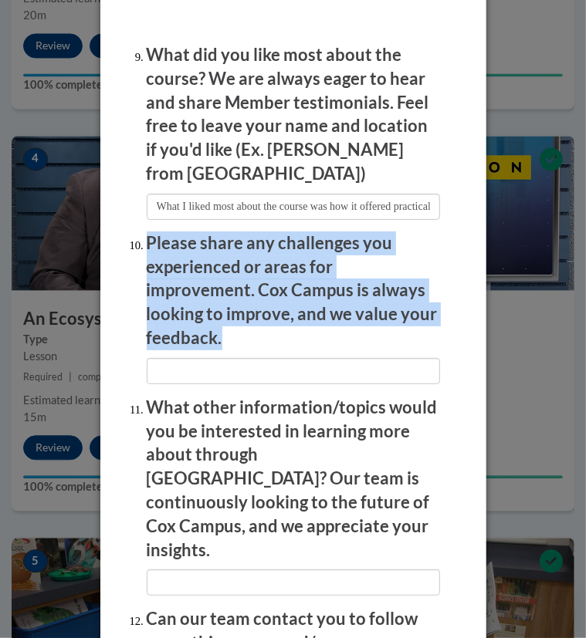
drag, startPoint x: 139, startPoint y: 215, endPoint x: 427, endPoint y: 300, distance: 300.2
click at [427, 300] on li "Please share any challenges you experienced or areas for improvement. Cox Campu…" at bounding box center [293, 308] width 293 height 153
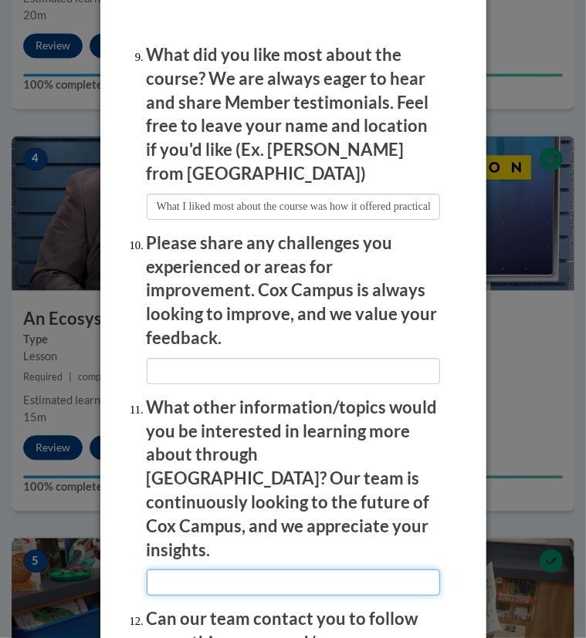
click at [167, 570] on input "textbox" at bounding box center [293, 583] width 293 height 26
paste input "Finding enough time in a demanding classroom schedule to completely apply all o…"
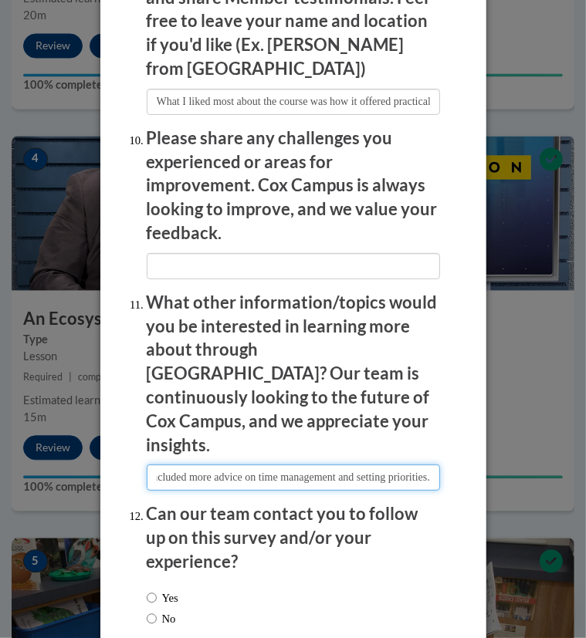
scroll to position [3029, 0]
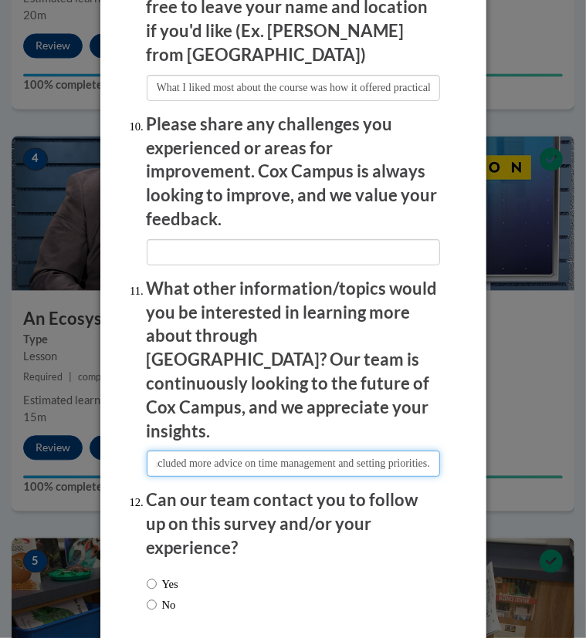
type input "Finding enough time in a demanding classroom schedule to completely apply all o…"
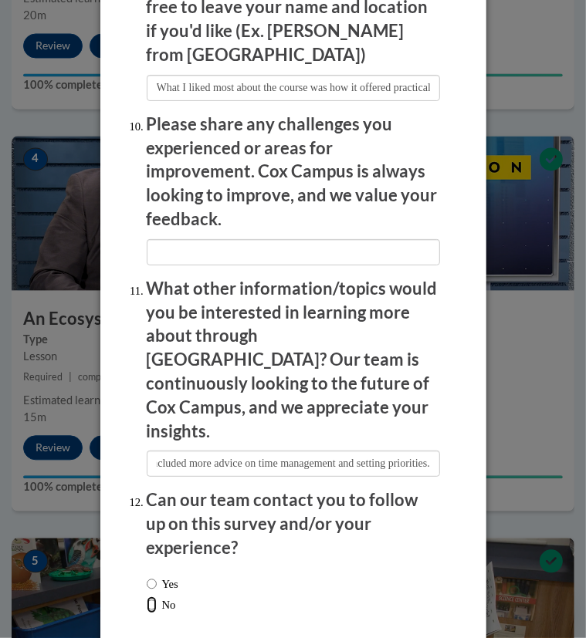
click at [147, 597] on input "No" at bounding box center [152, 605] width 10 height 17
radio input "true"
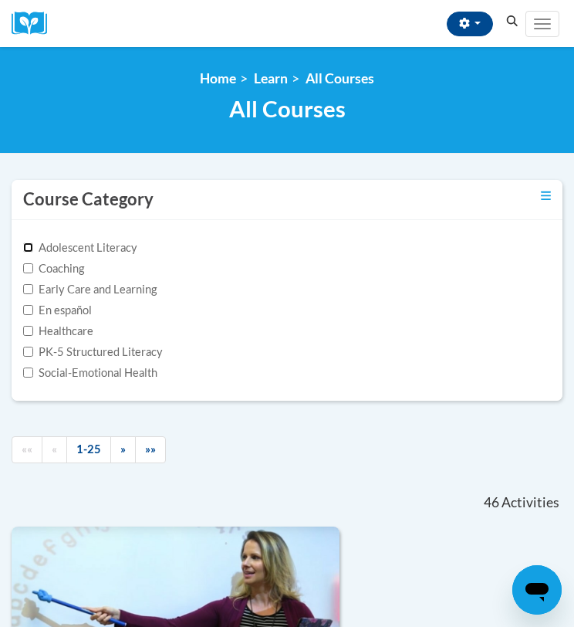
click at [29, 244] on input "Adolescent Literacy" at bounding box center [28, 247] width 10 height 10
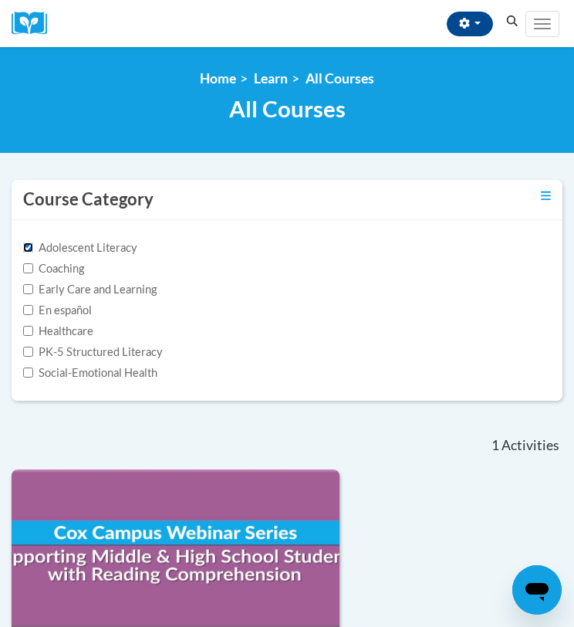
click at [31, 246] on input "Adolescent Literacy" at bounding box center [28, 247] width 10 height 10
checkbox input "false"
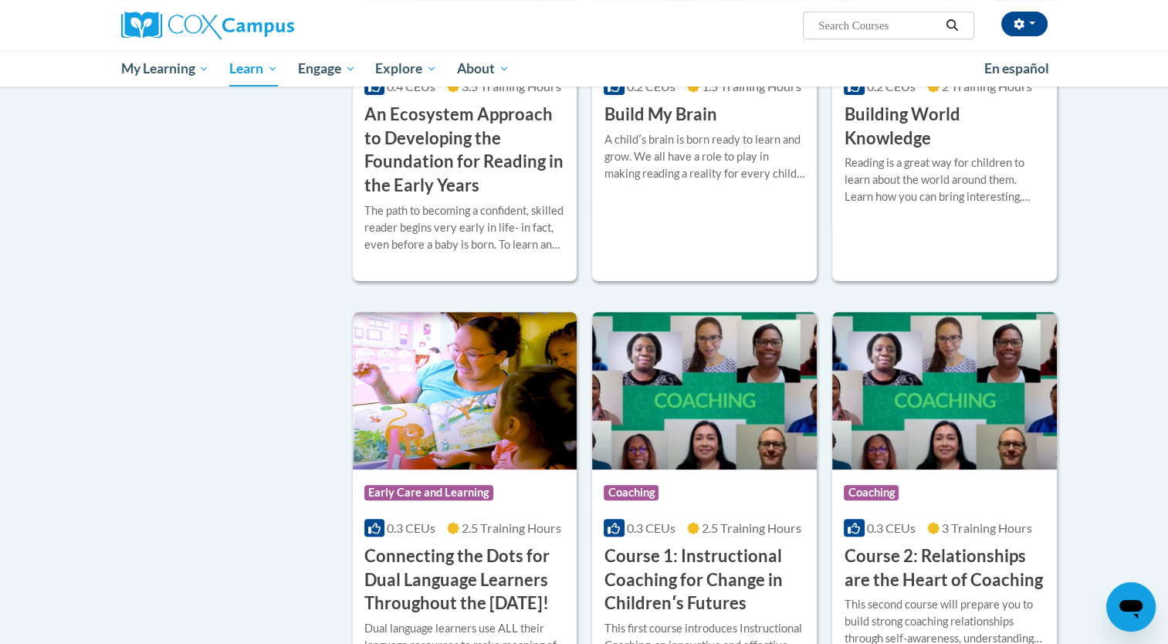
scroll to position [386, 0]
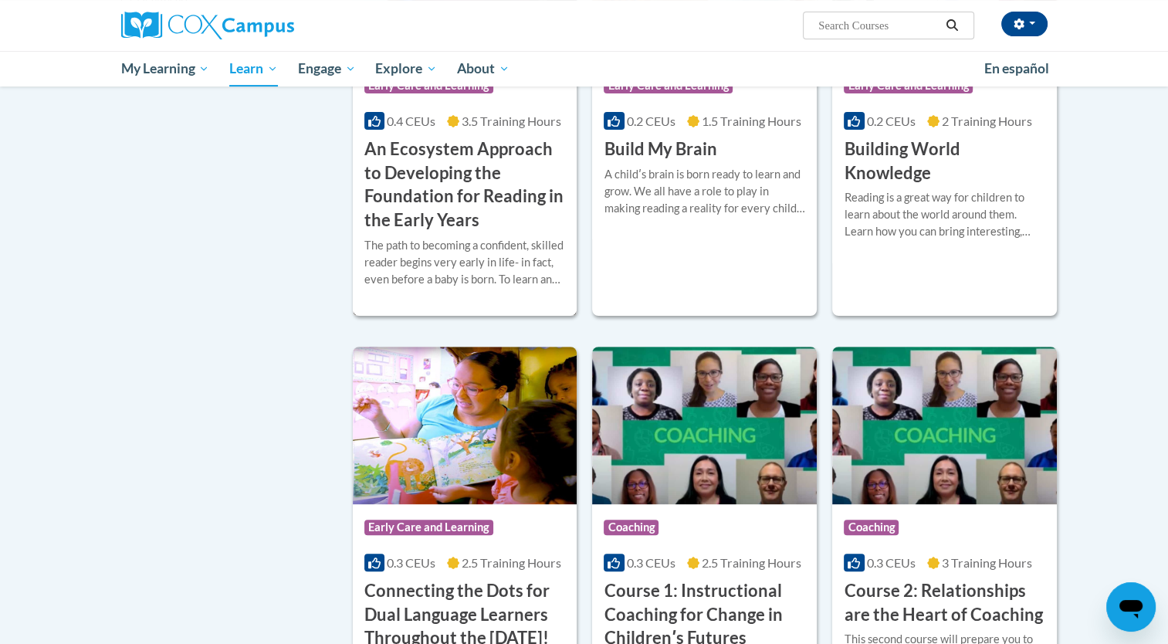
click at [440, 209] on h3 "An Ecosystem Approach to Developing the Foundation for Reading in the Early Yea…" at bounding box center [464, 184] width 201 height 95
